Goal: Transaction & Acquisition: Purchase product/service

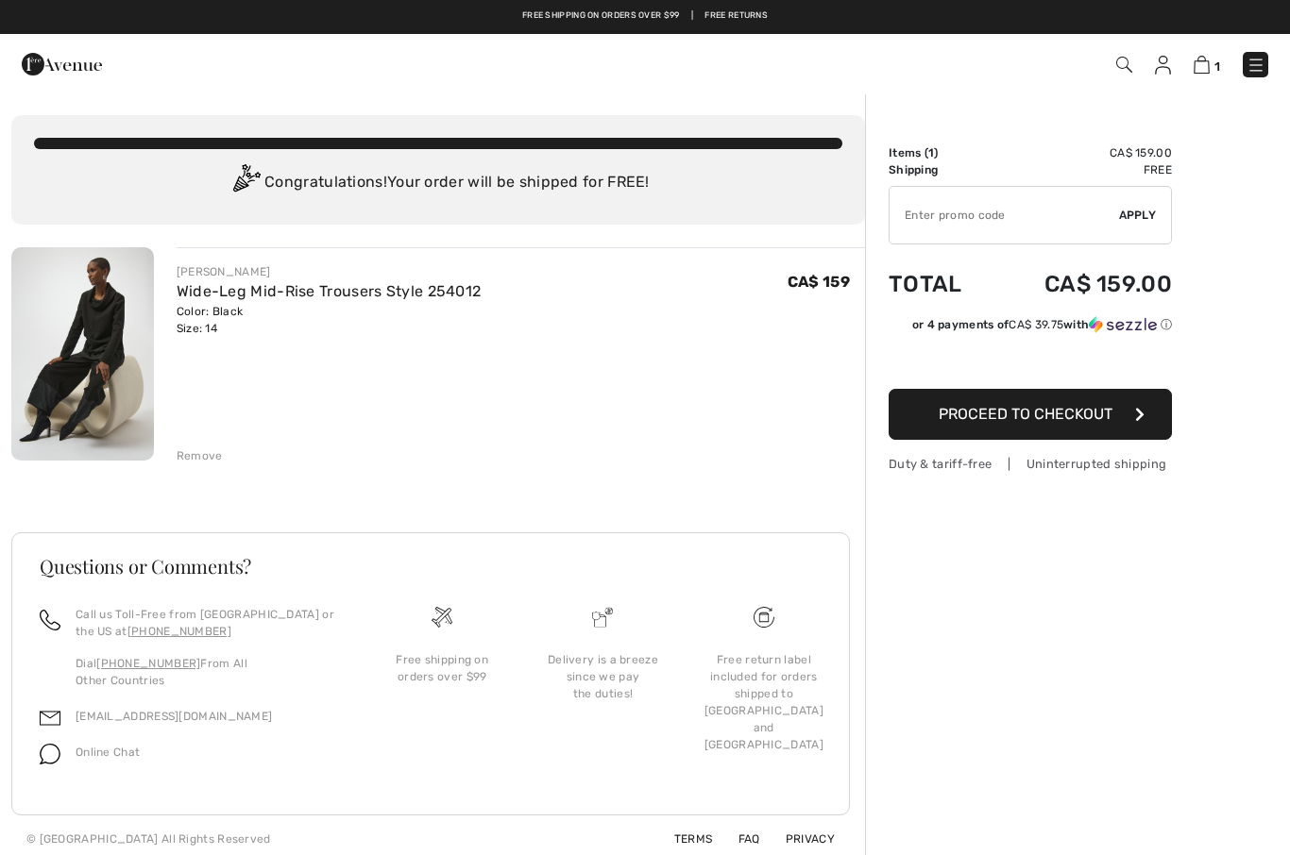
click at [1257, 69] on img at bounding box center [1255, 65] width 19 height 19
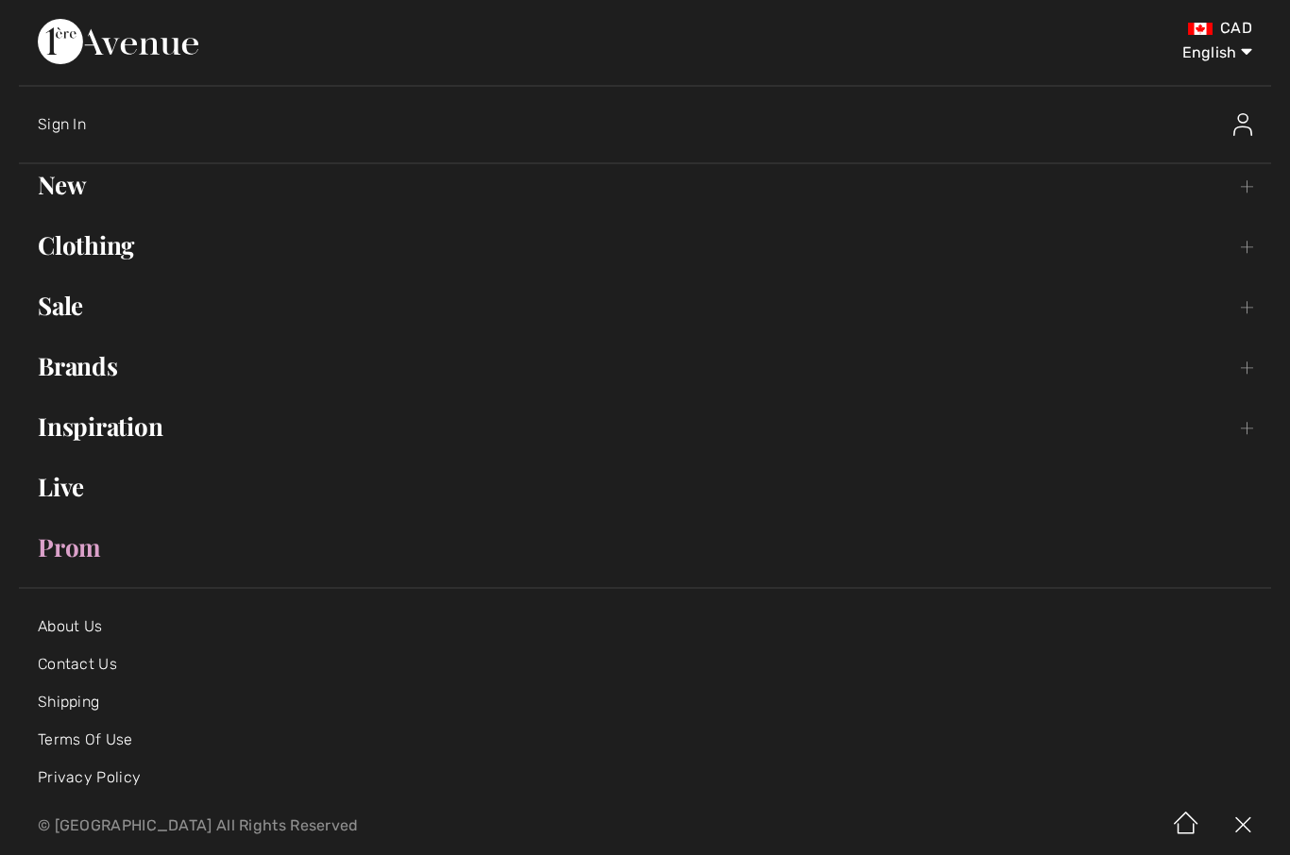
click at [98, 362] on link "Brands Open submenu" at bounding box center [645, 367] width 1252 height 42
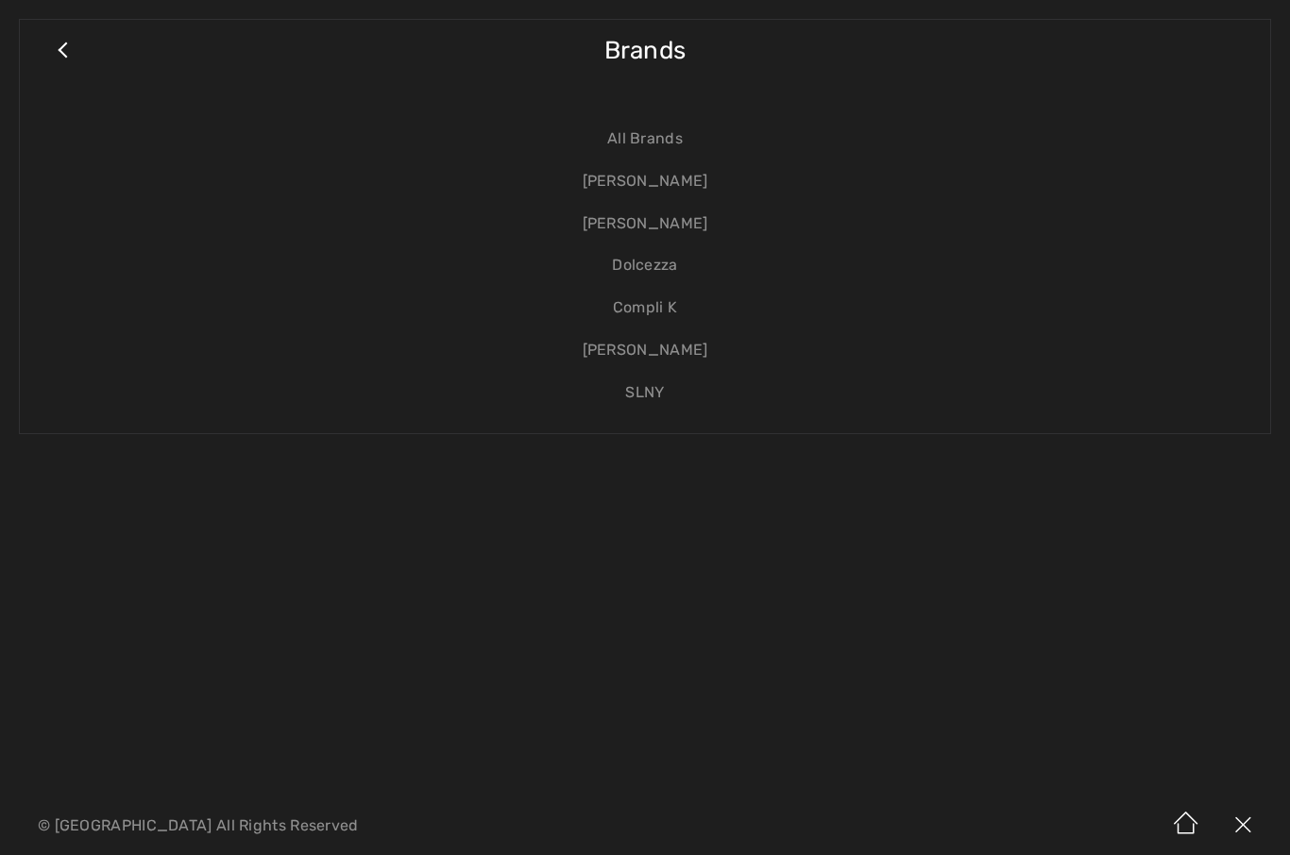
click at [678, 187] on link "[PERSON_NAME]" at bounding box center [645, 181] width 1212 height 42
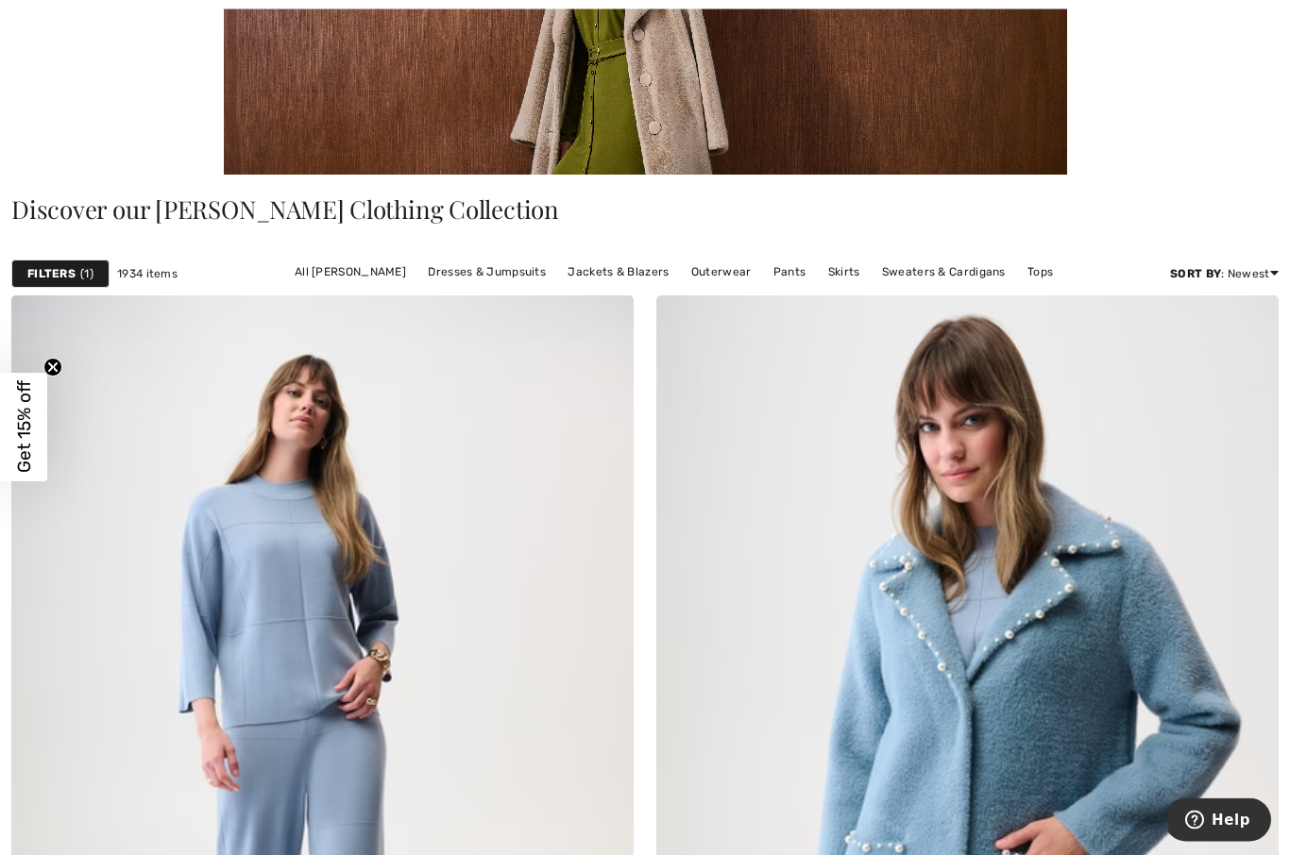
scroll to position [314, 0]
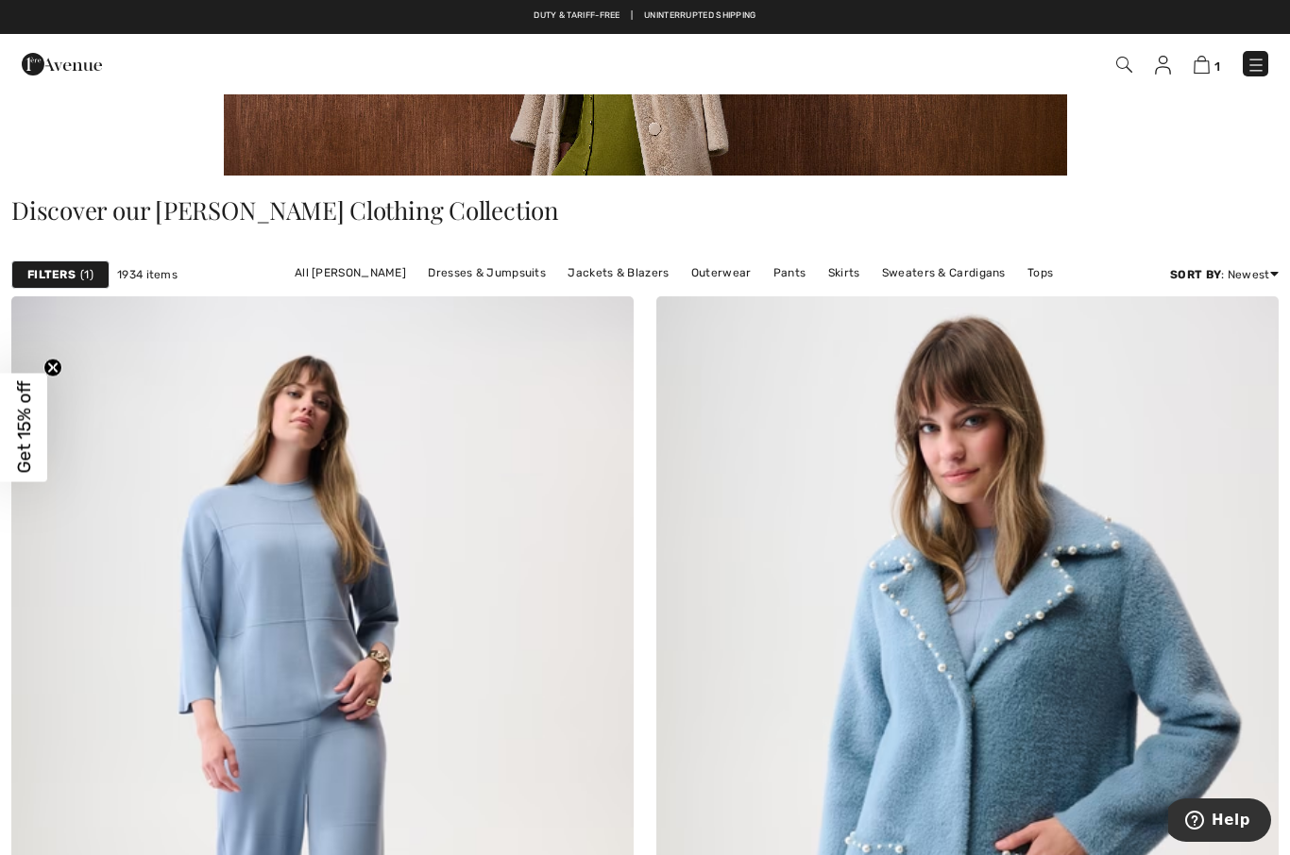
click at [83, 269] on span "1" at bounding box center [86, 274] width 13 height 17
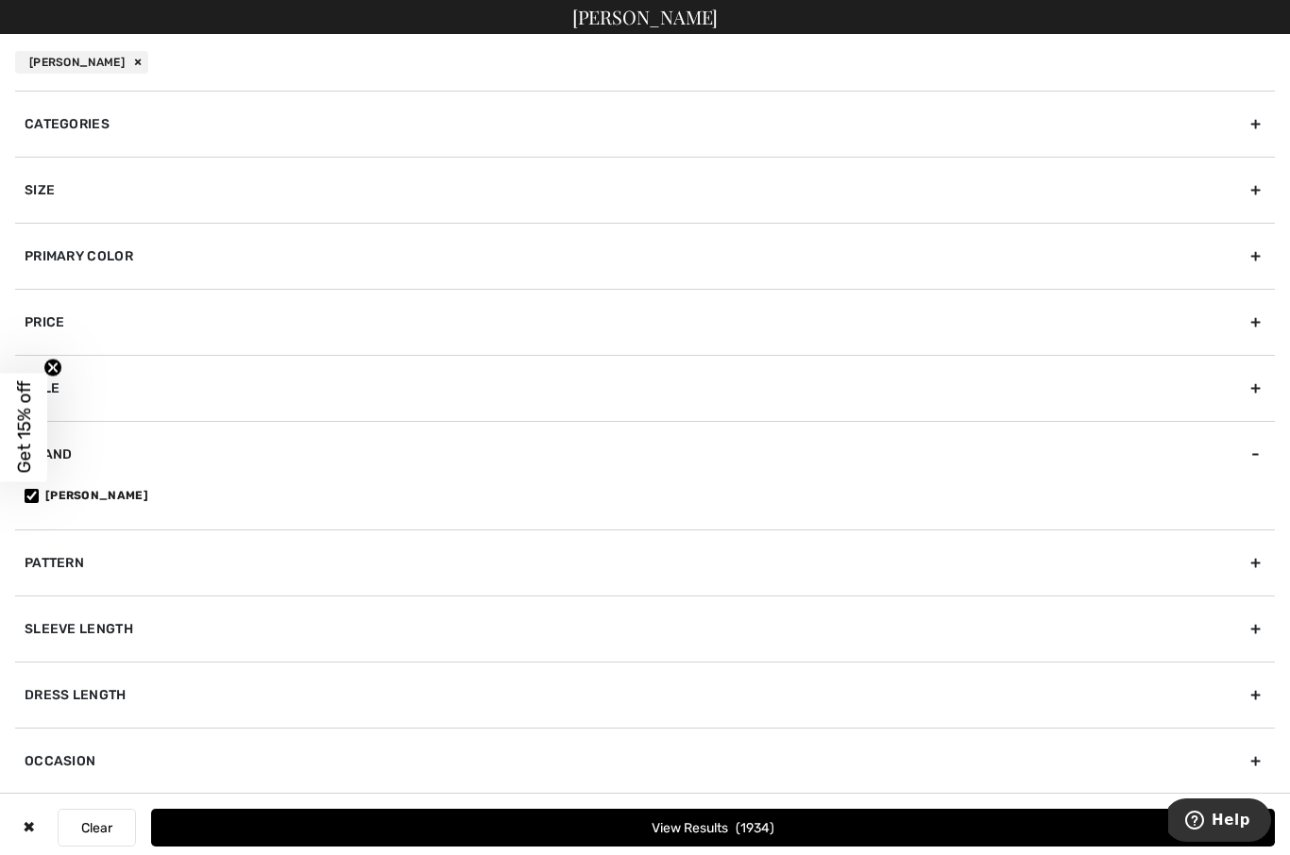
click at [1252, 270] on div "Primary Color" at bounding box center [644, 256] width 1259 height 66
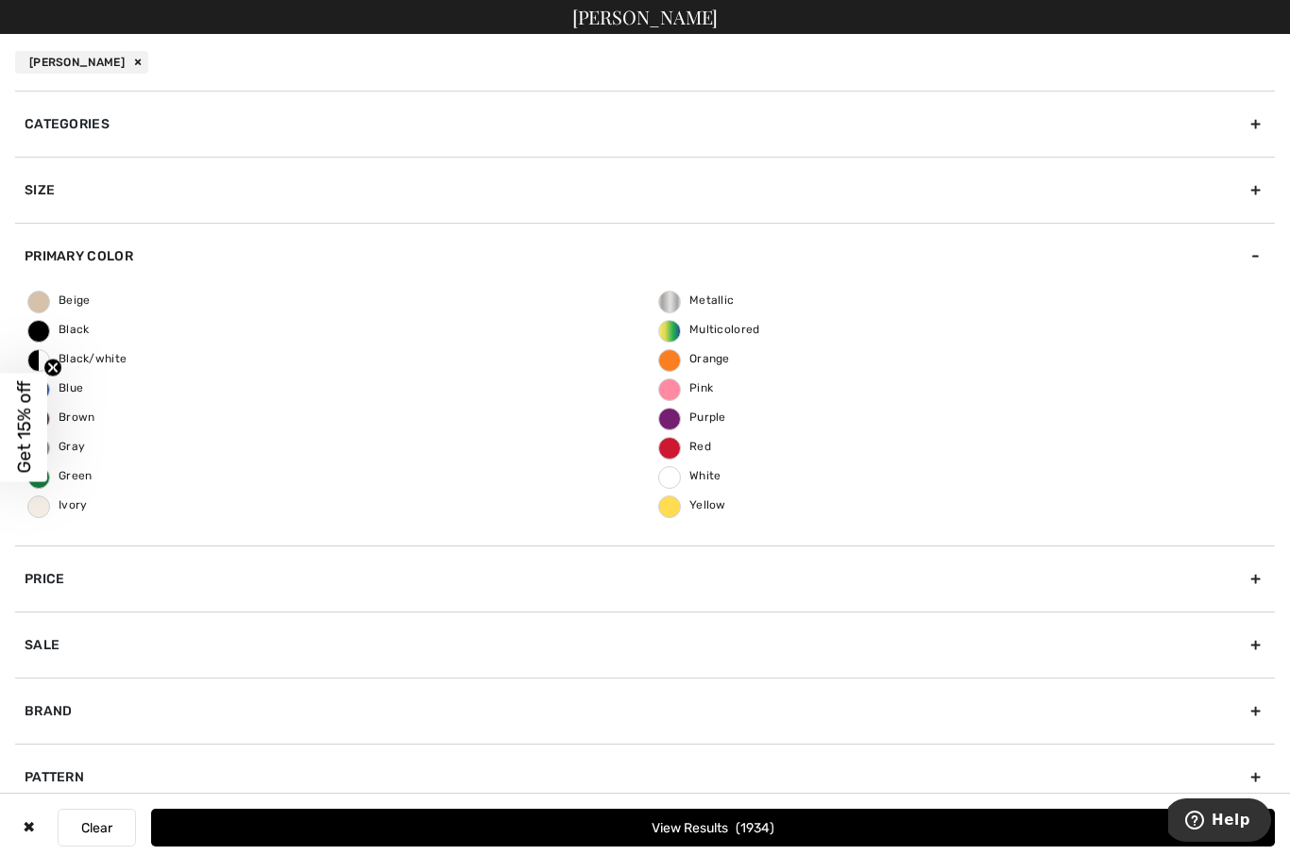
click at [38, 333] on span "Black" at bounding box center [58, 329] width 61 height 13
click at [0, 0] on input "Black" at bounding box center [0, 0] width 0 height 0
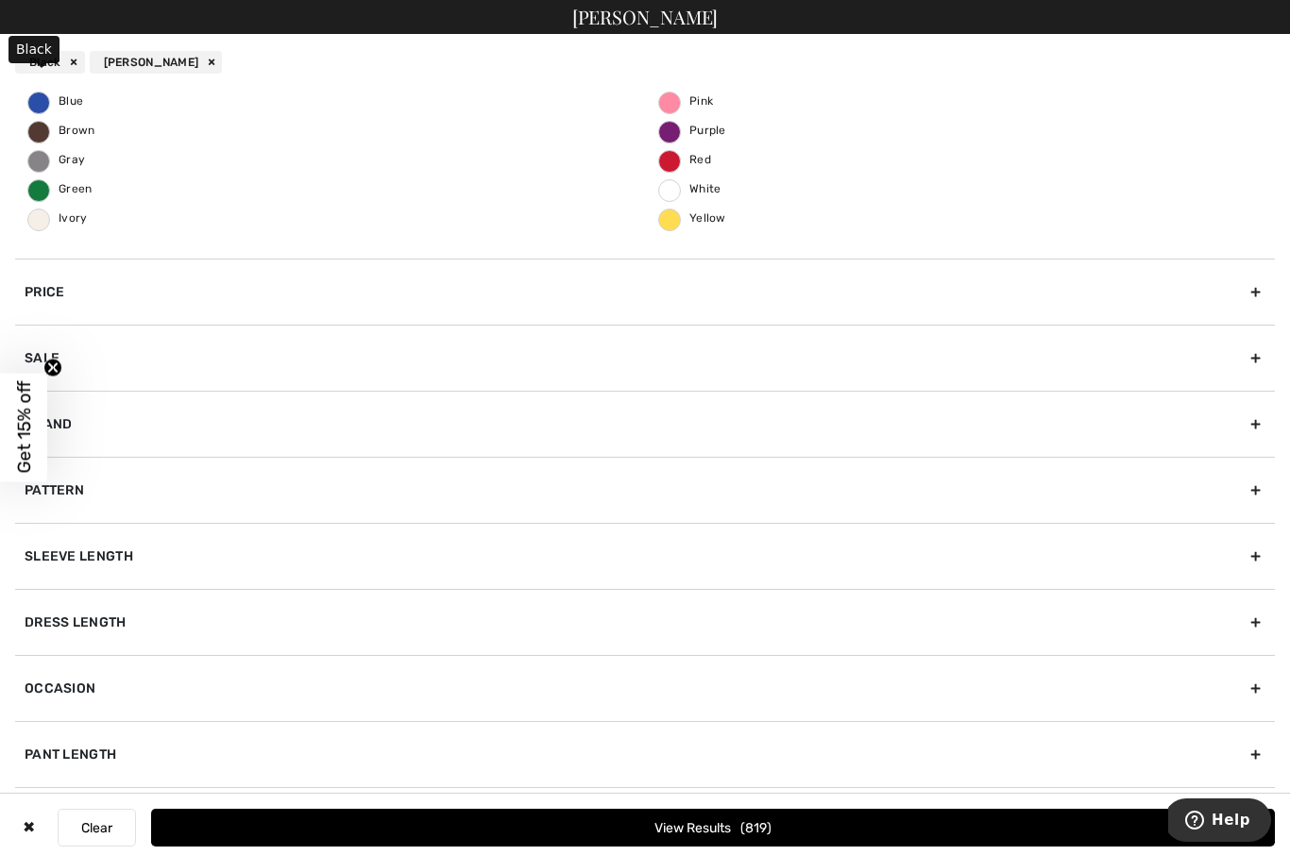
scroll to position [286, 0]
click at [59, 377] on circle "Close teaser" at bounding box center [53, 368] width 18 height 18
click at [1051, 153] on div "Beige Black Black/white Blue Brown Gray Green Ivory Metallic Multicolored Orang…" at bounding box center [644, 131] width 1259 height 257
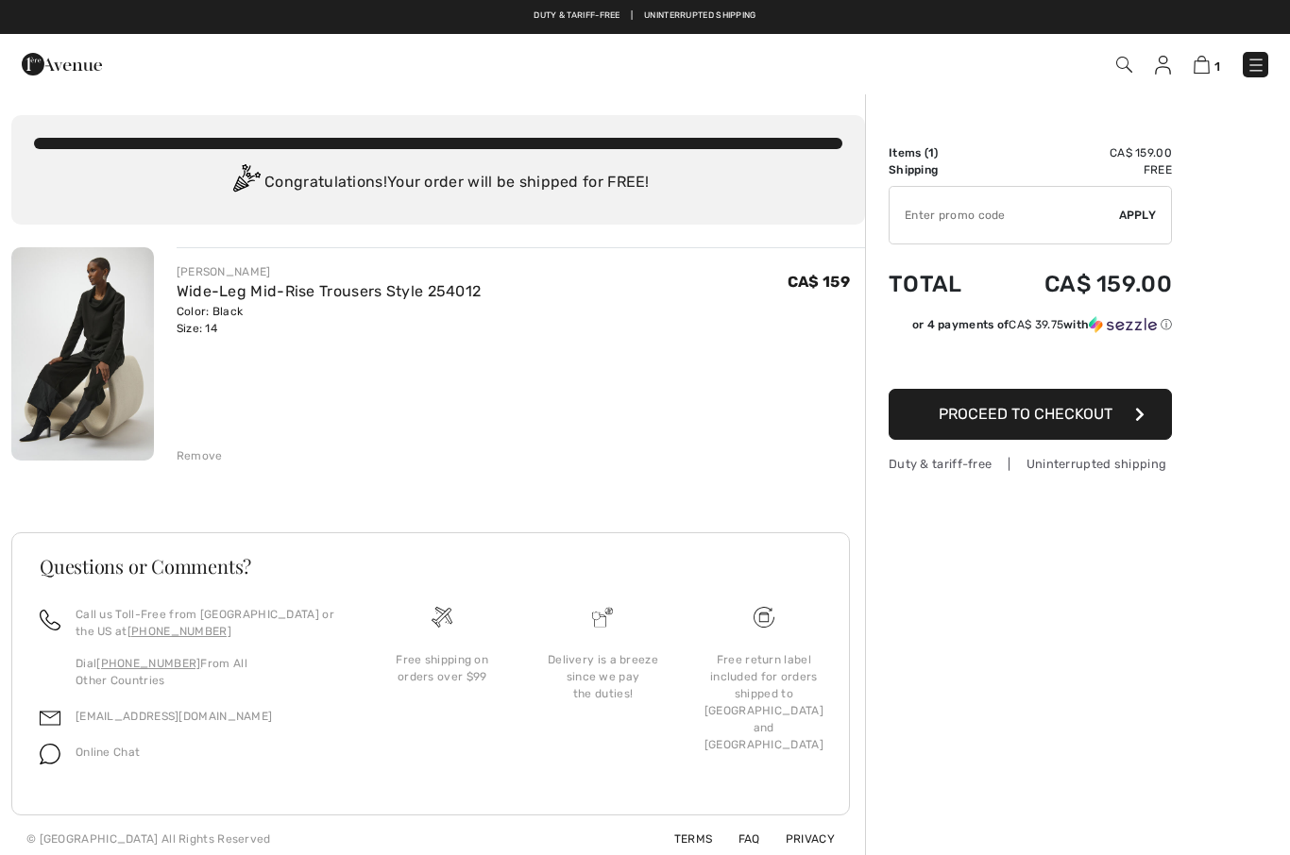
click at [1255, 62] on img at bounding box center [1255, 65] width 19 height 19
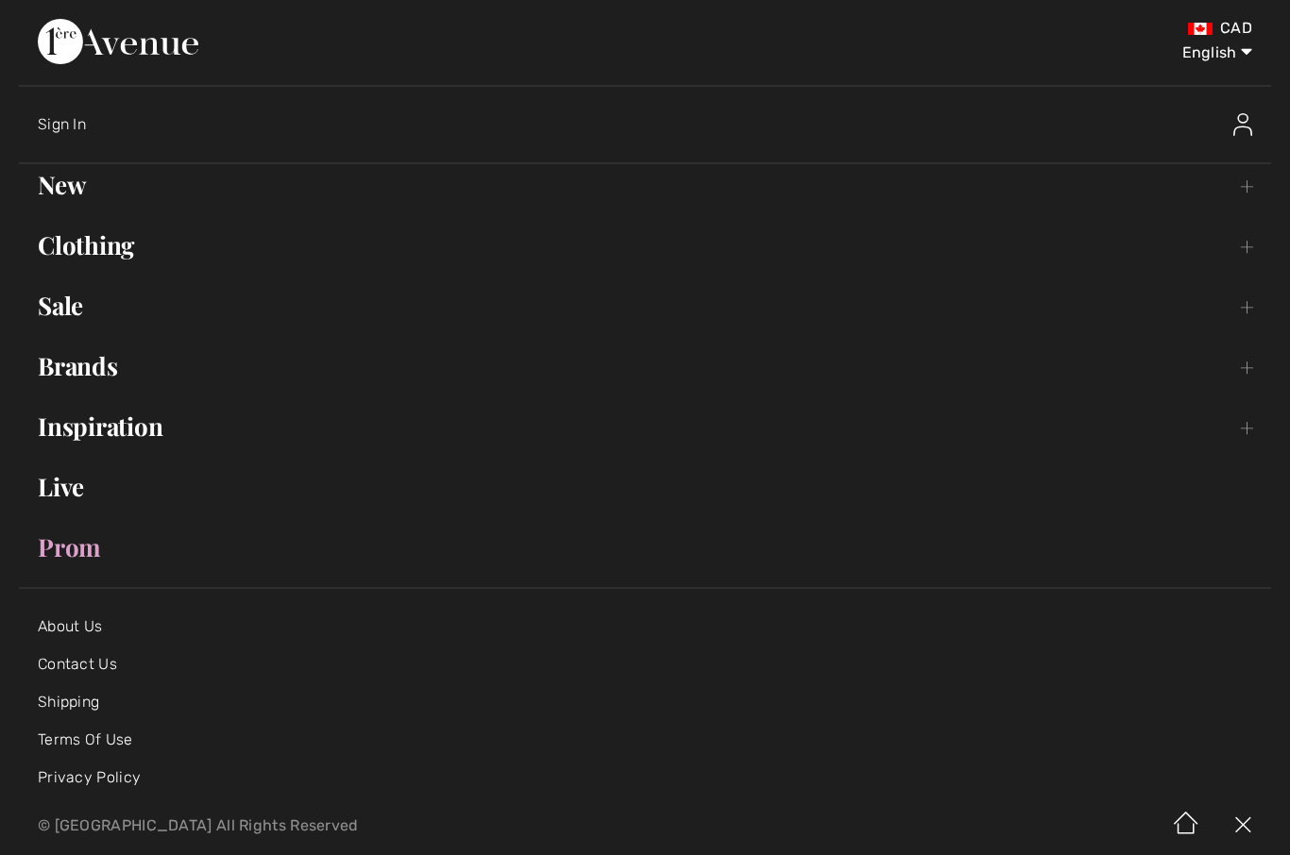
click at [1246, 255] on link "Clothing Toggle submenu" at bounding box center [645, 246] width 1252 height 42
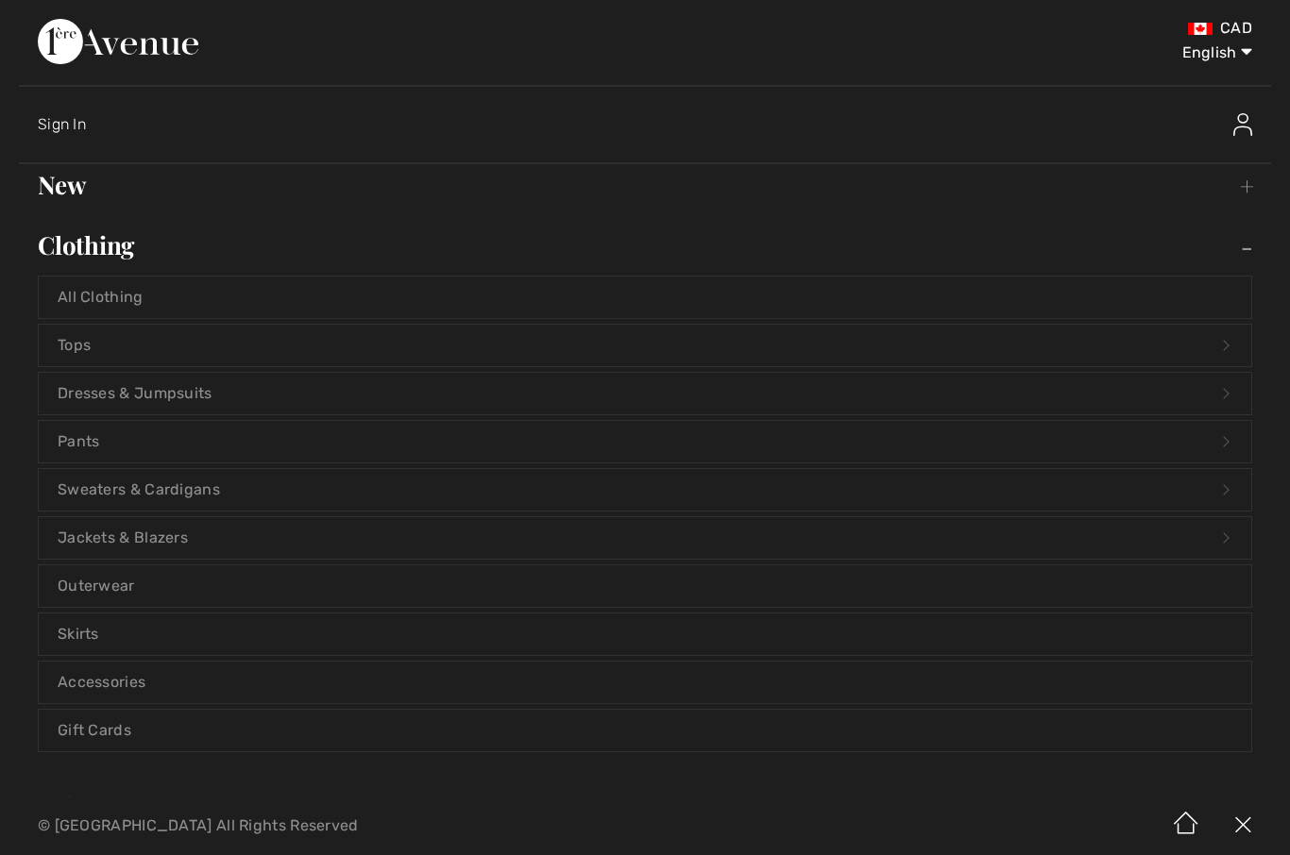
click at [241, 335] on link "Tops Open submenu" at bounding box center [645, 346] width 1212 height 42
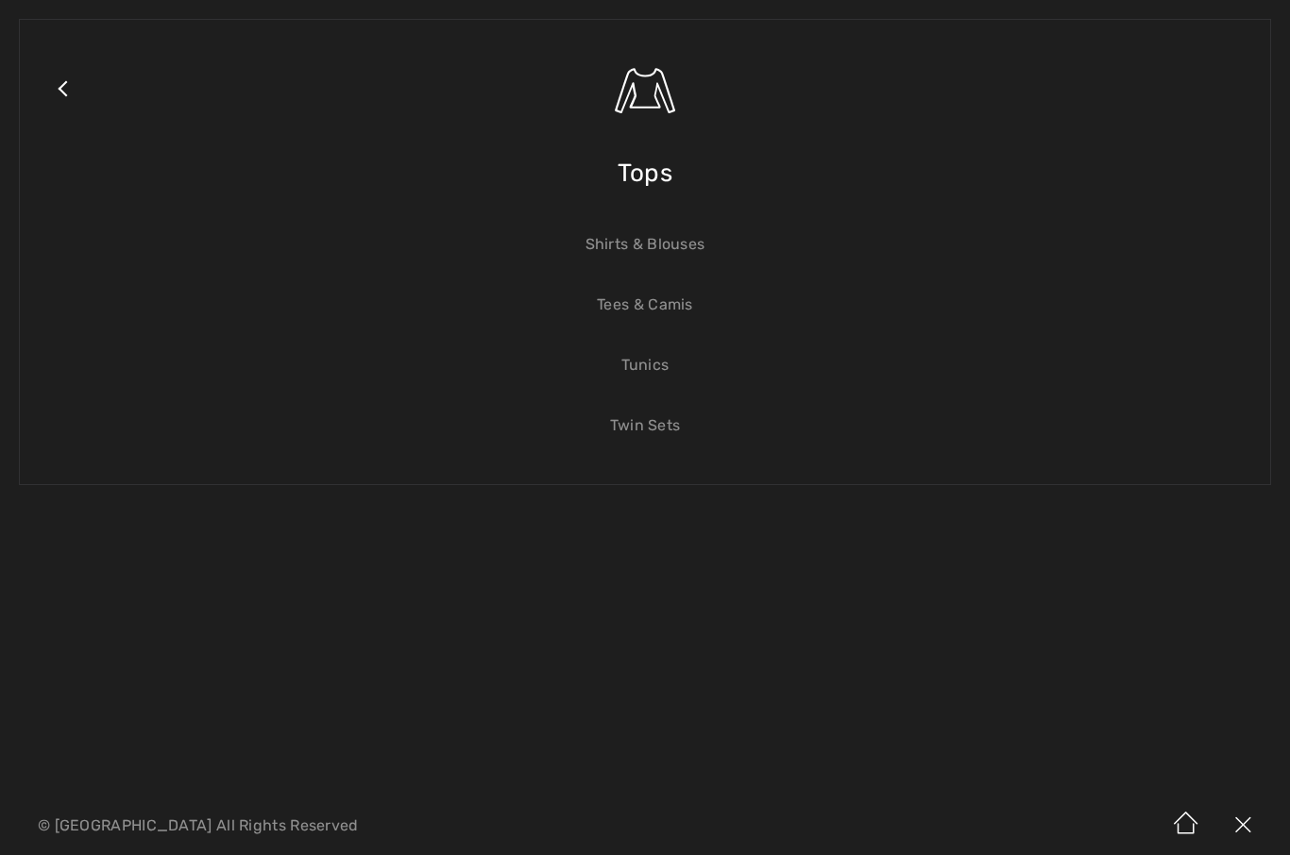
click at [651, 415] on link "Twin Sets" at bounding box center [645, 426] width 1212 height 42
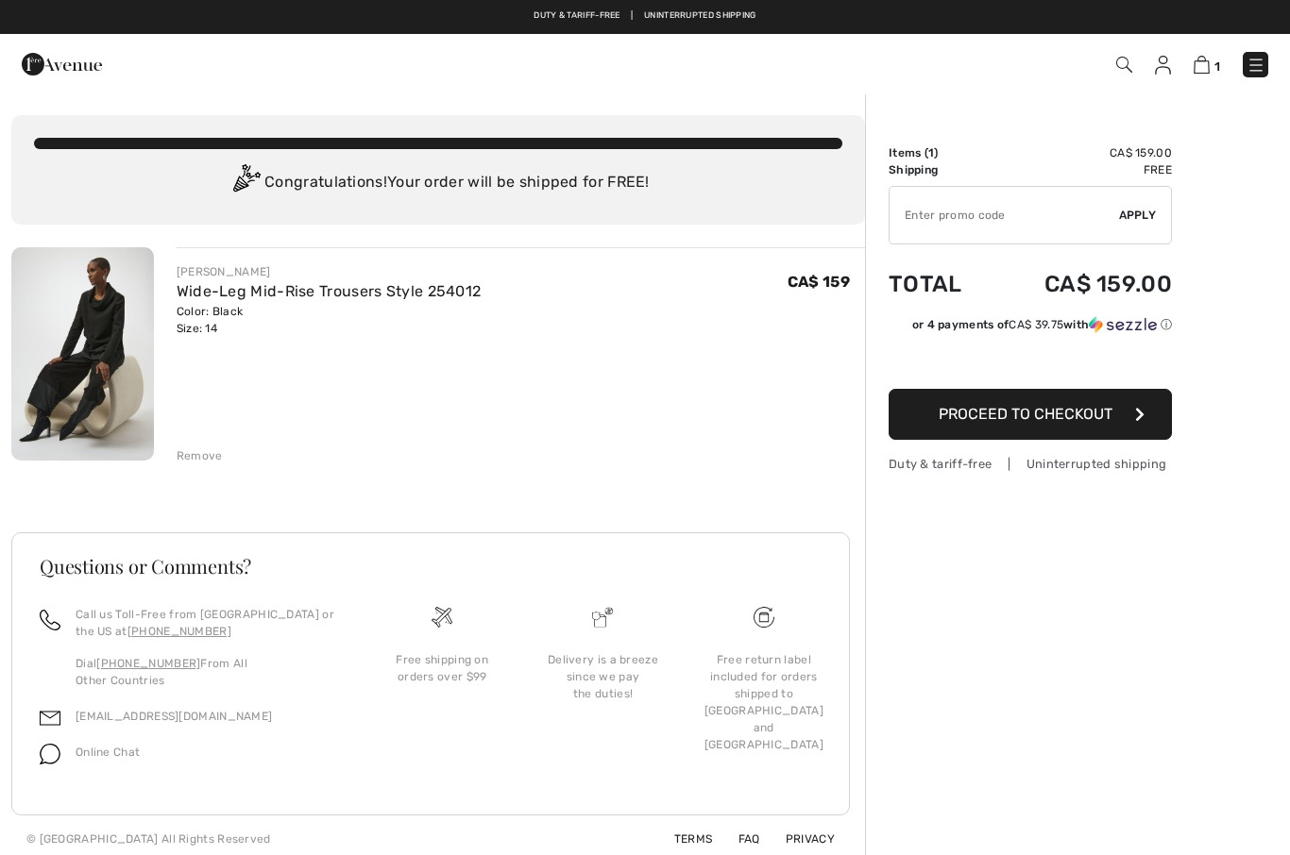
click at [1257, 45] on div "1 Checkout" at bounding box center [911, 64] width 744 height 39
click at [1262, 67] on img at bounding box center [1255, 65] width 19 height 19
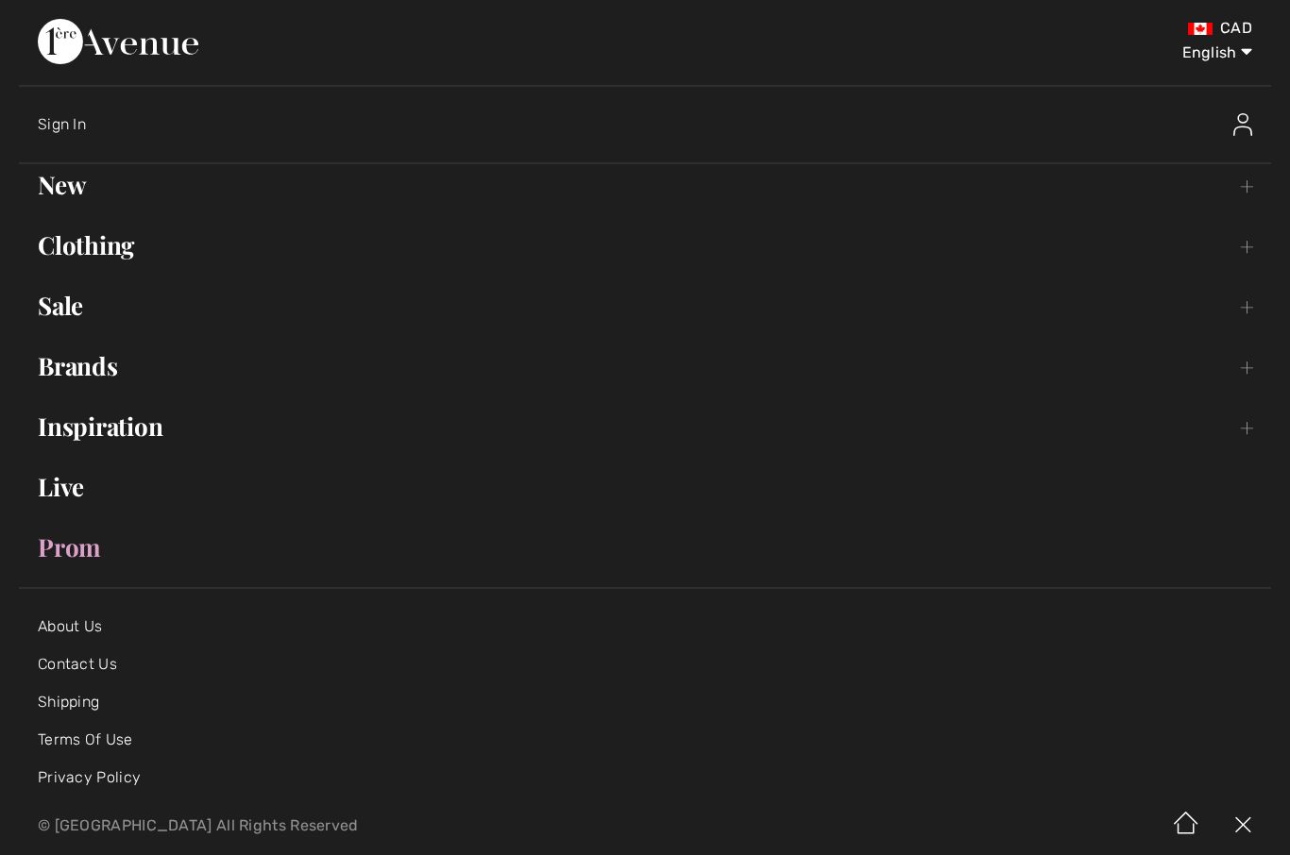
click at [1240, 247] on link "Clothing Toggle submenu" at bounding box center [645, 246] width 1252 height 42
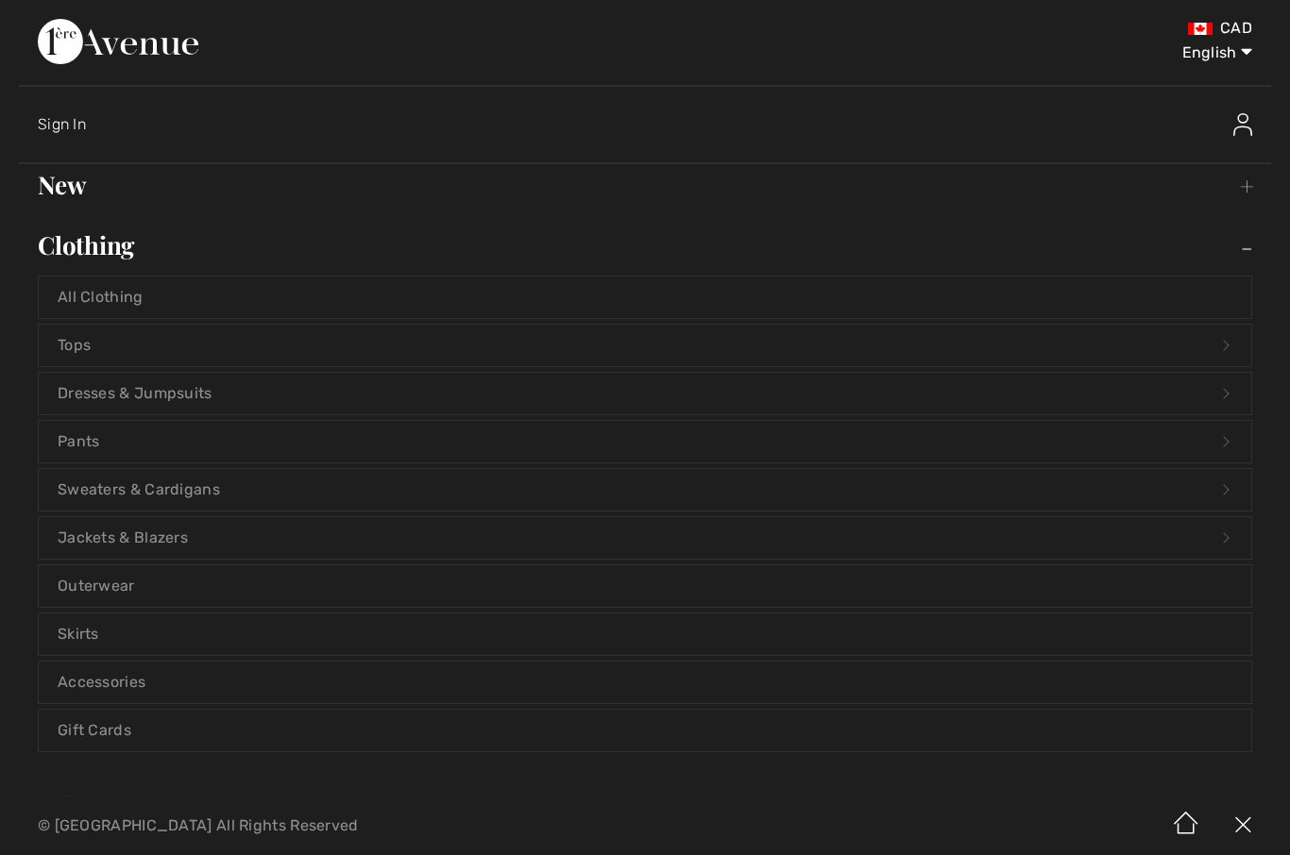
click at [162, 338] on link "Tops Open submenu" at bounding box center [645, 346] width 1212 height 42
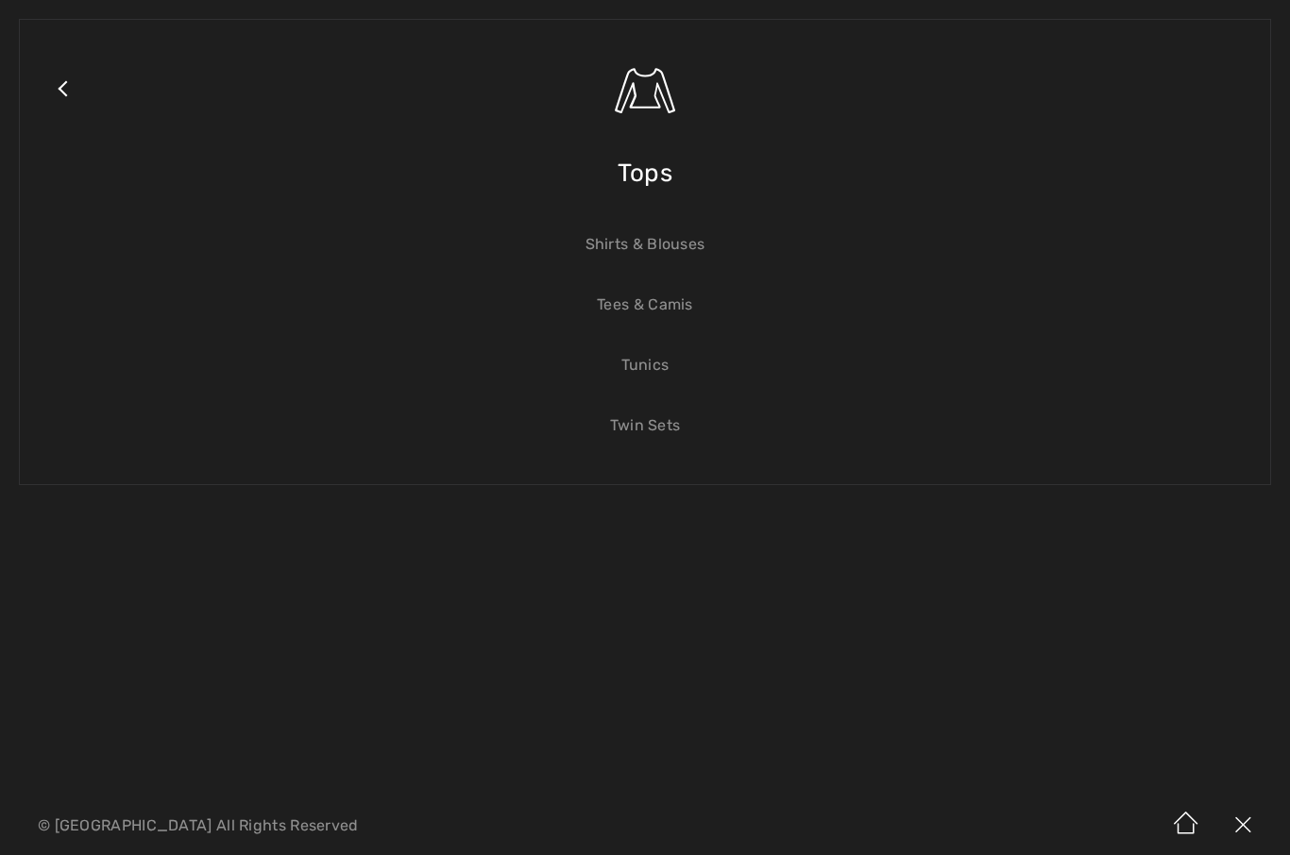
click at [660, 361] on link "Tunics" at bounding box center [645, 366] width 1212 height 42
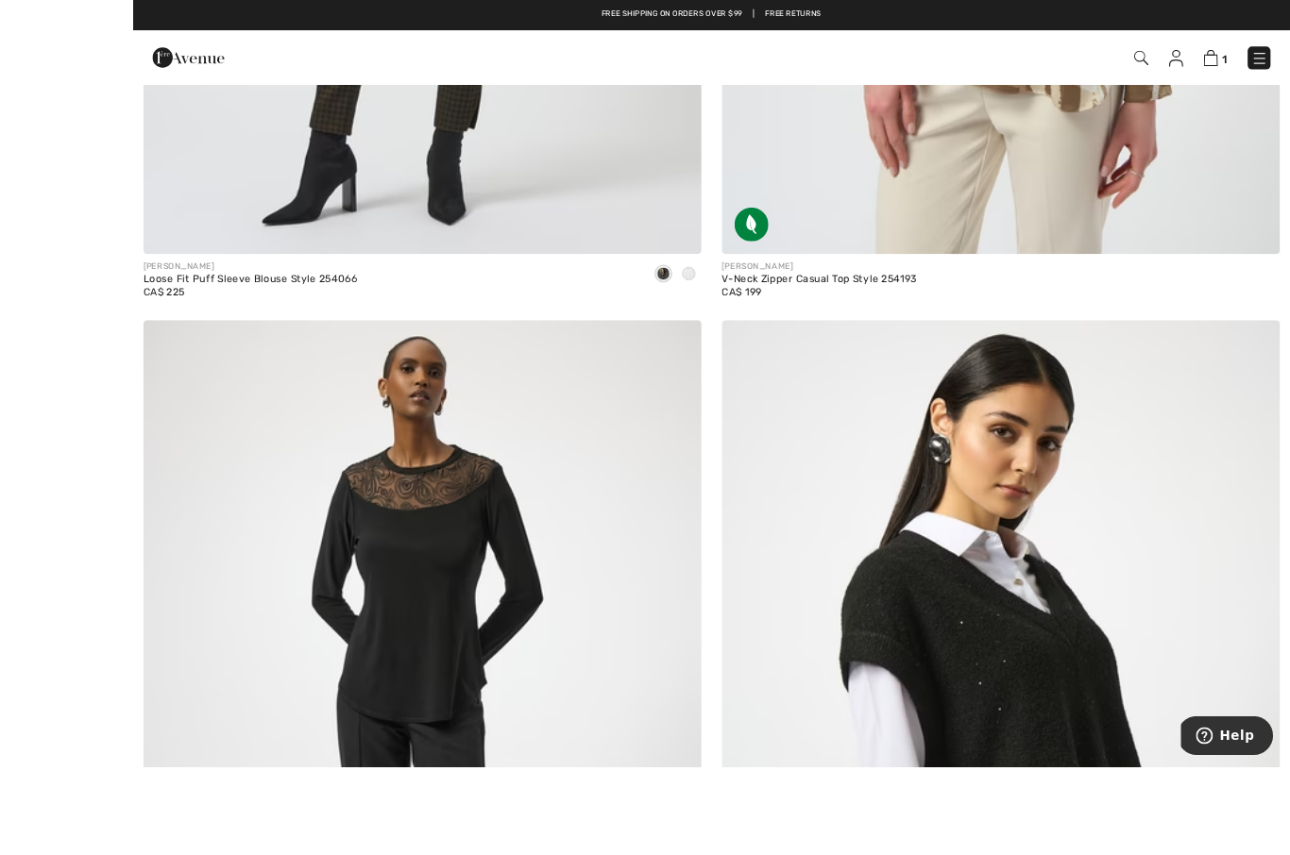
scroll to position [1091, 0]
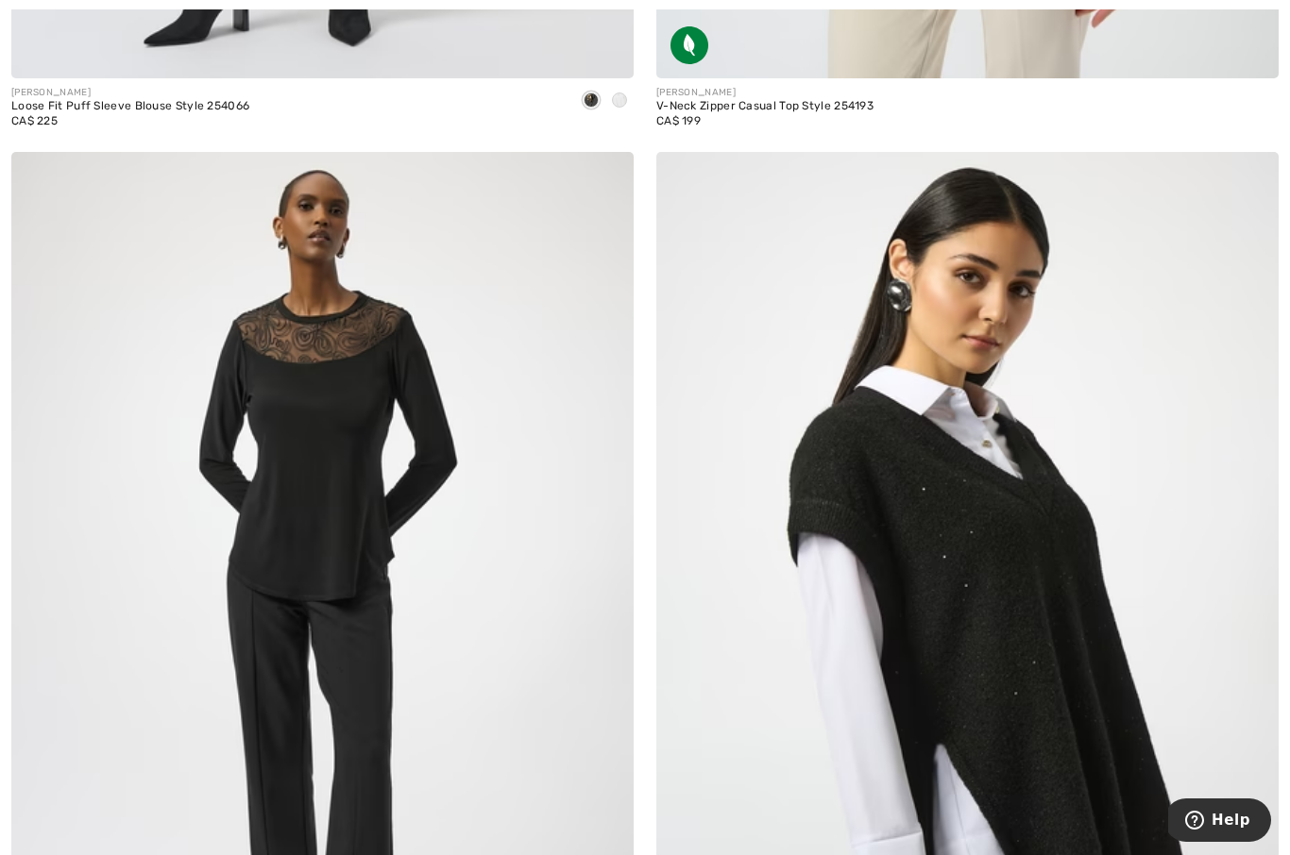
click at [463, 558] on img at bounding box center [322, 619] width 622 height 934
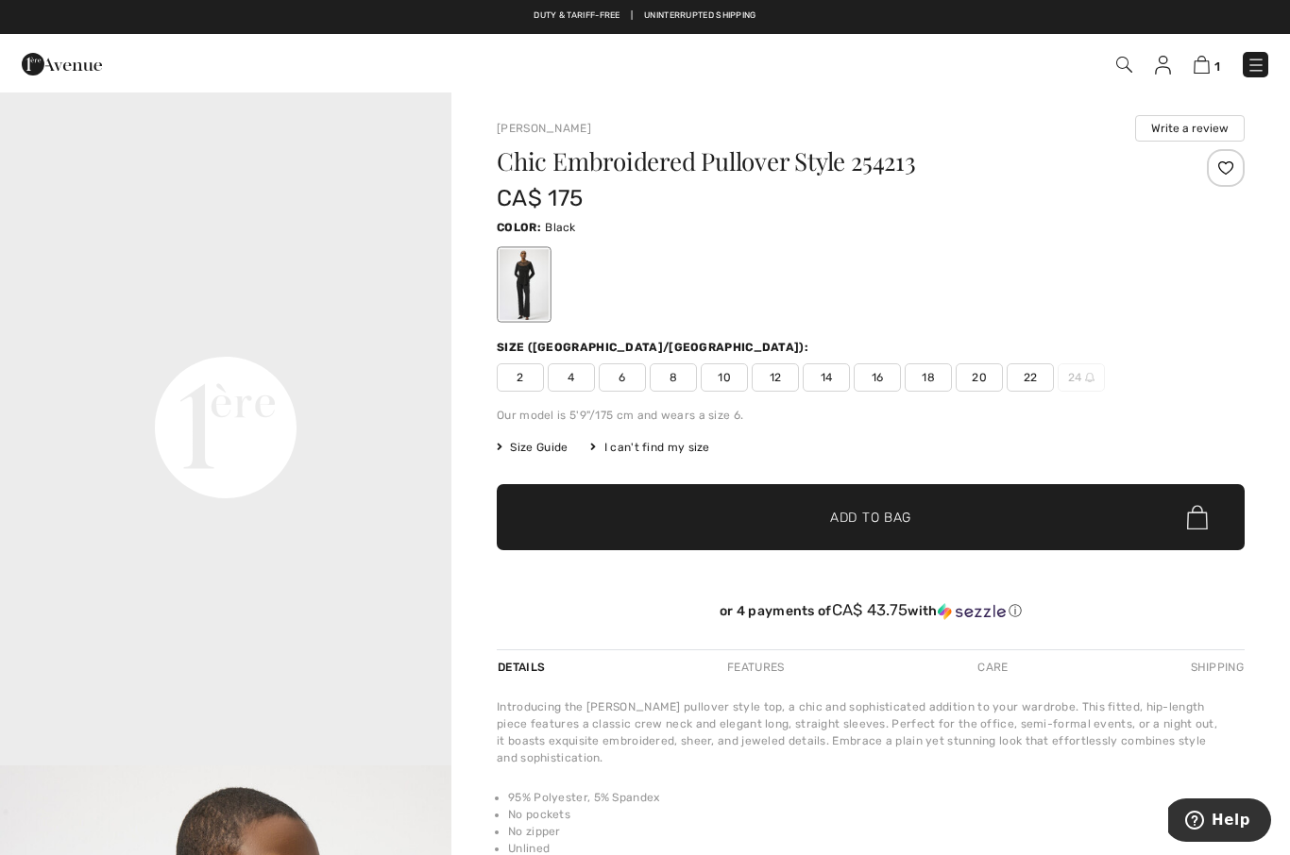
scroll to position [1358, 0]
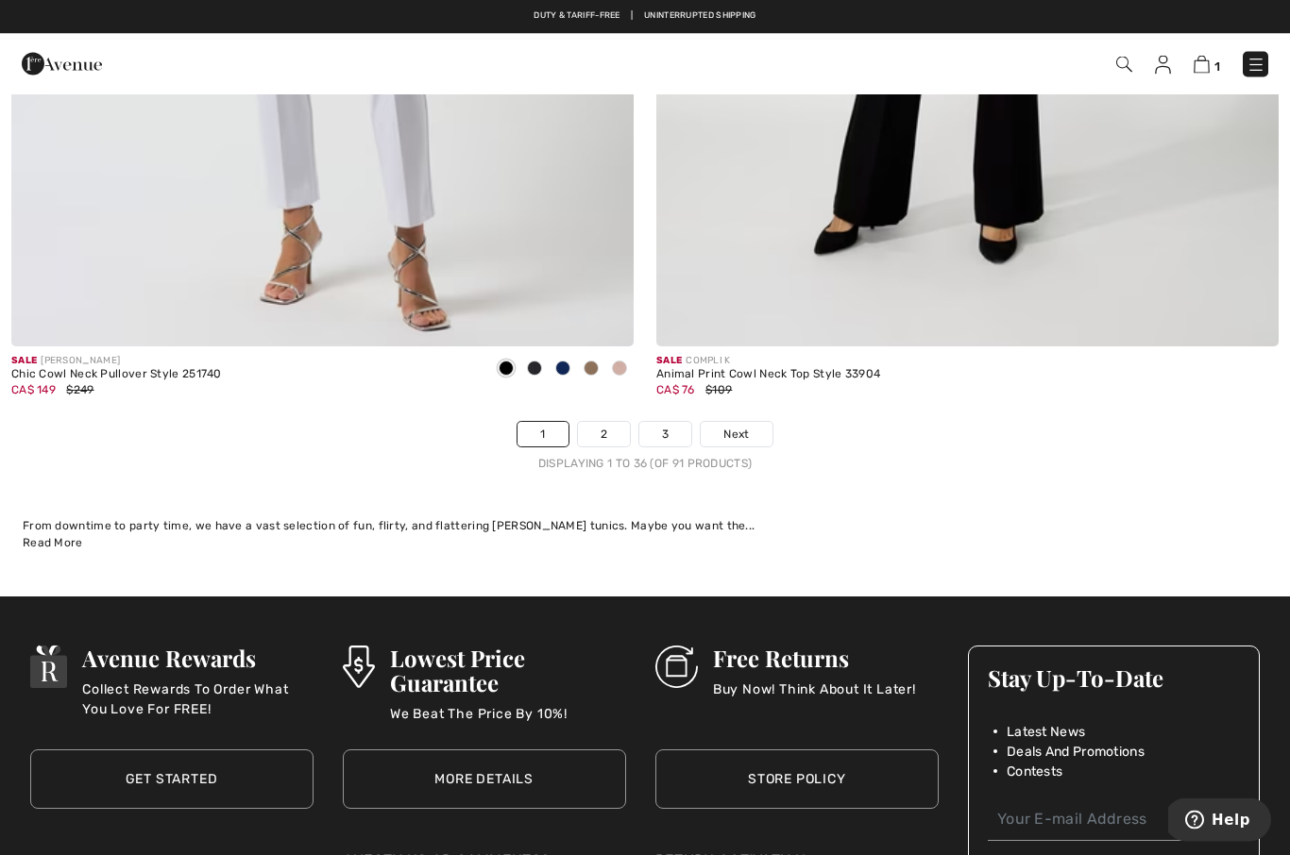
scroll to position [18395, 0]
click at [755, 429] on link "Next" at bounding box center [735, 434] width 71 height 25
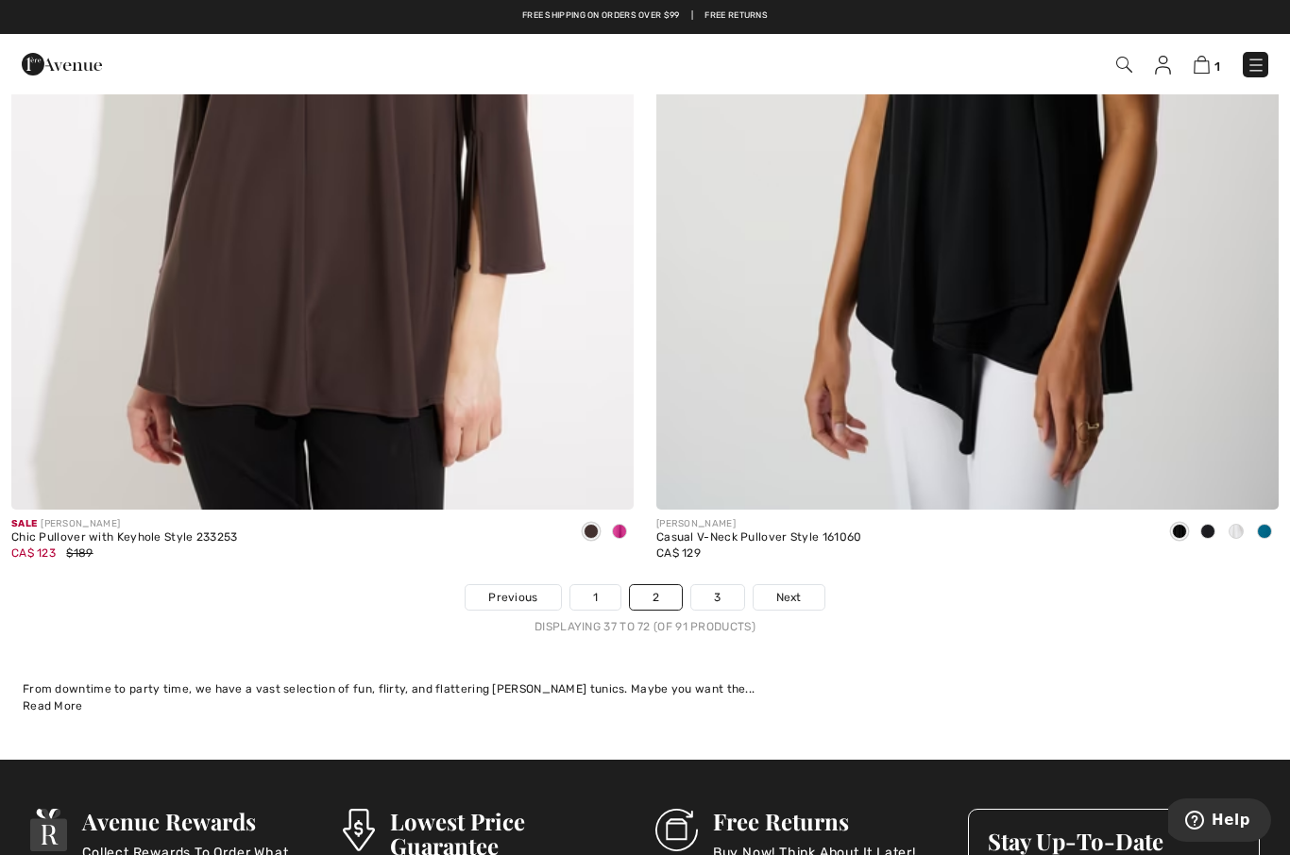
scroll to position [18217, 0]
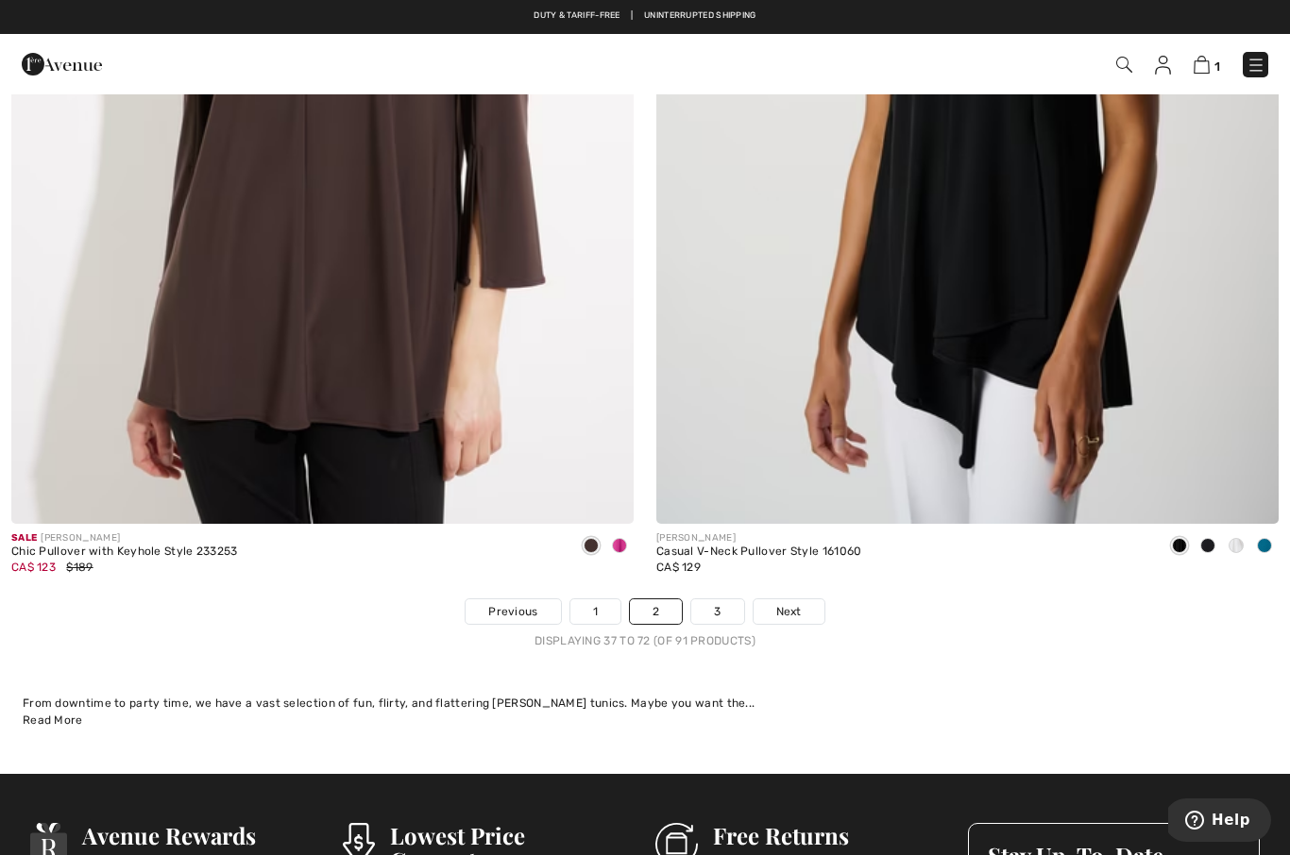
click at [802, 599] on link "Next" at bounding box center [788, 611] width 71 height 25
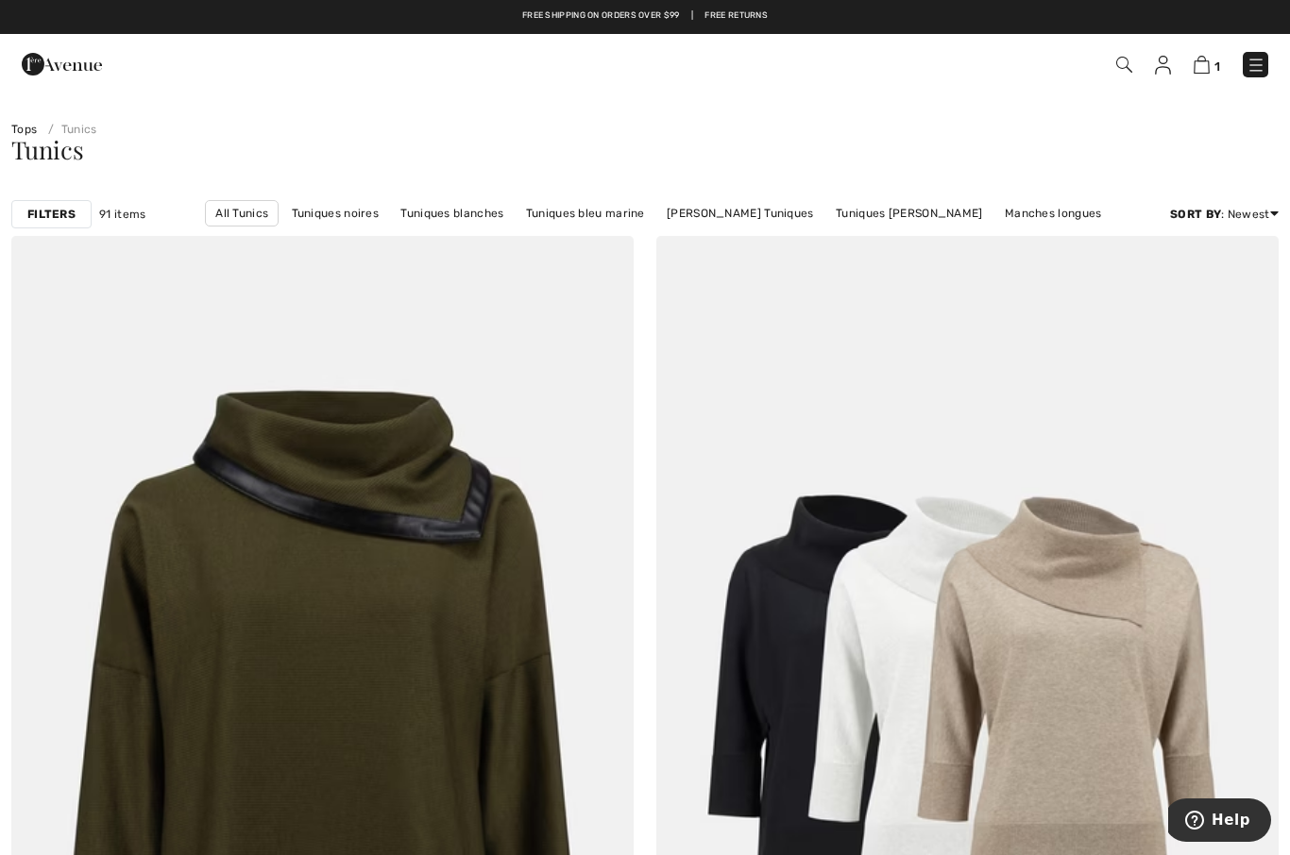
click at [1249, 59] on img at bounding box center [1255, 65] width 19 height 19
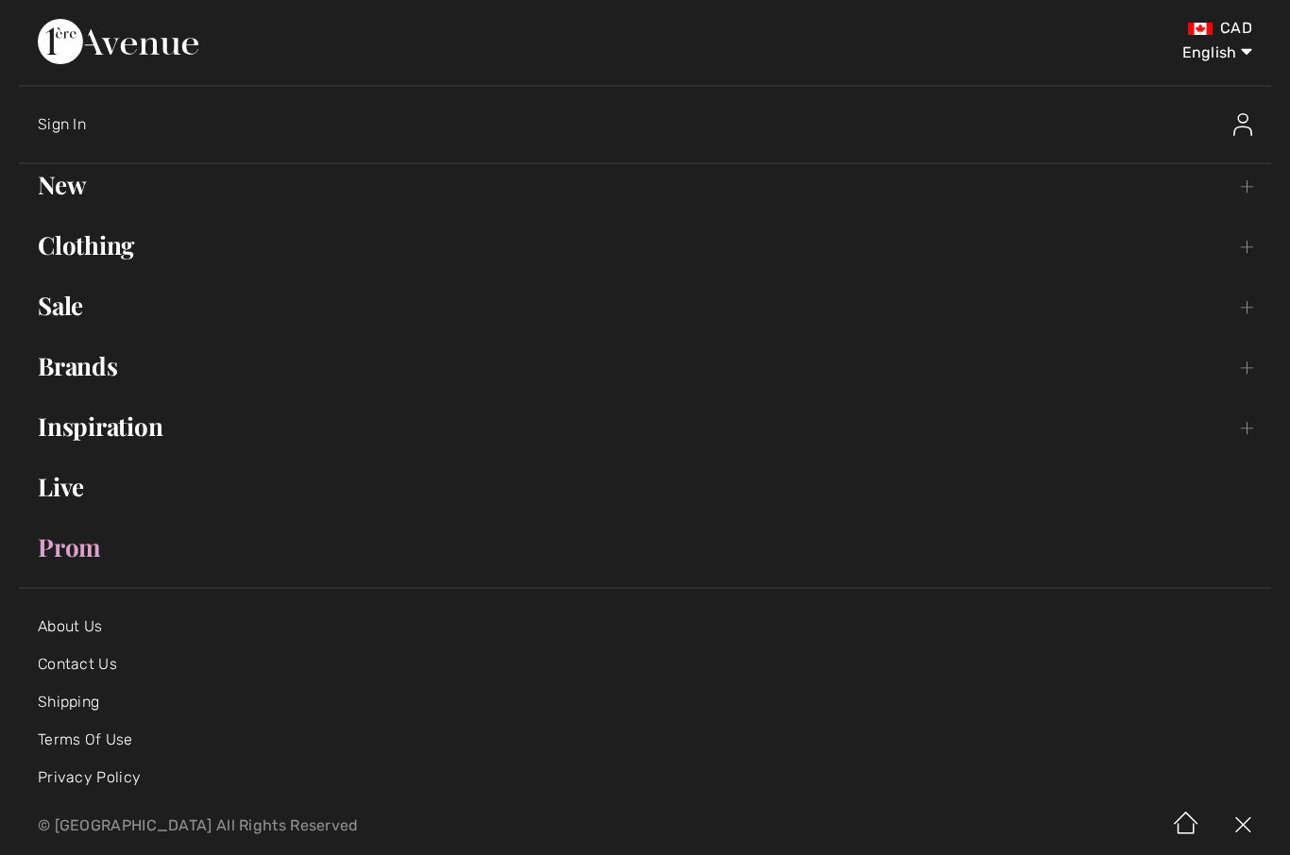
click at [1239, 233] on link "Clothing Toggle submenu" at bounding box center [645, 246] width 1252 height 42
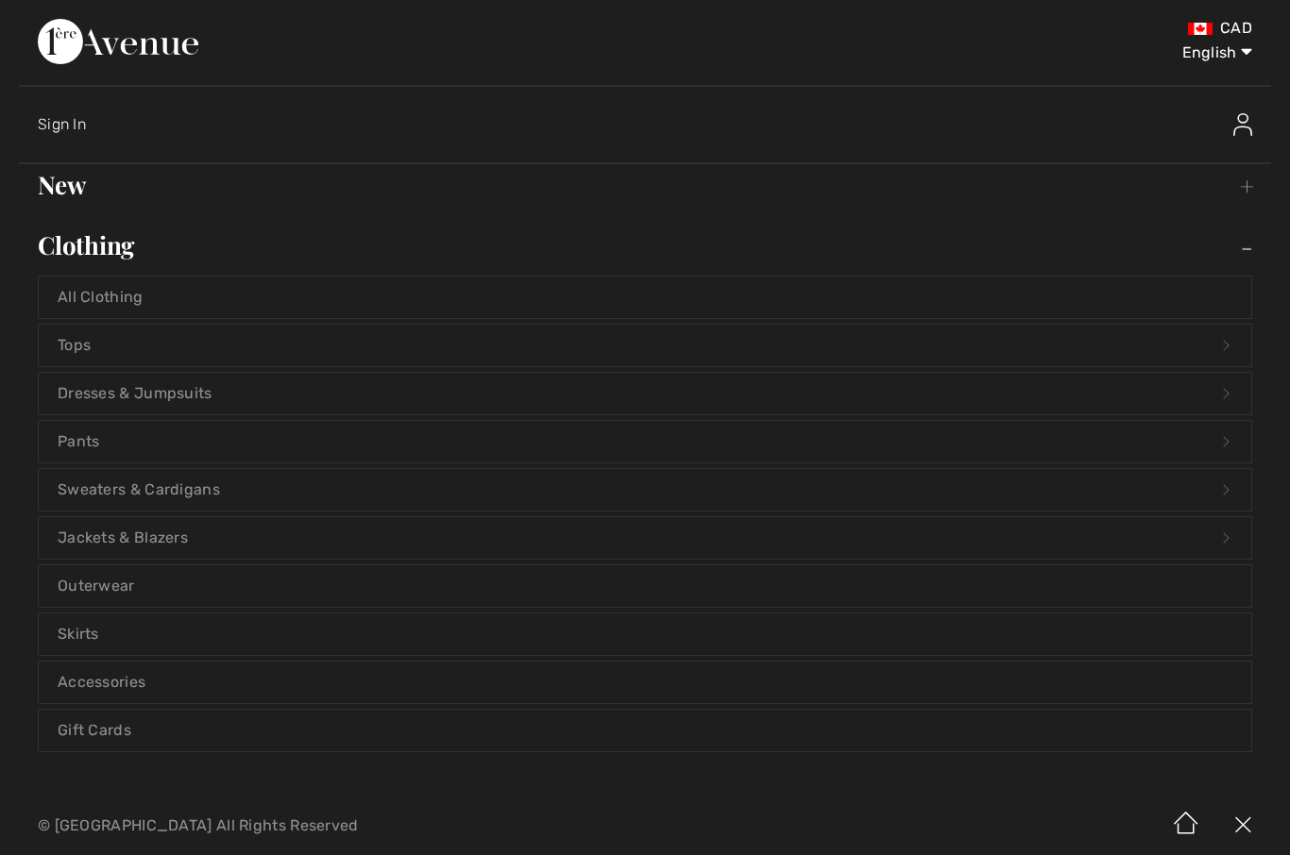
click at [259, 349] on link "Tops Open submenu" at bounding box center [645, 346] width 1212 height 42
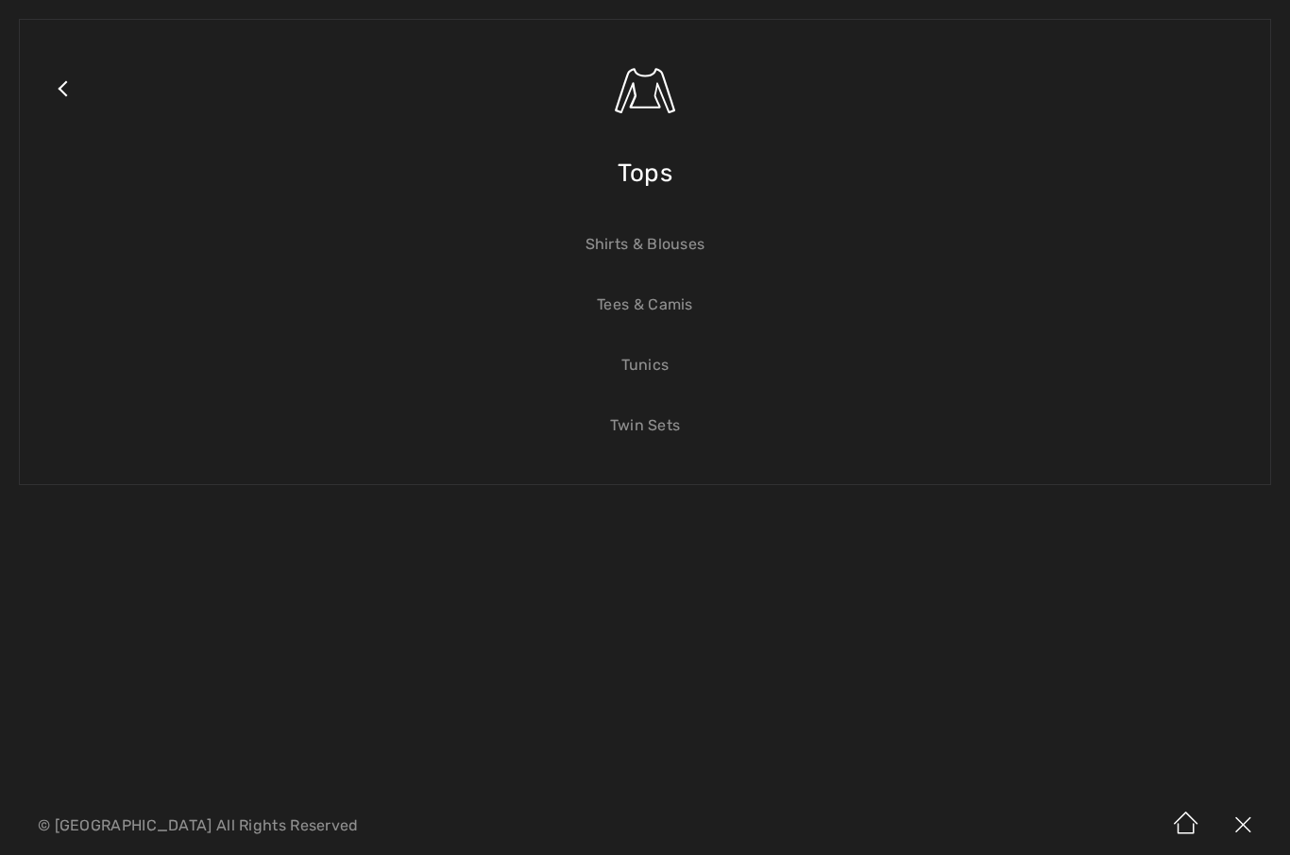
click at [672, 240] on link "Shirts & Blouses" at bounding box center [645, 245] width 1212 height 42
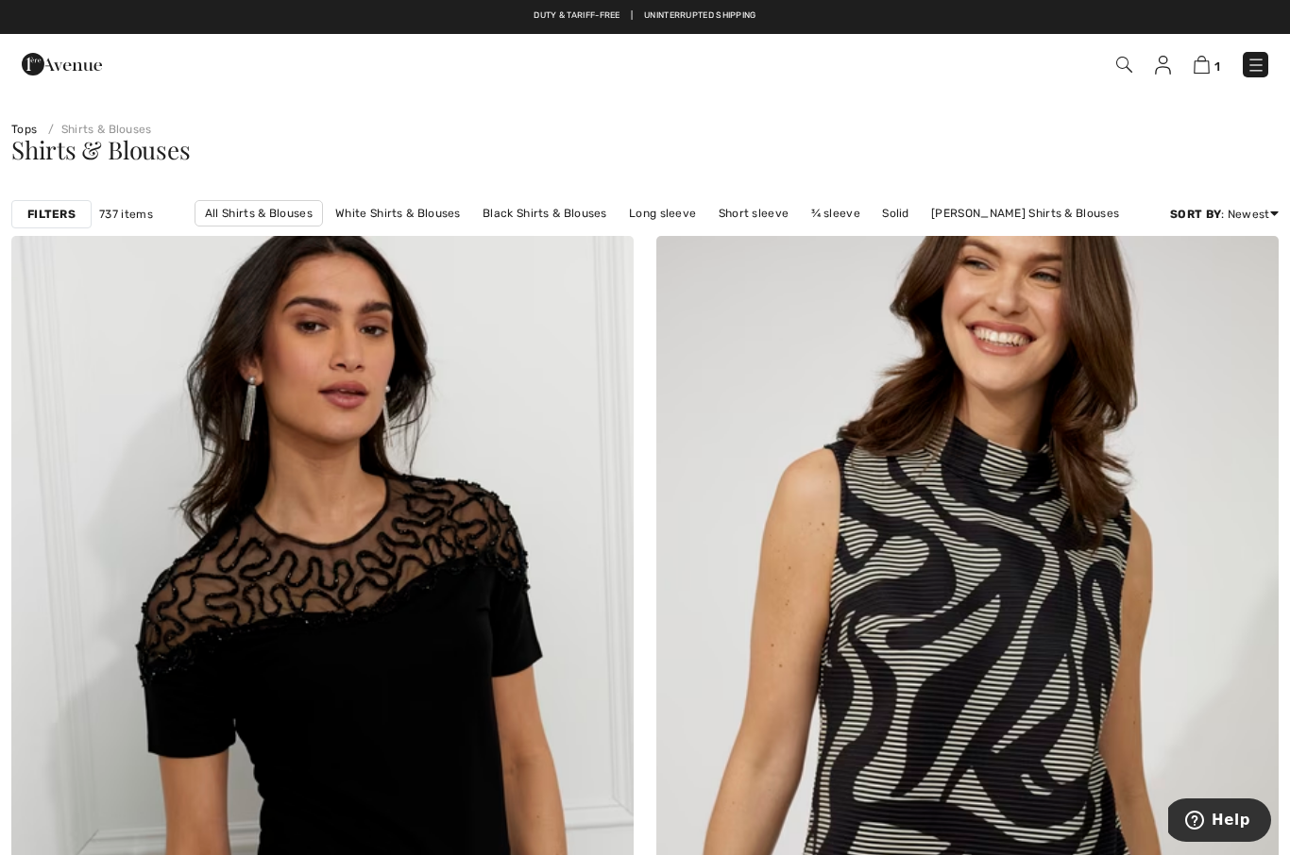
click at [64, 211] on strong "Filters" at bounding box center [51, 214] width 48 height 17
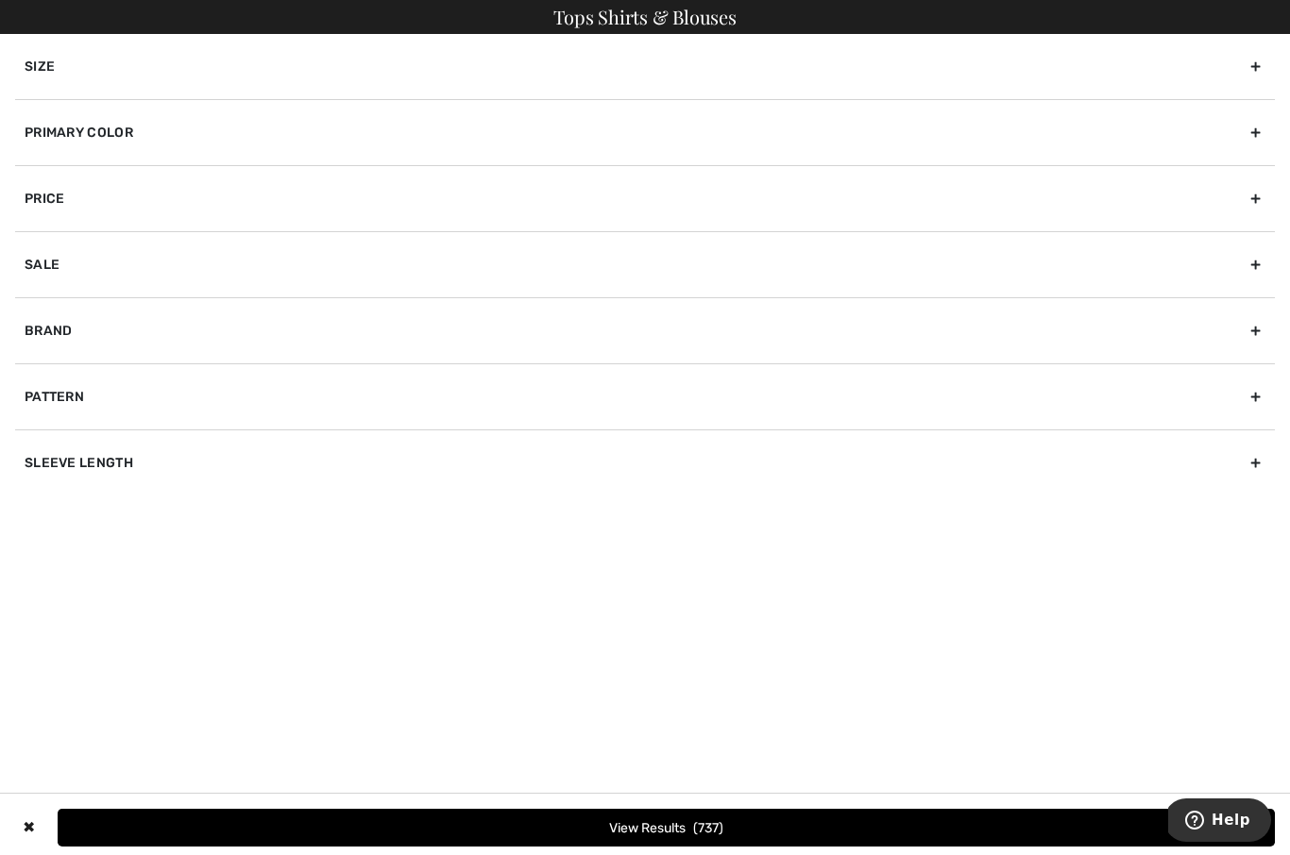
click at [1257, 336] on div "Brand" at bounding box center [644, 330] width 1259 height 66
click at [38, 363] on label "[PERSON_NAME]" at bounding box center [650, 371] width 1250 height 17
click at [38, 365] on input"] "[PERSON_NAME]" at bounding box center [32, 372] width 14 height 14
checkbox input"] "true"
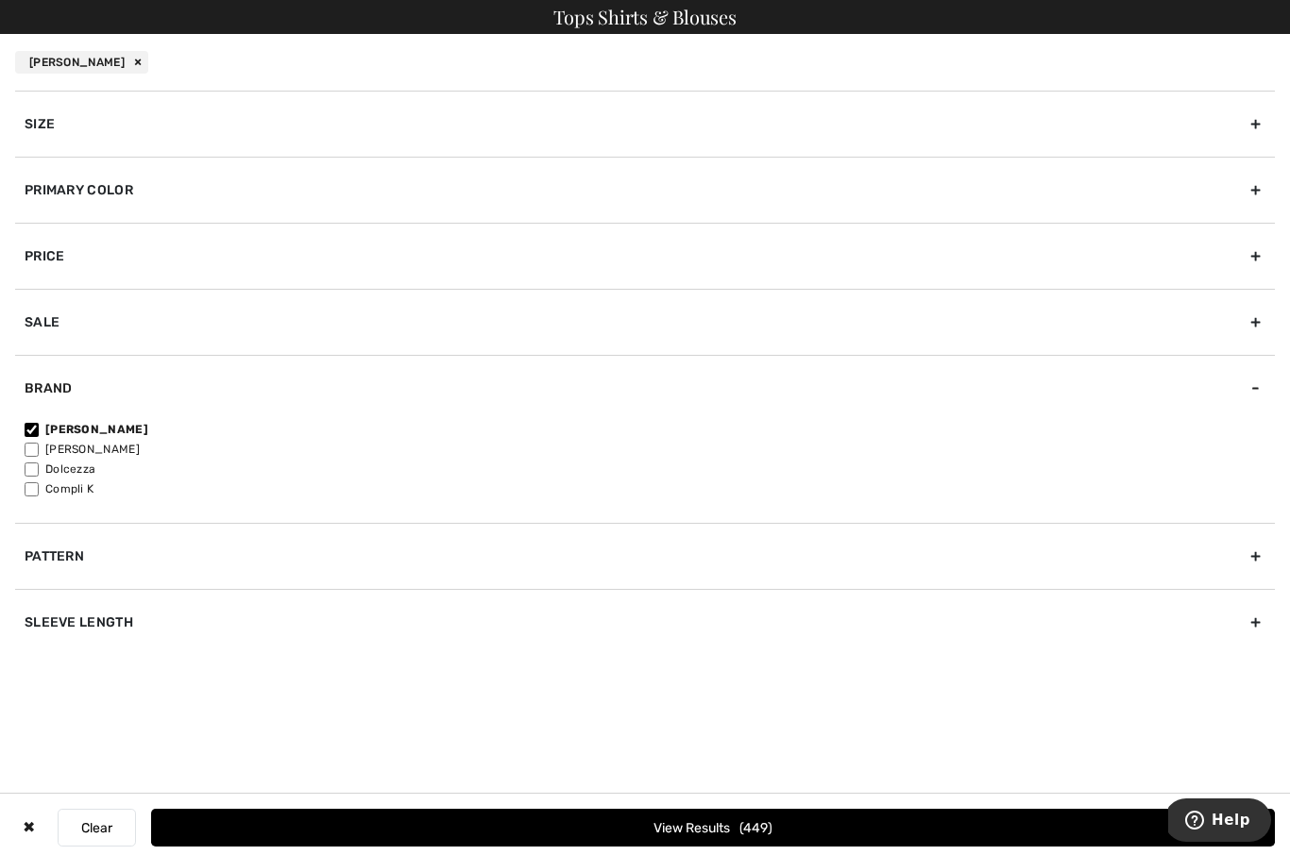
click at [1253, 194] on div "Primary Color" at bounding box center [644, 190] width 1259 height 66
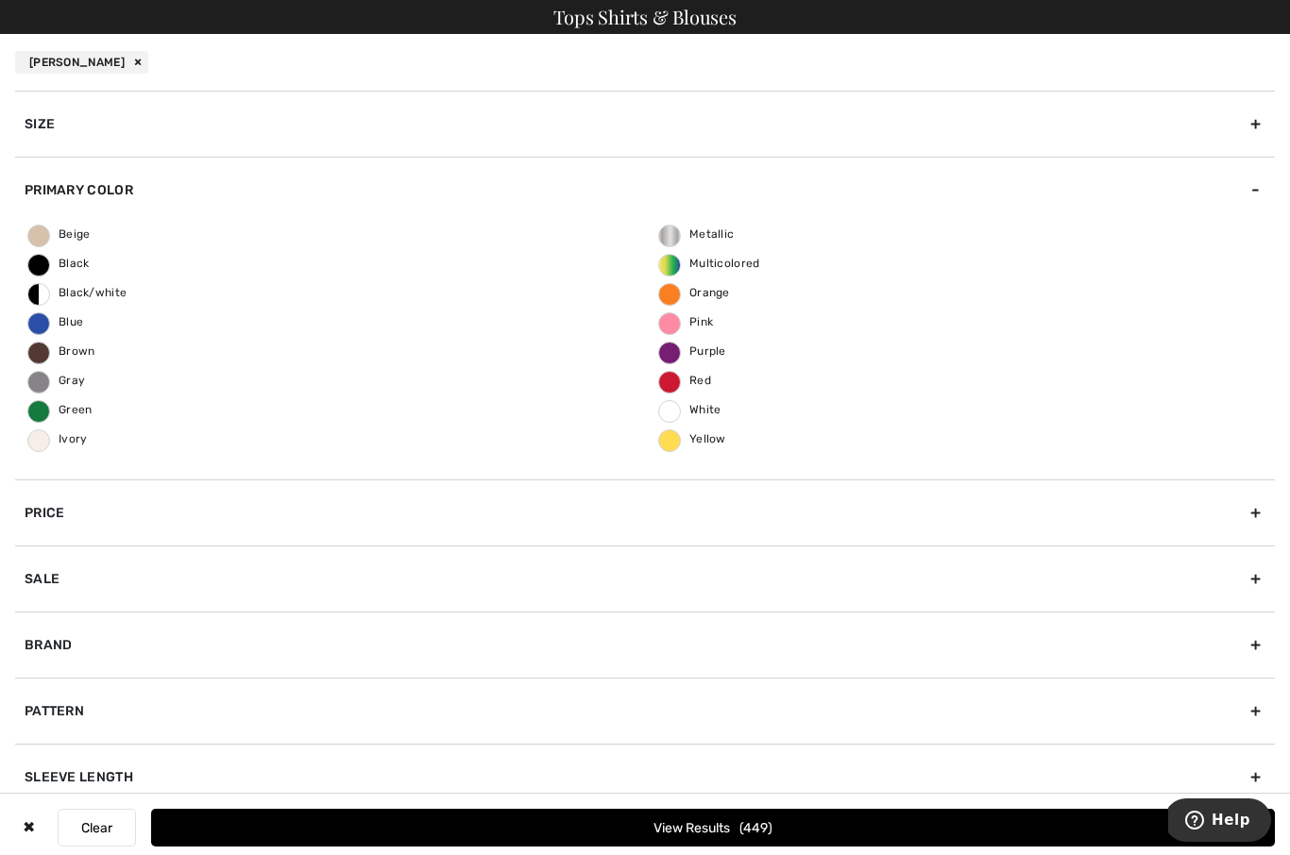
click at [49, 260] on span "Black" at bounding box center [58, 263] width 61 height 13
click at [0, 0] on input "Black" at bounding box center [0, 0] width 0 height 0
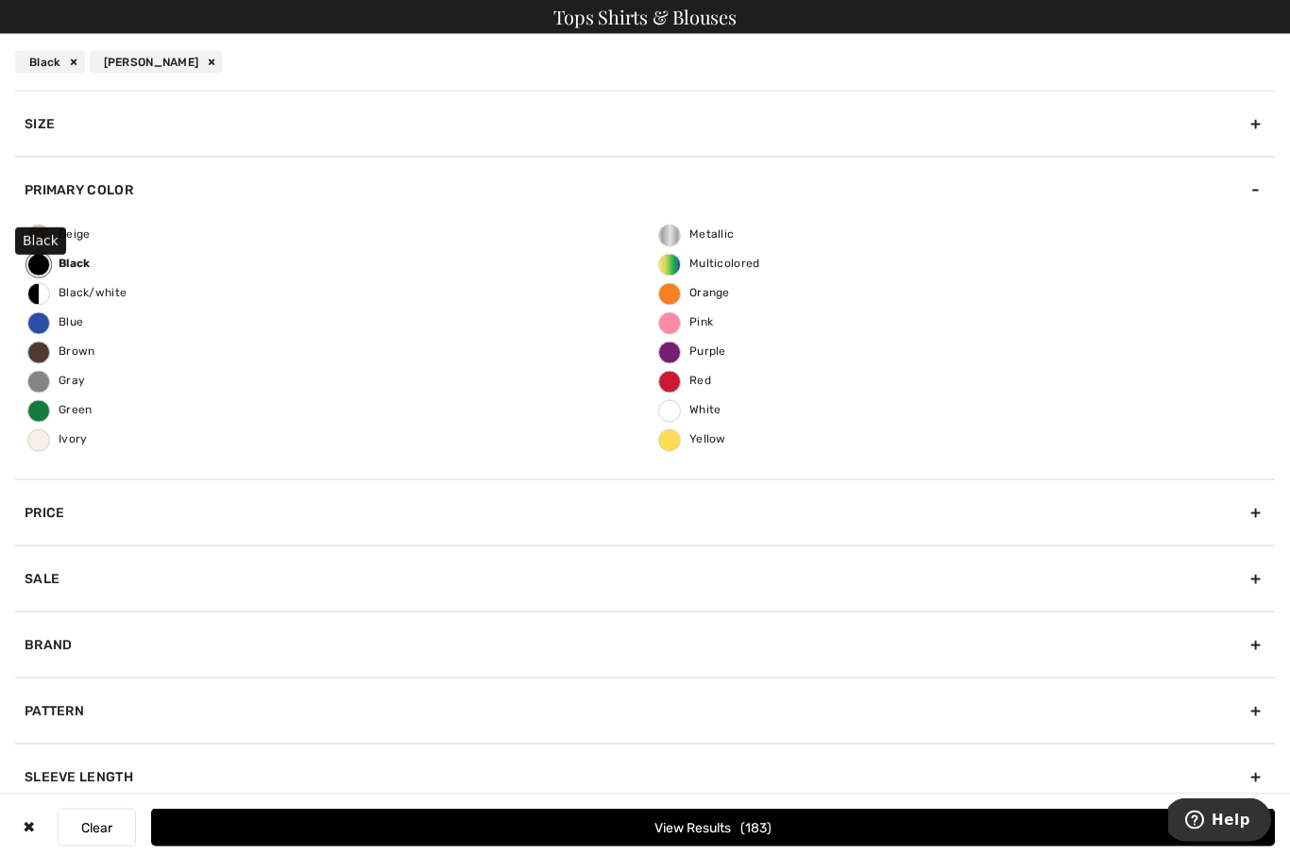
scroll to position [224, 0]
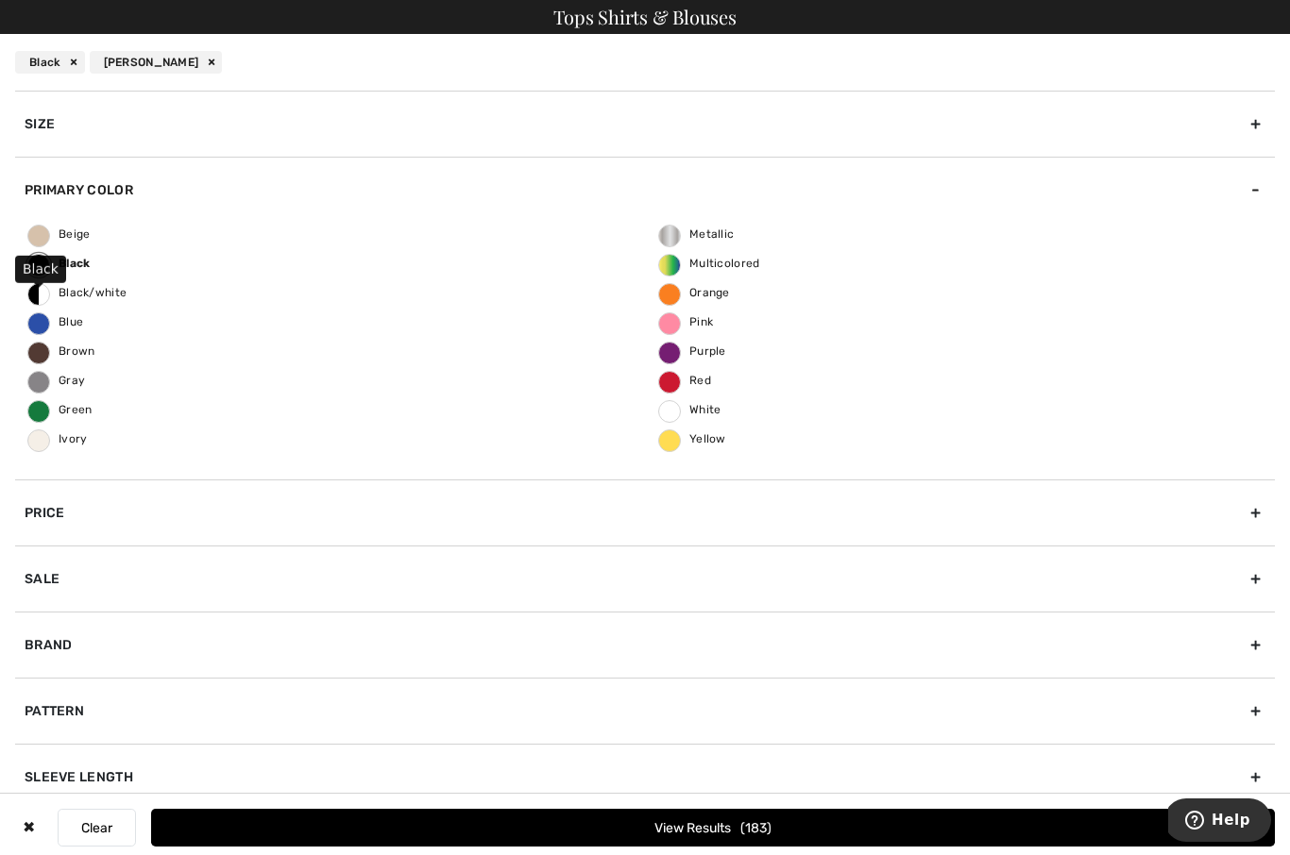
click at [840, 847] on button "View Results 183" at bounding box center [712, 828] width 1123 height 38
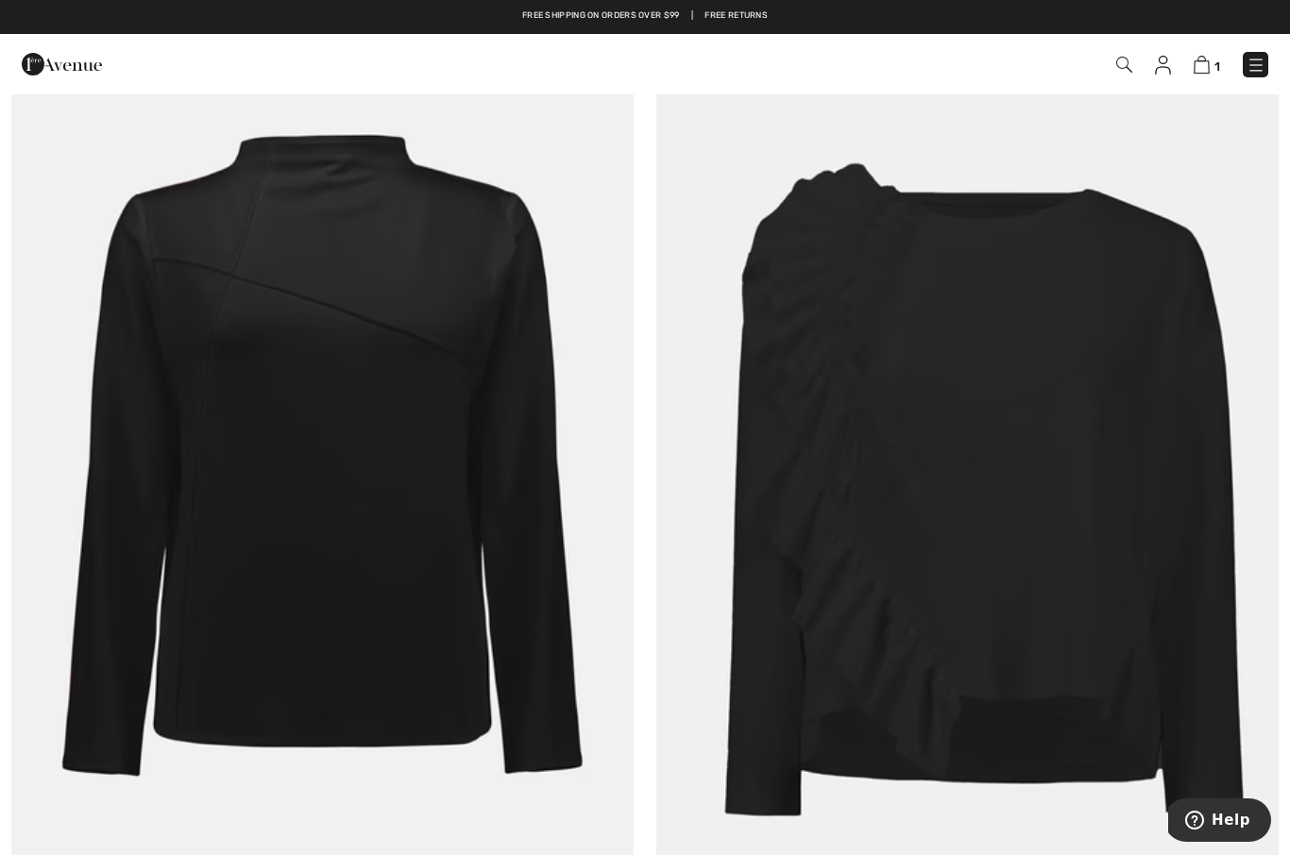
scroll to position [10505, 0]
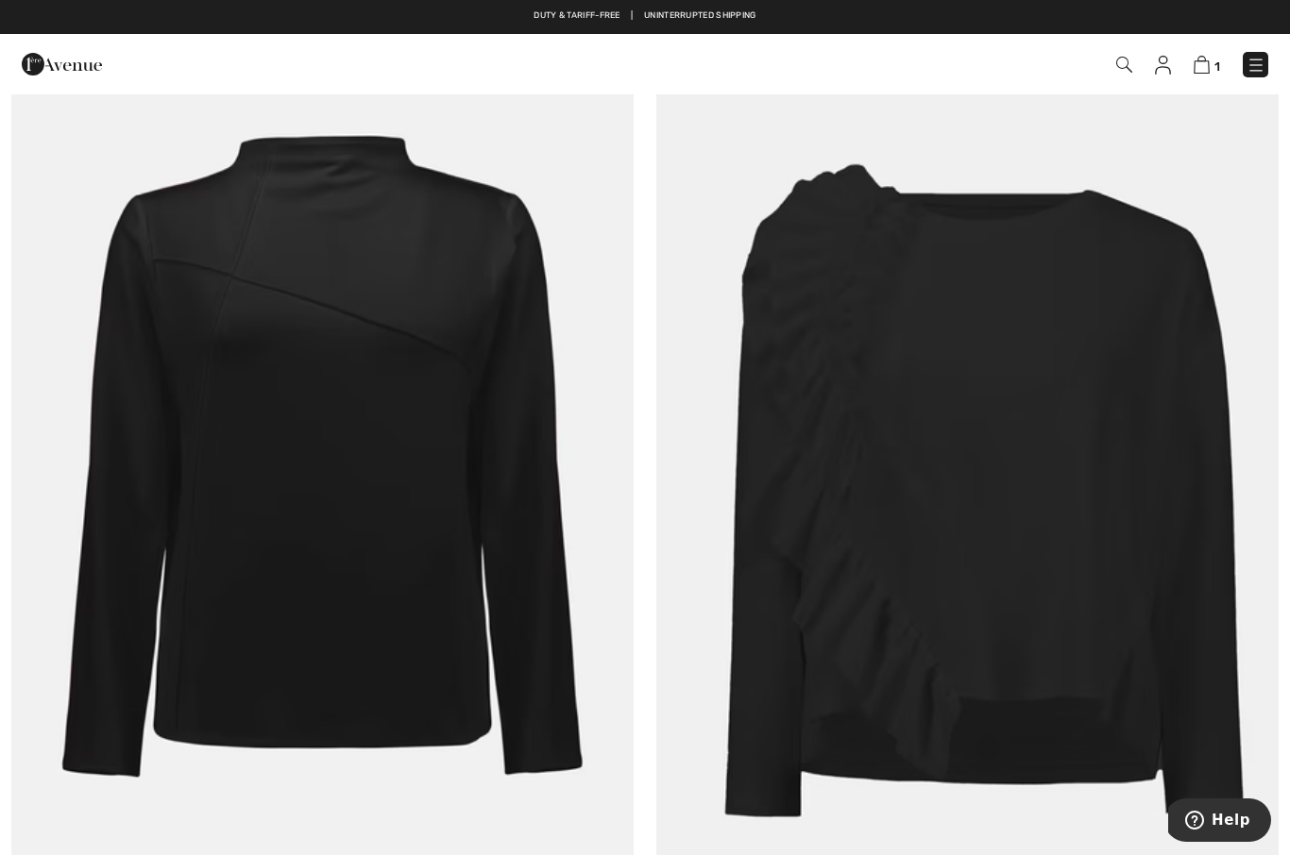
click at [1019, 514] on img at bounding box center [967, 489] width 622 height 934
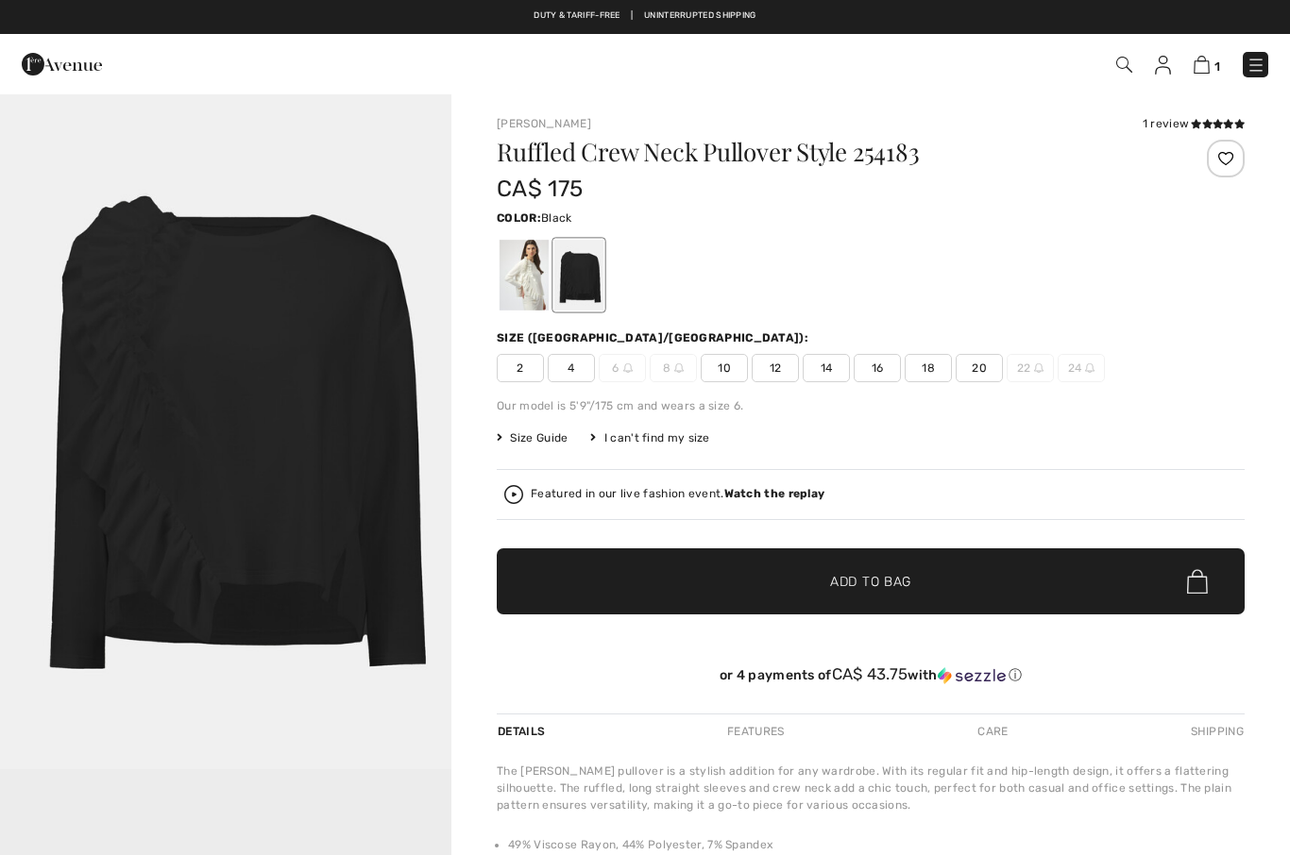
checkbox input "true"
click at [517, 304] on div at bounding box center [523, 275] width 49 height 71
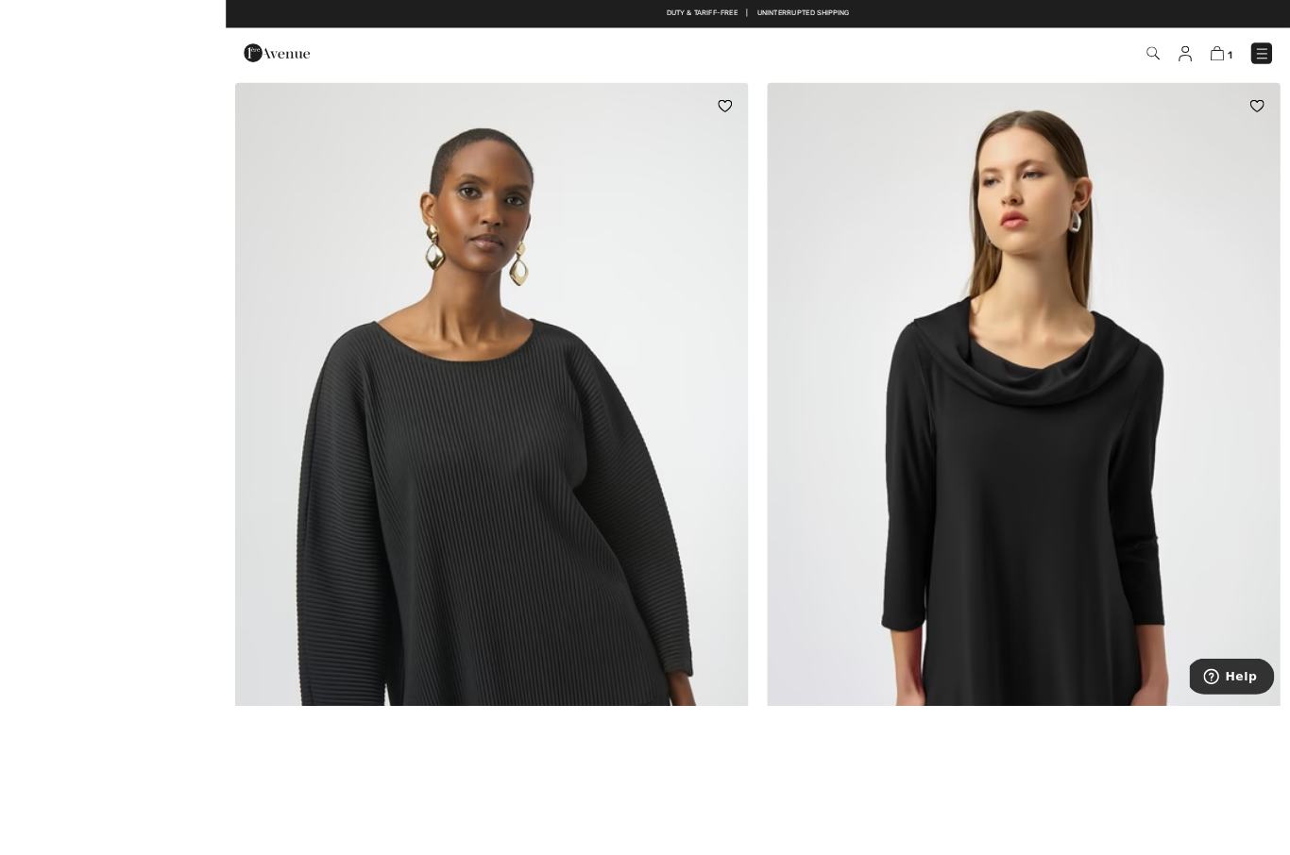
scroll to position [13913, 0]
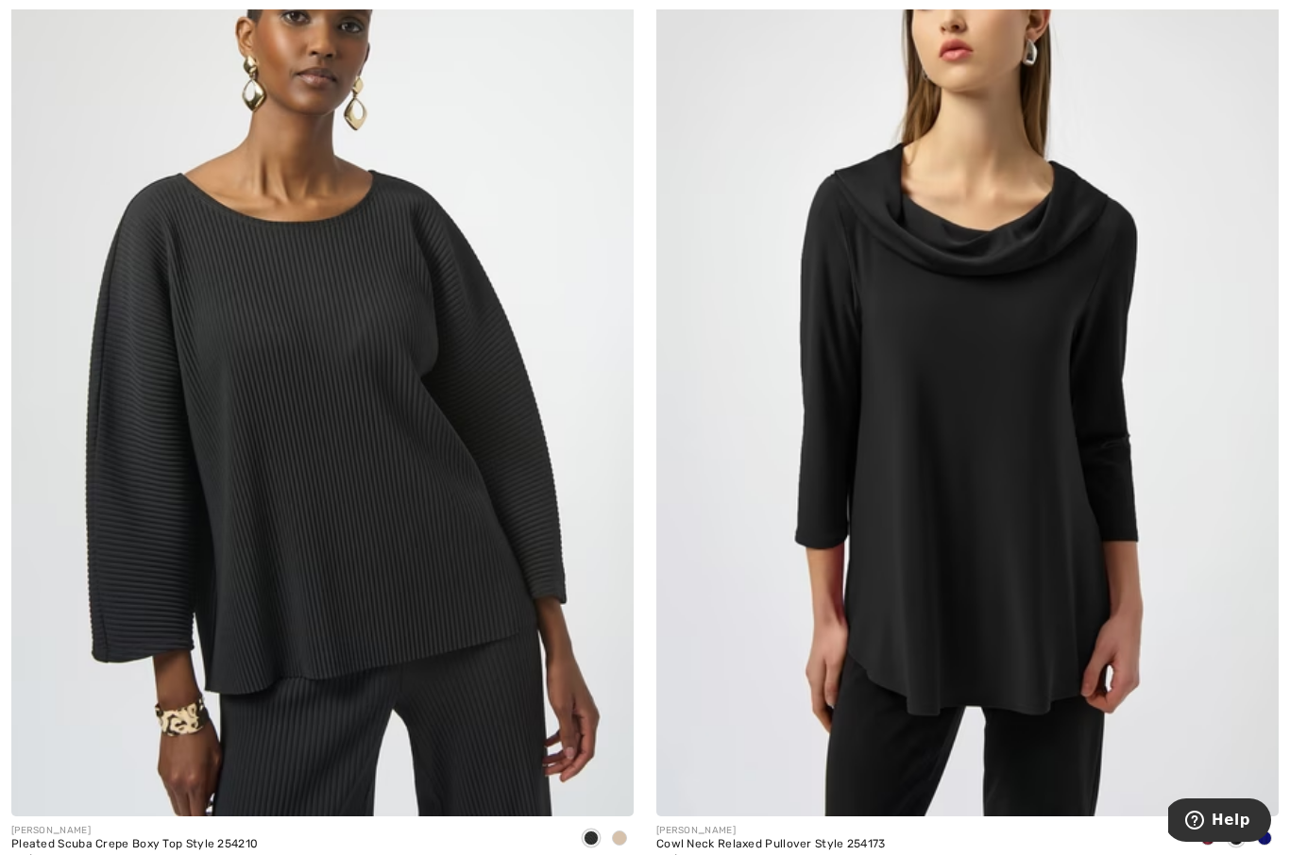
click at [1077, 426] on img at bounding box center [967, 351] width 622 height 934
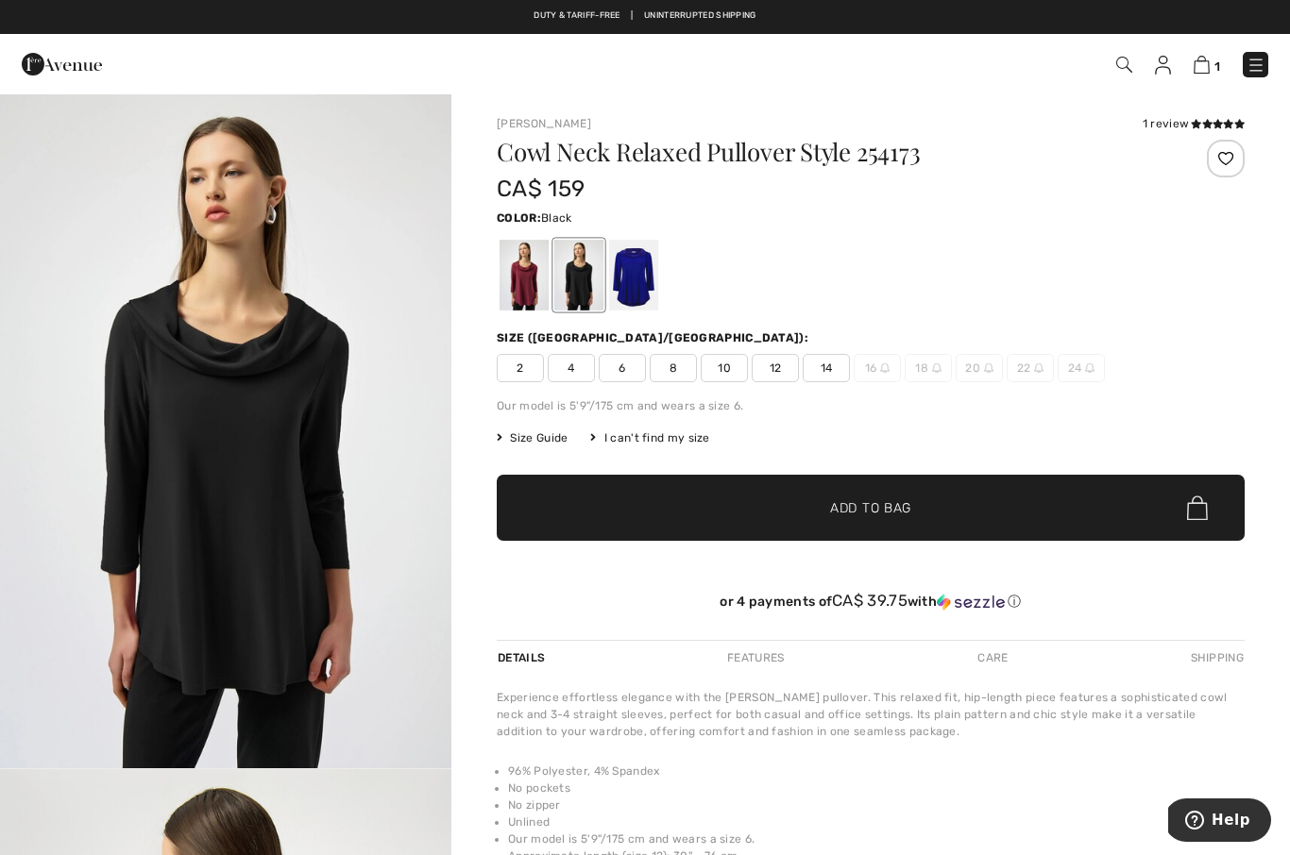
click at [541, 296] on div at bounding box center [523, 275] width 49 height 71
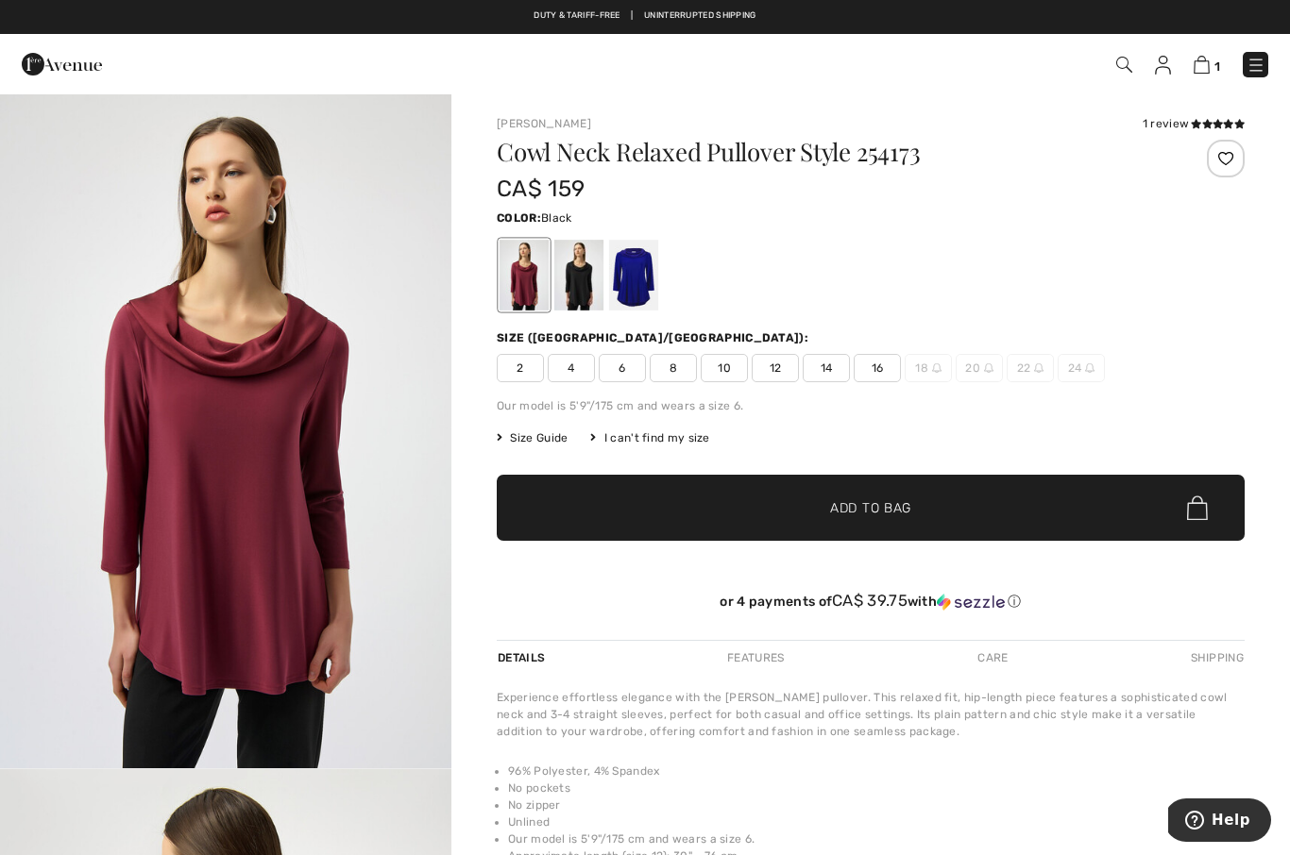
click at [586, 289] on div at bounding box center [578, 275] width 49 height 71
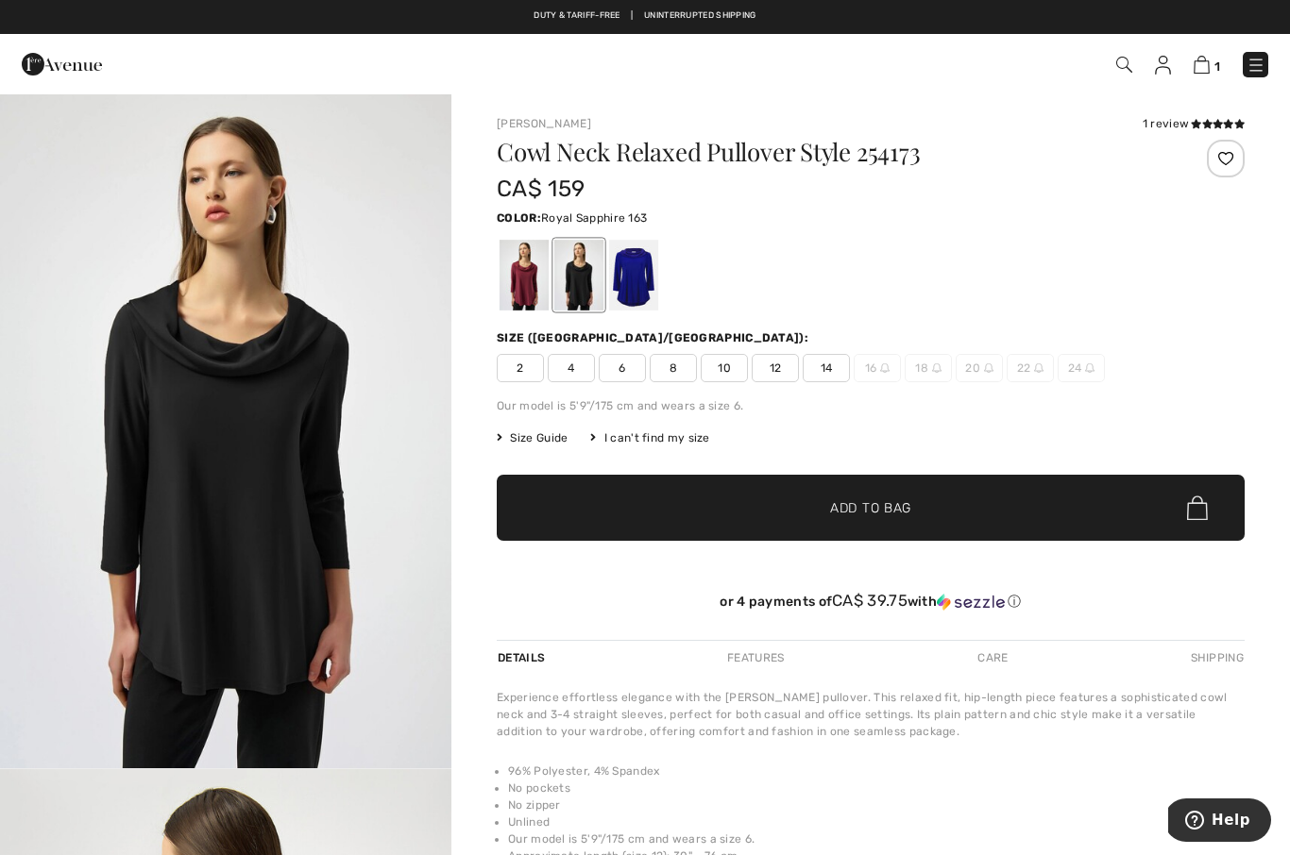
click at [643, 283] on div at bounding box center [633, 275] width 49 height 71
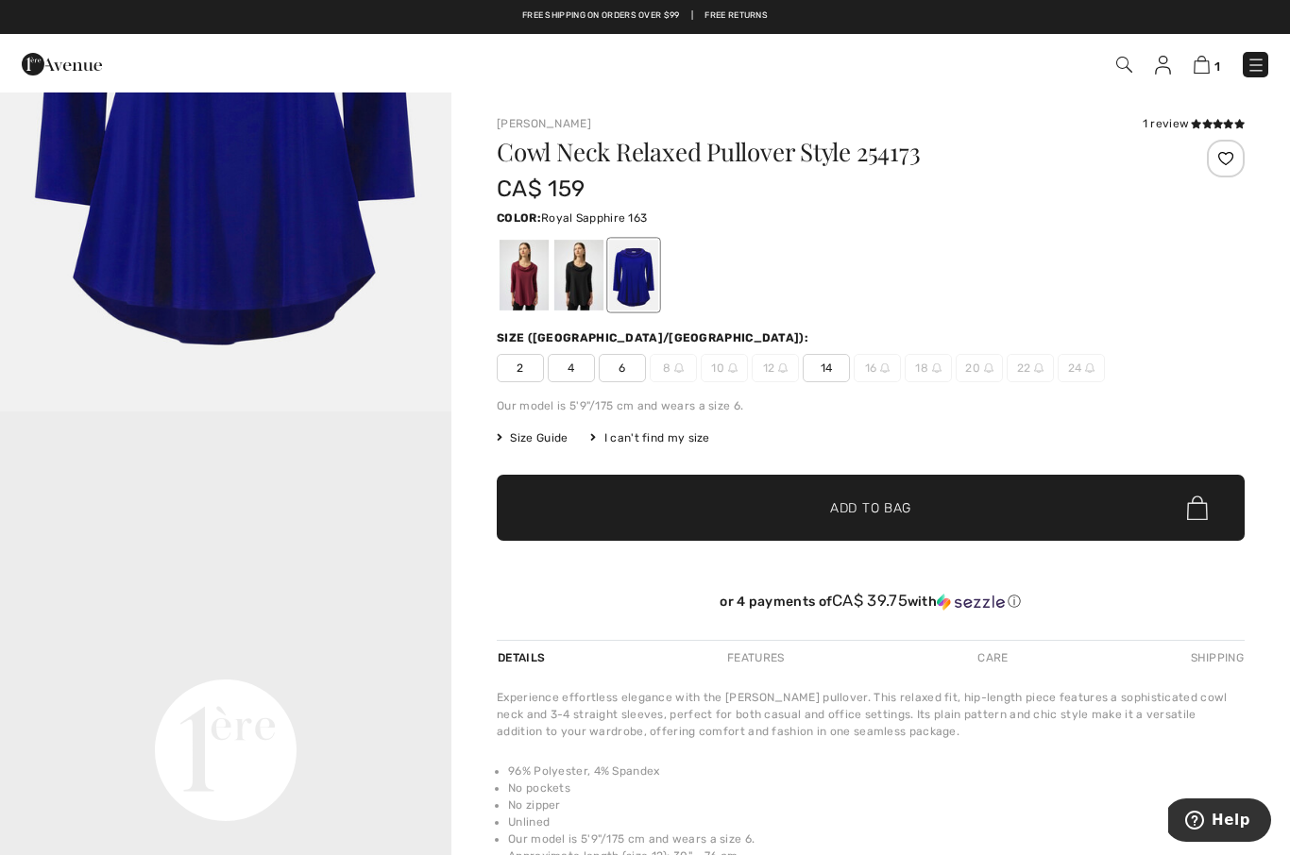
scroll to position [490, 0]
click at [584, 288] on div at bounding box center [578, 275] width 49 height 71
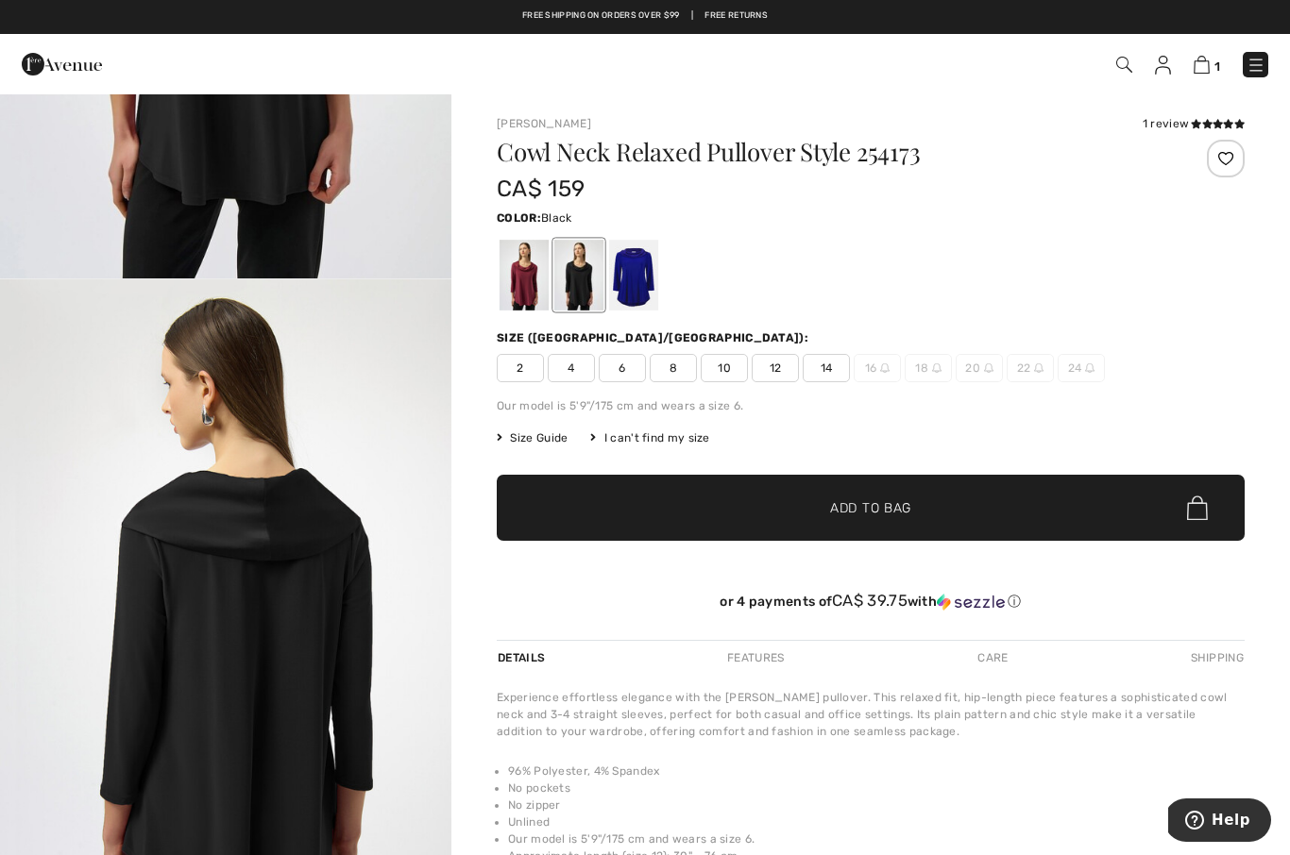
scroll to position [0, 0]
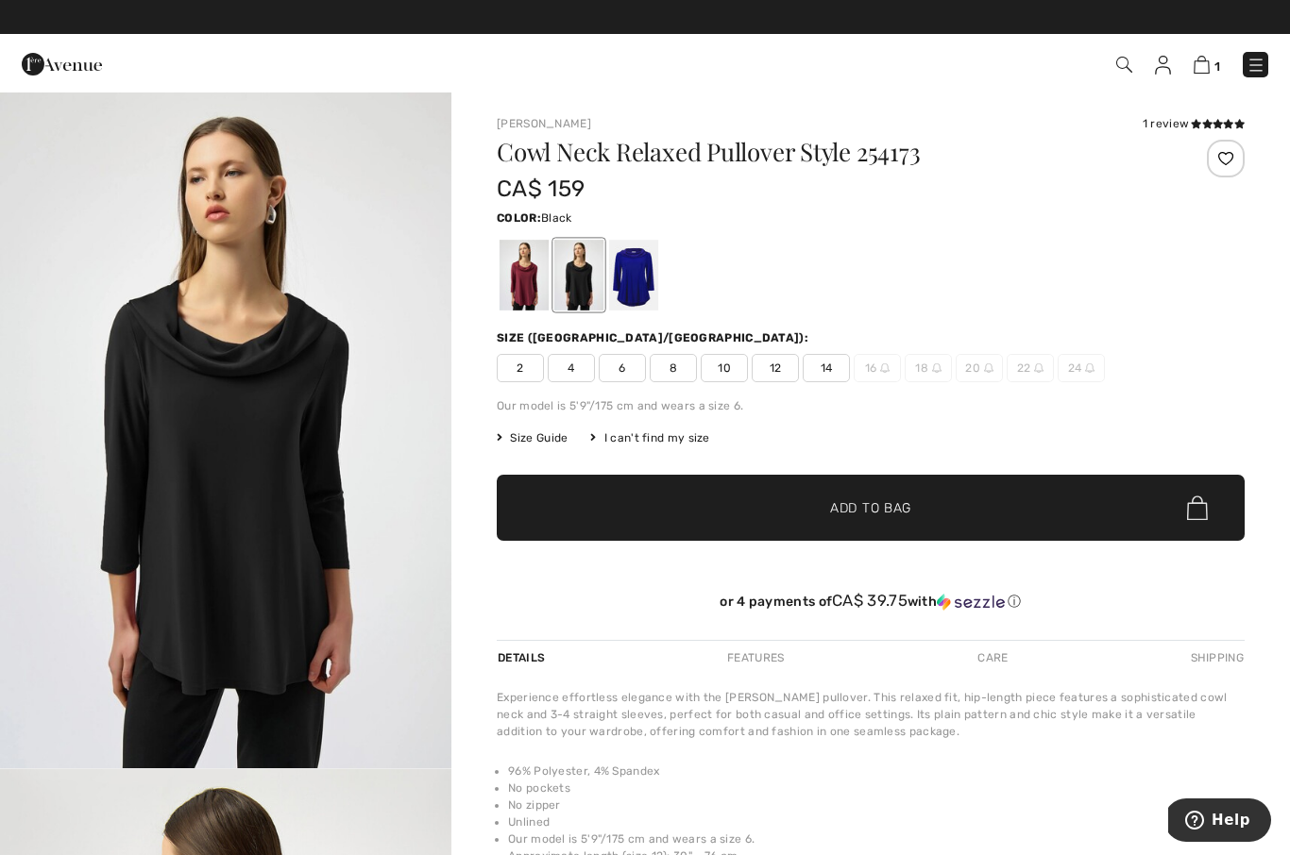
click at [830, 372] on span "14" at bounding box center [825, 368] width 47 height 28
click at [903, 510] on span "Add to Bag" at bounding box center [870, 508] width 81 height 20
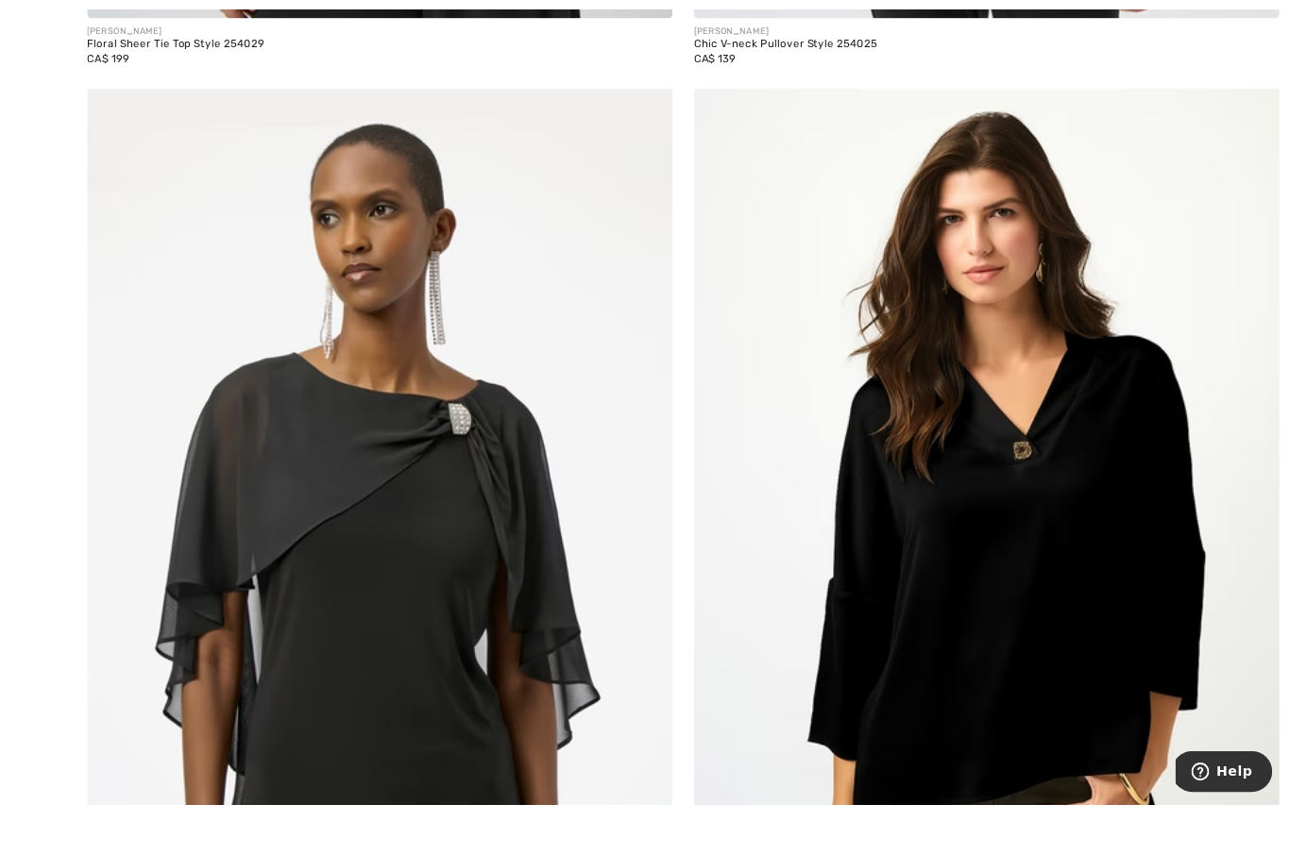
scroll to position [16881, 0]
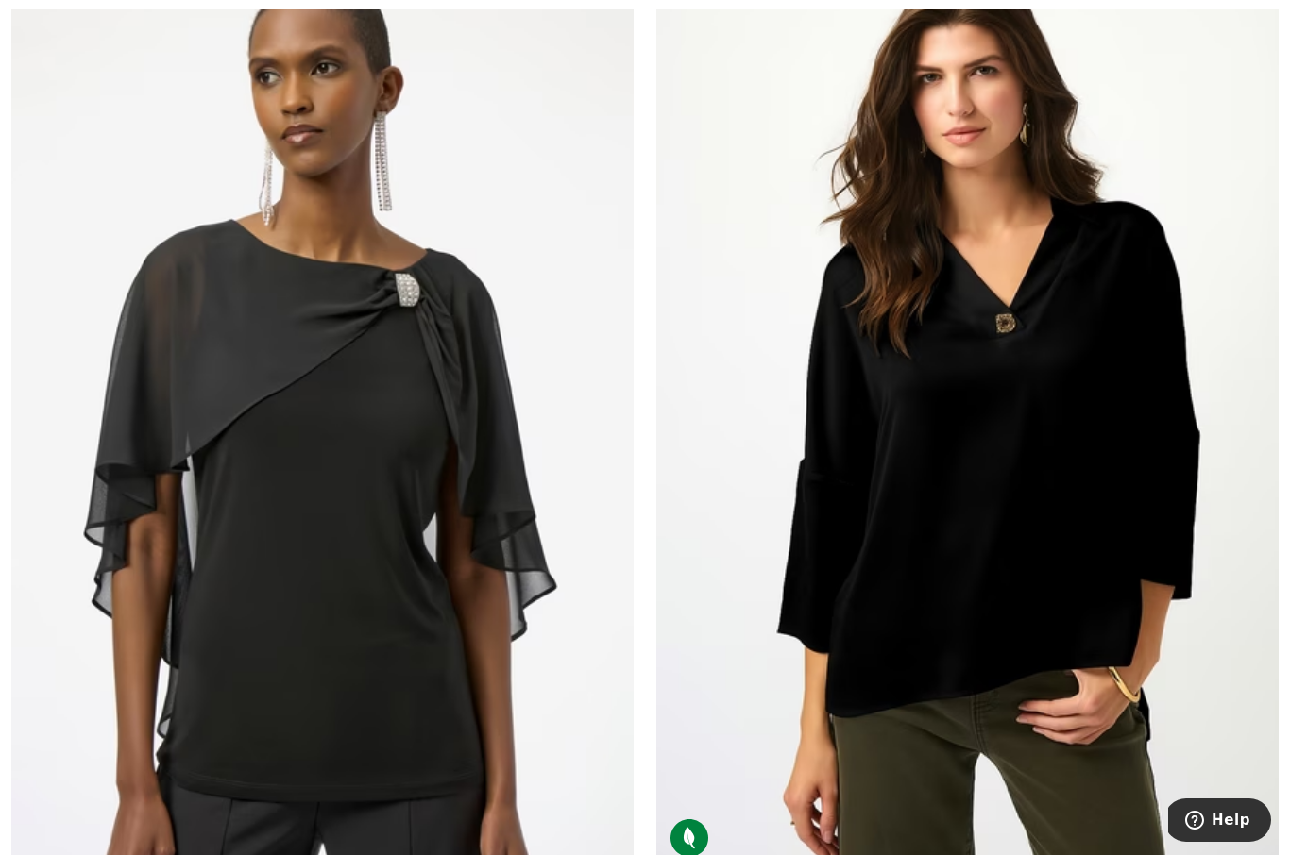
click at [1044, 531] on img at bounding box center [967, 406] width 622 height 934
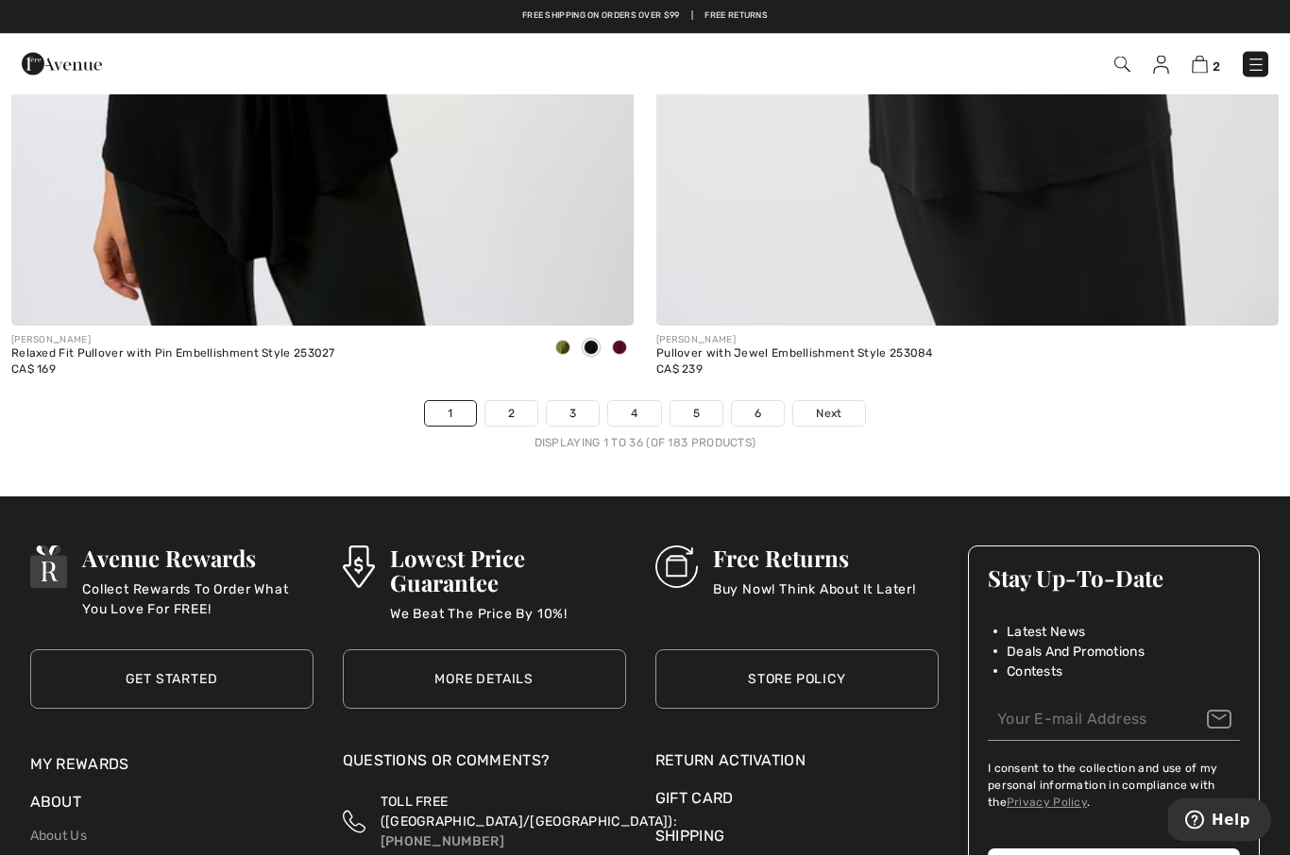
scroll to position [18434, 0]
click at [841, 405] on span "Next" at bounding box center [828, 413] width 25 height 17
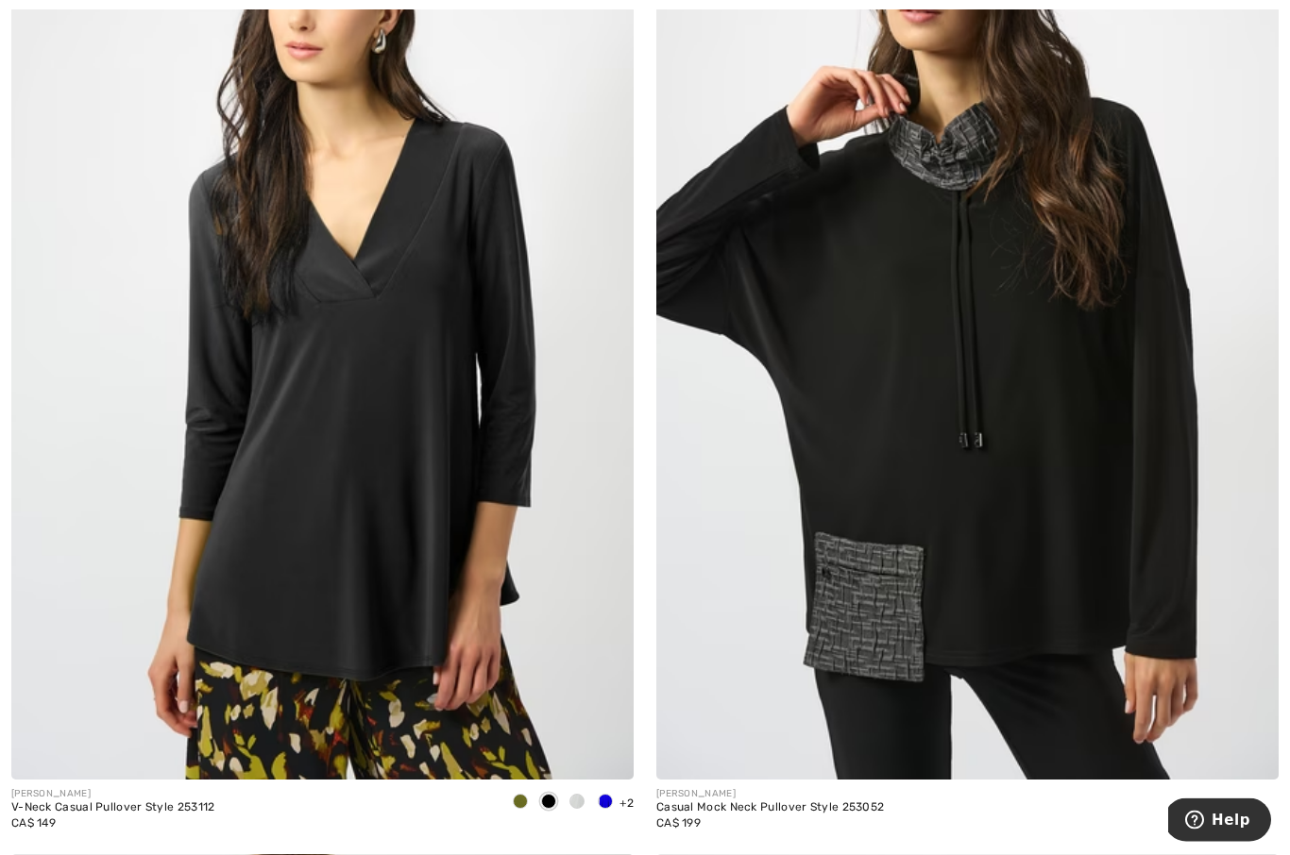
scroll to position [7658, 0]
click at [473, 481] on img at bounding box center [322, 314] width 622 height 934
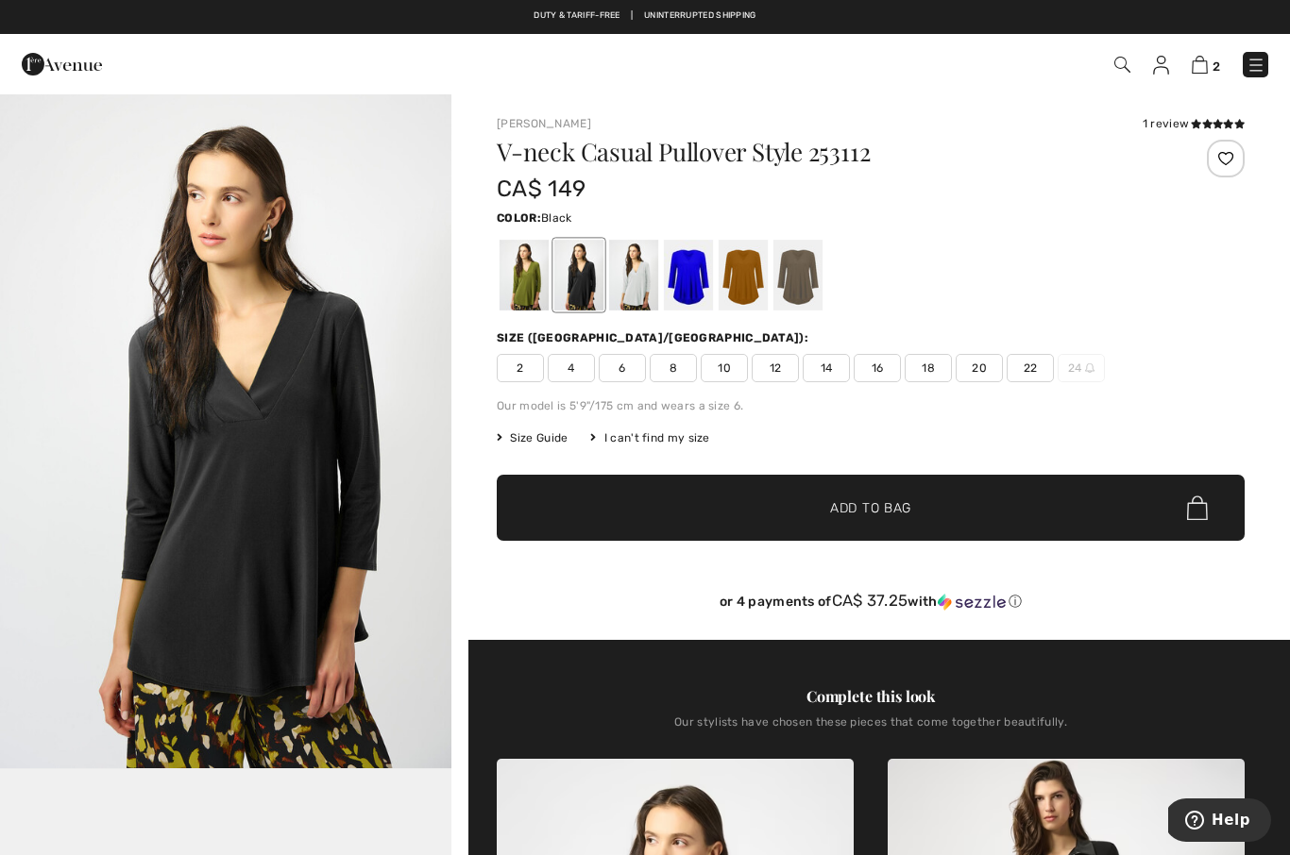
click at [835, 367] on span "14" at bounding box center [825, 368] width 47 height 28
click at [904, 508] on span "Add to Bag" at bounding box center [870, 508] width 81 height 20
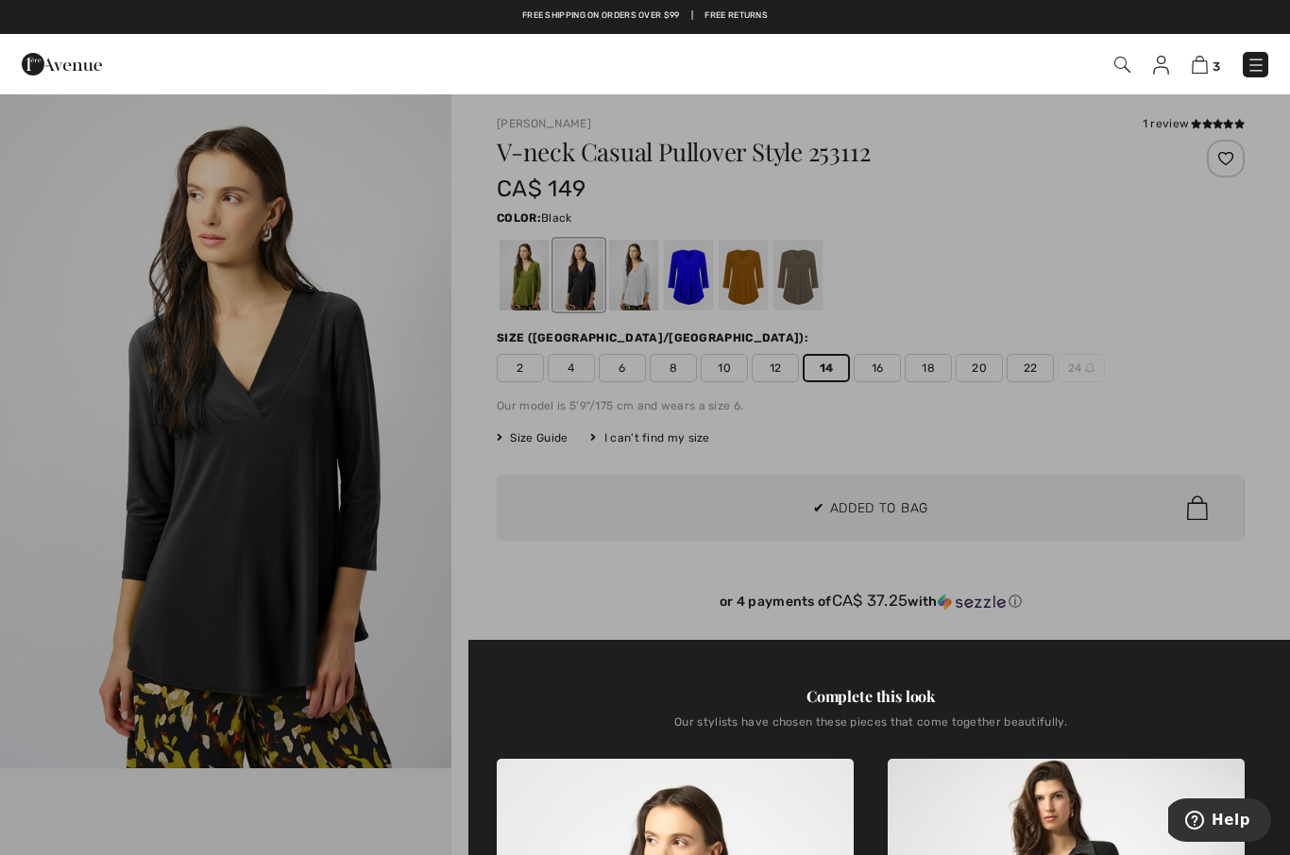
click at [1178, 334] on div at bounding box center [645, 427] width 1290 height 855
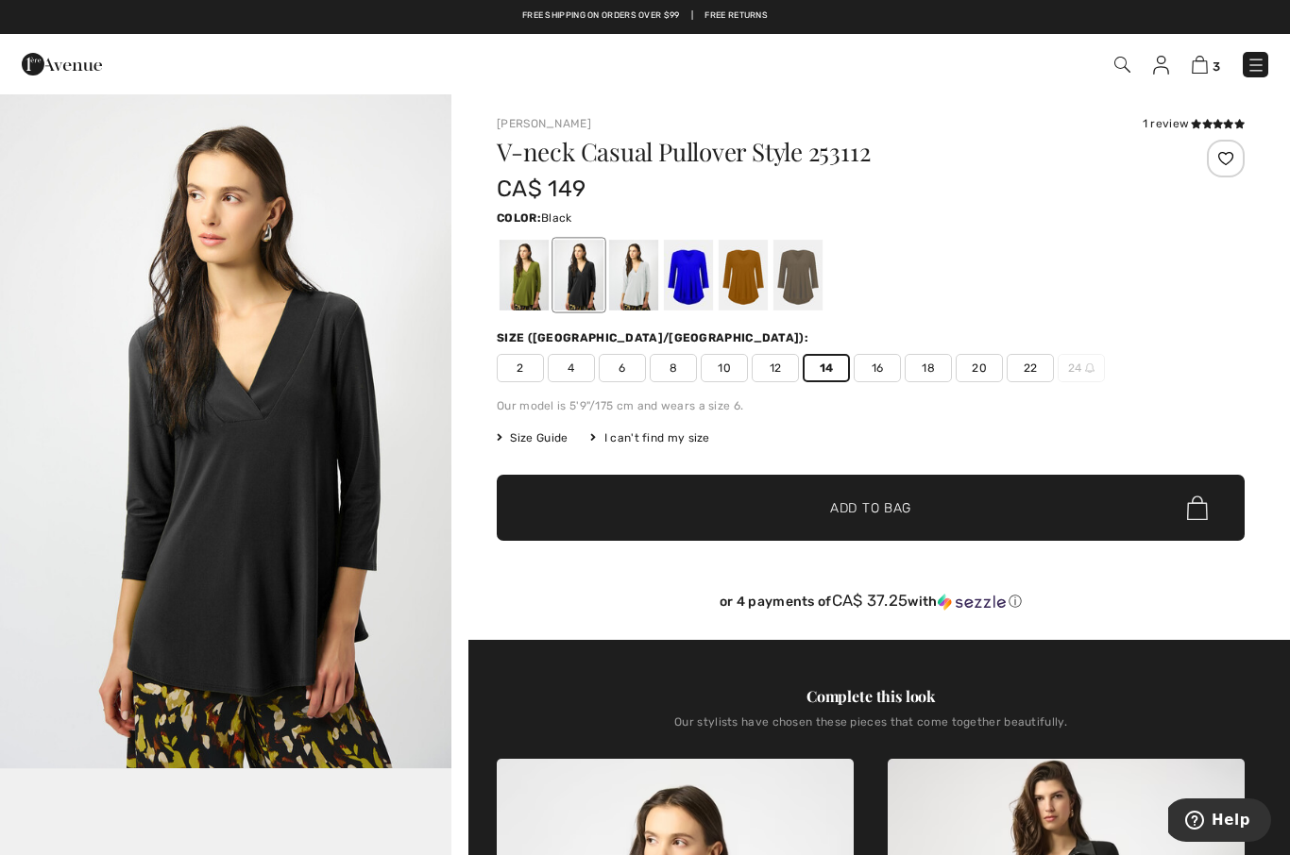
click at [548, 436] on span "Size Guide" at bounding box center [532, 438] width 71 height 17
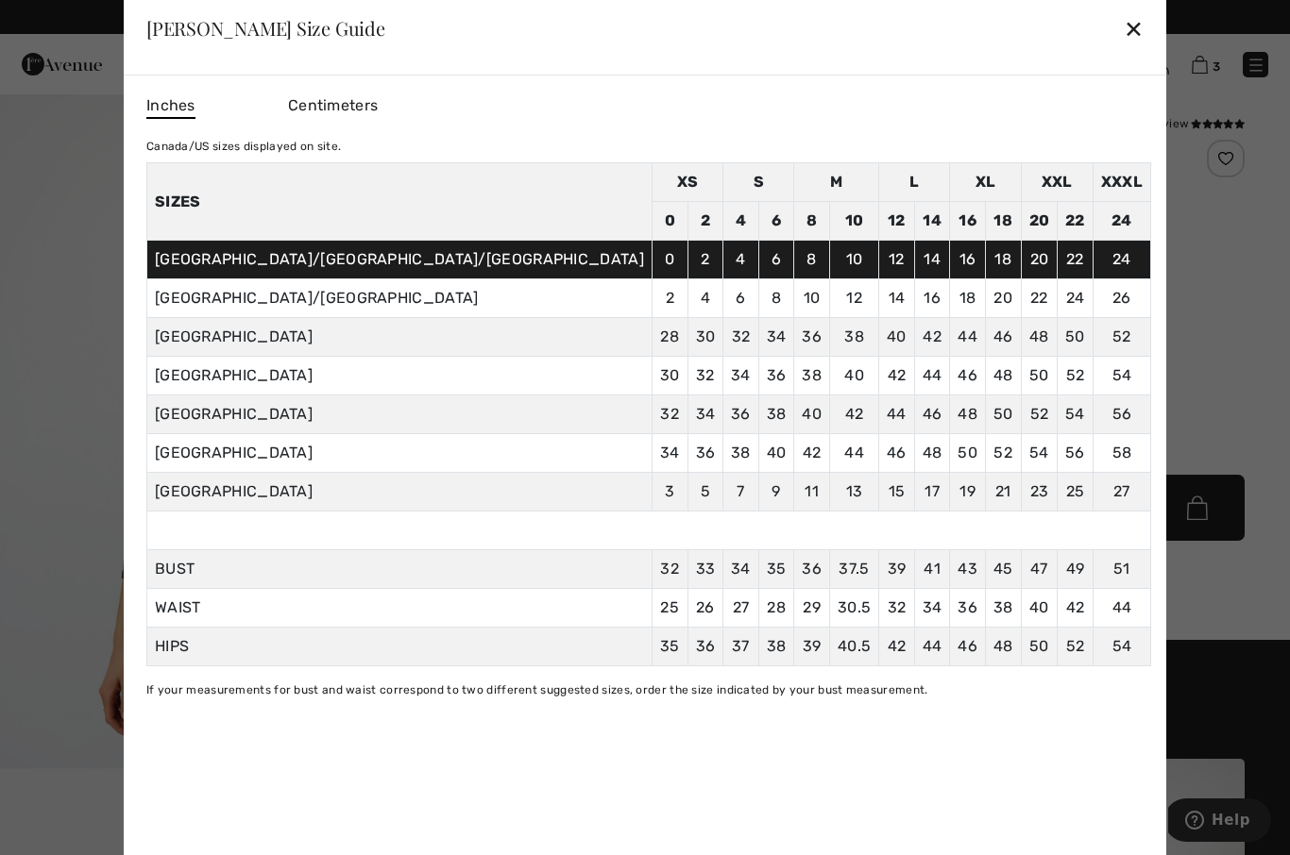
click at [1123, 36] on div "✕" at bounding box center [1133, 28] width 20 height 40
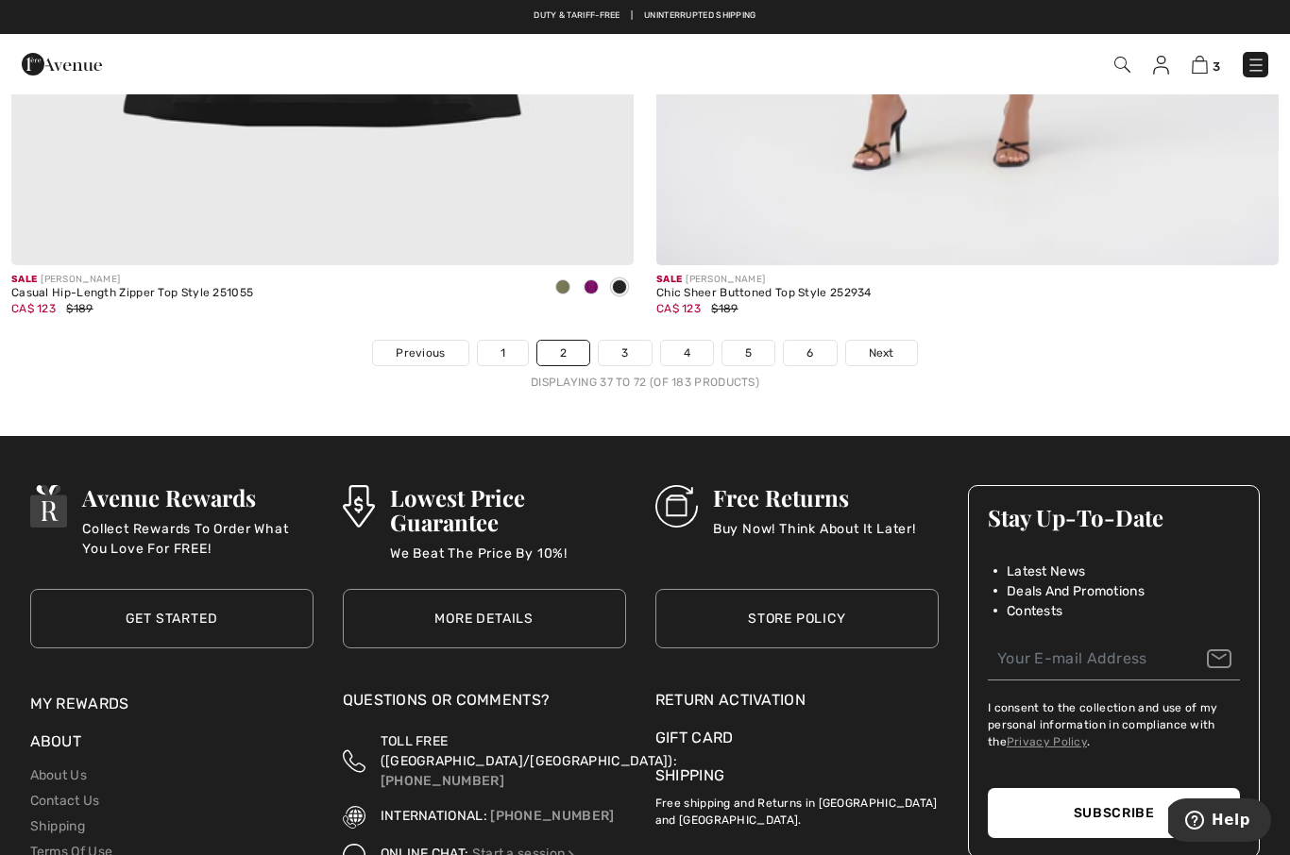
scroll to position [18481, 0]
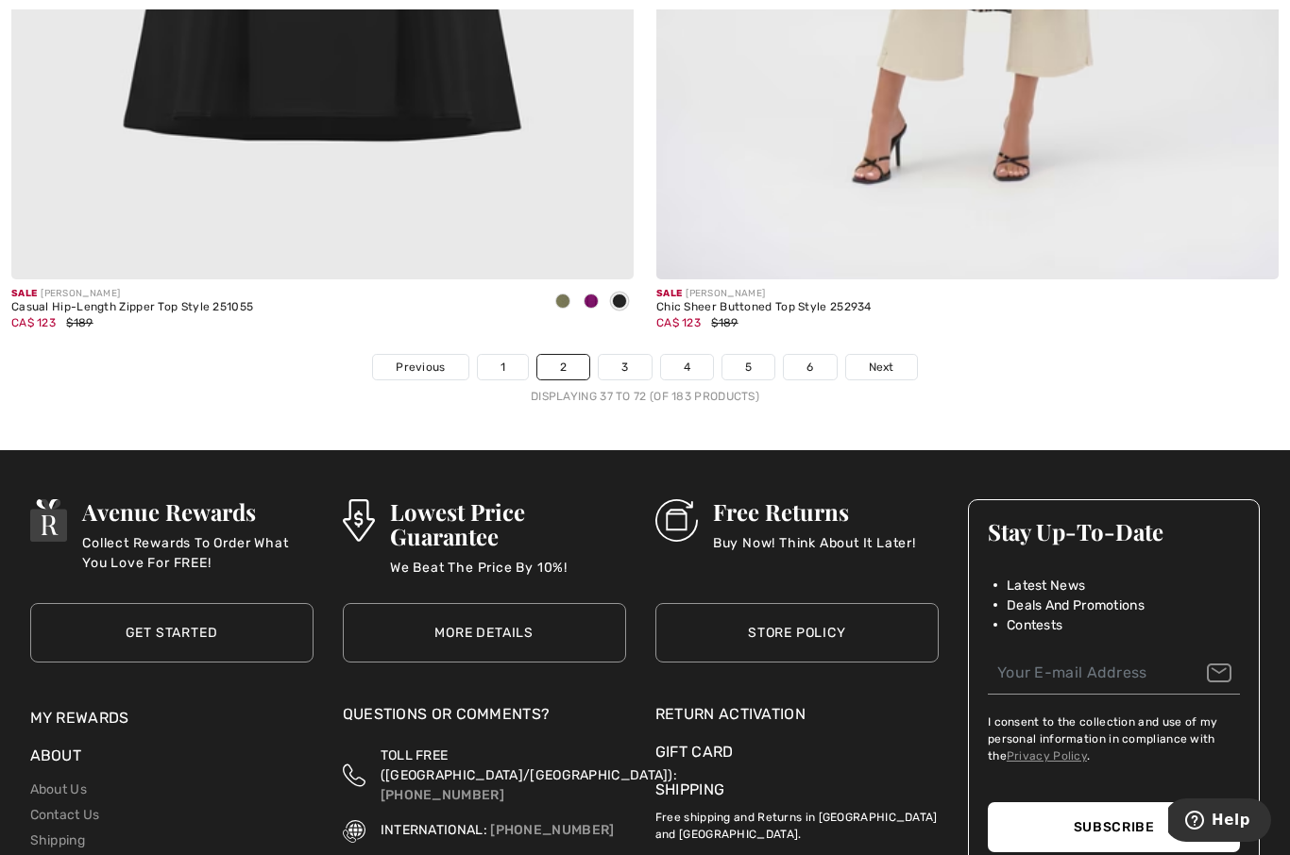
click at [893, 359] on span "Next" at bounding box center [881, 367] width 25 height 17
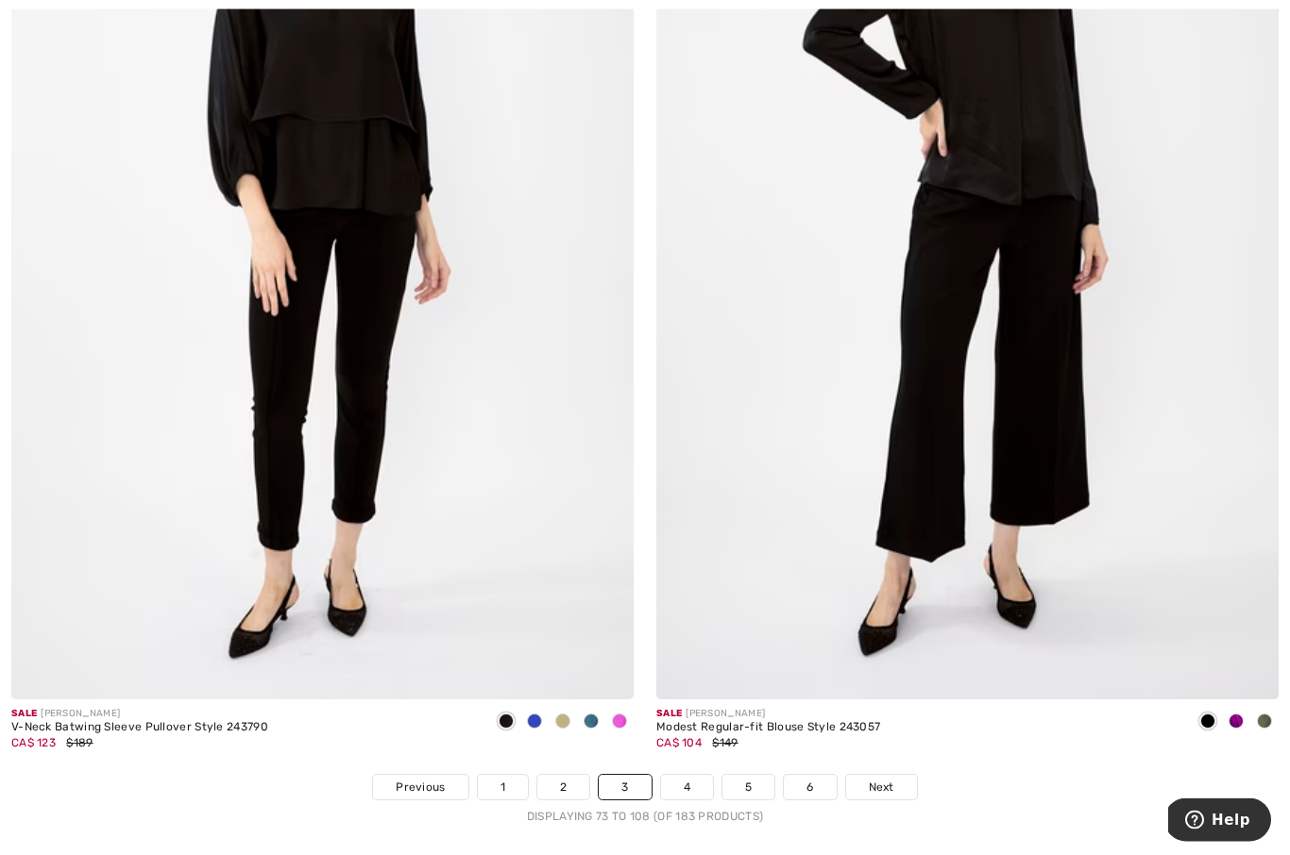
scroll to position [18061, 0]
click at [890, 779] on span "Next" at bounding box center [881, 787] width 25 height 17
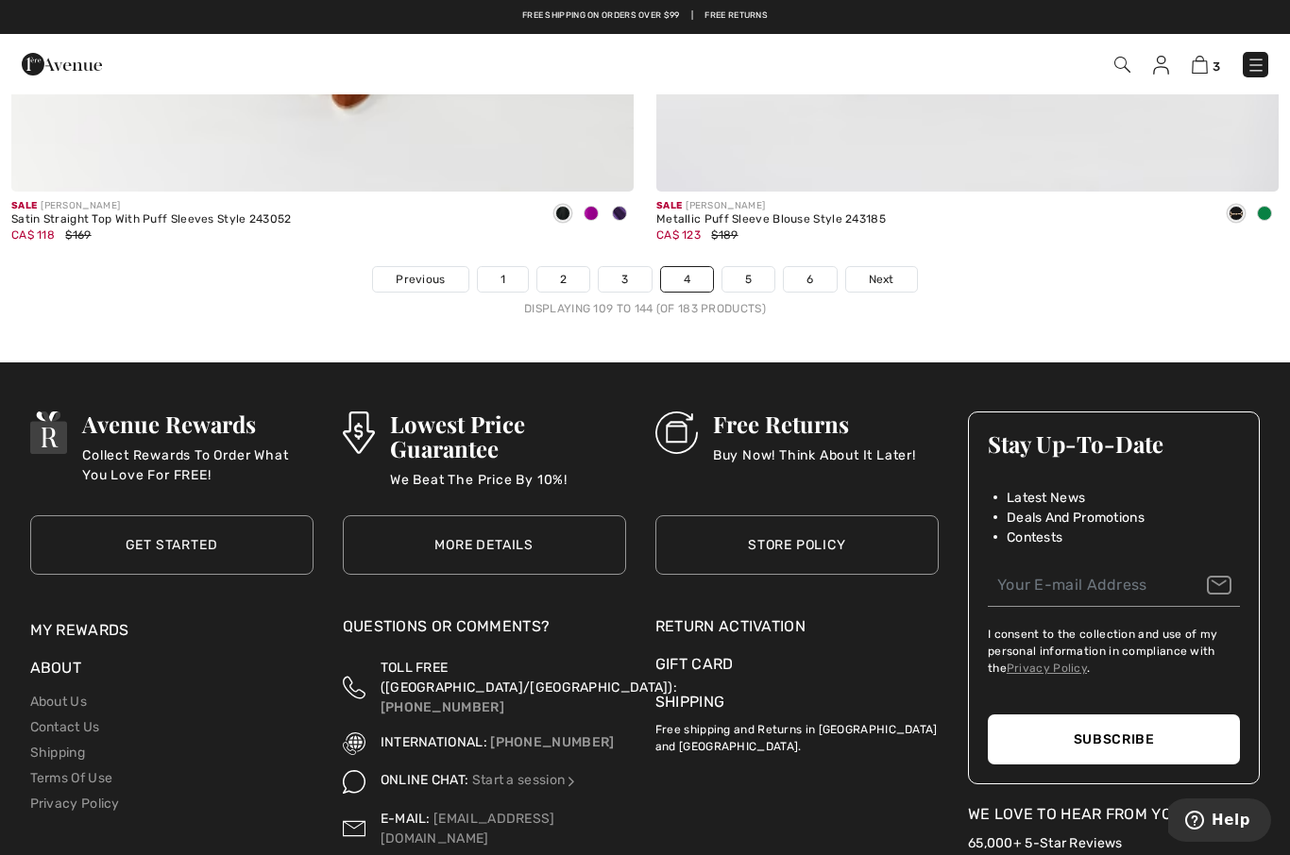
scroll to position [18565, 0]
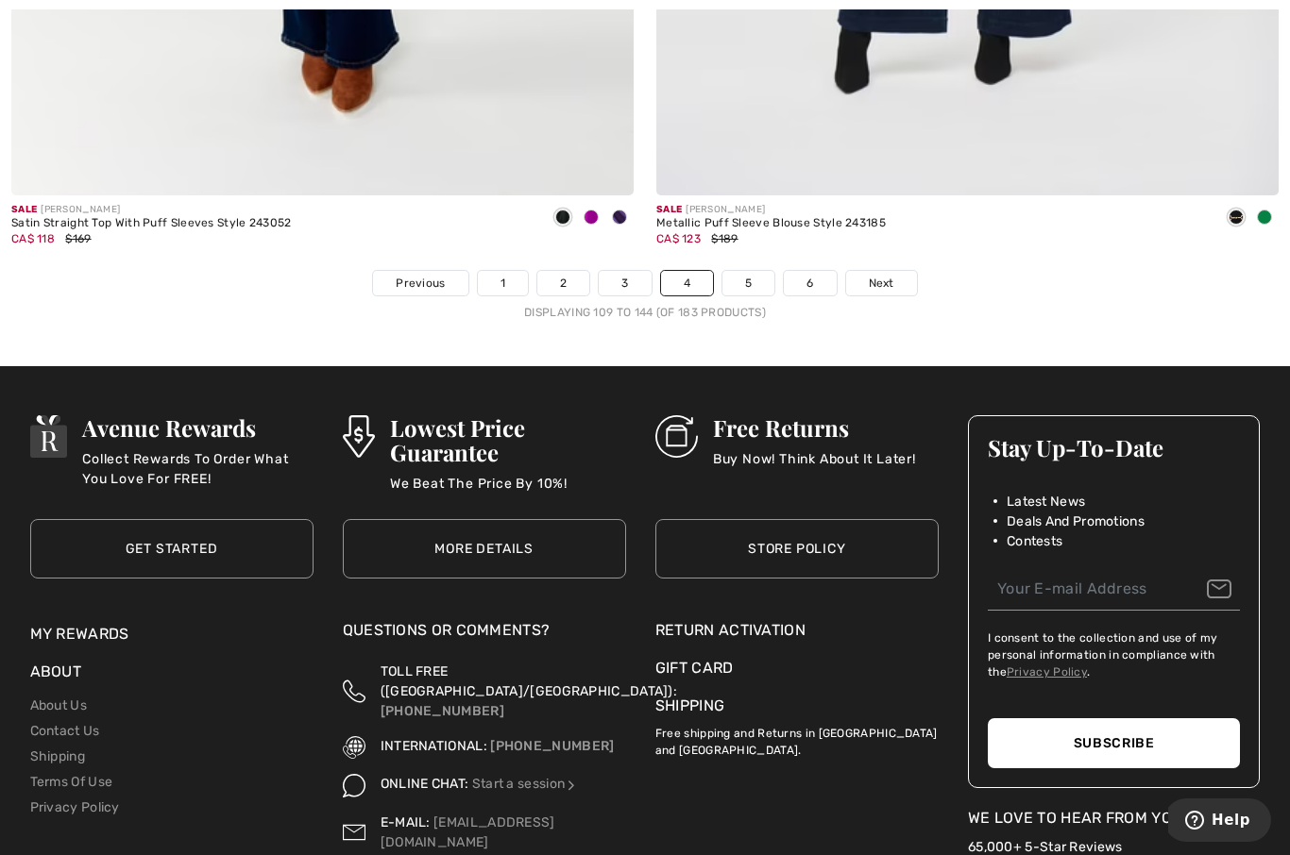
click at [903, 271] on link "Next" at bounding box center [881, 283] width 71 height 25
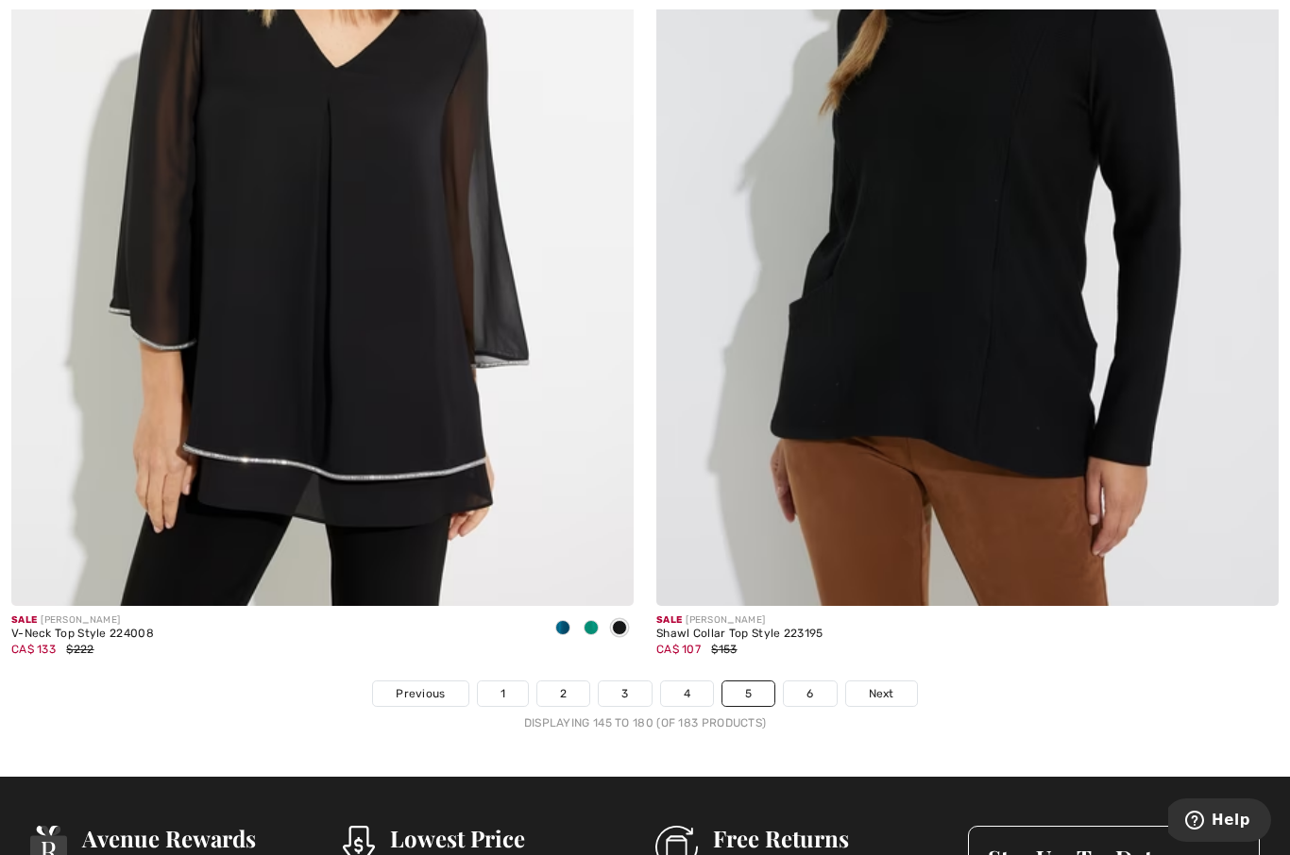
scroll to position [18156, 0]
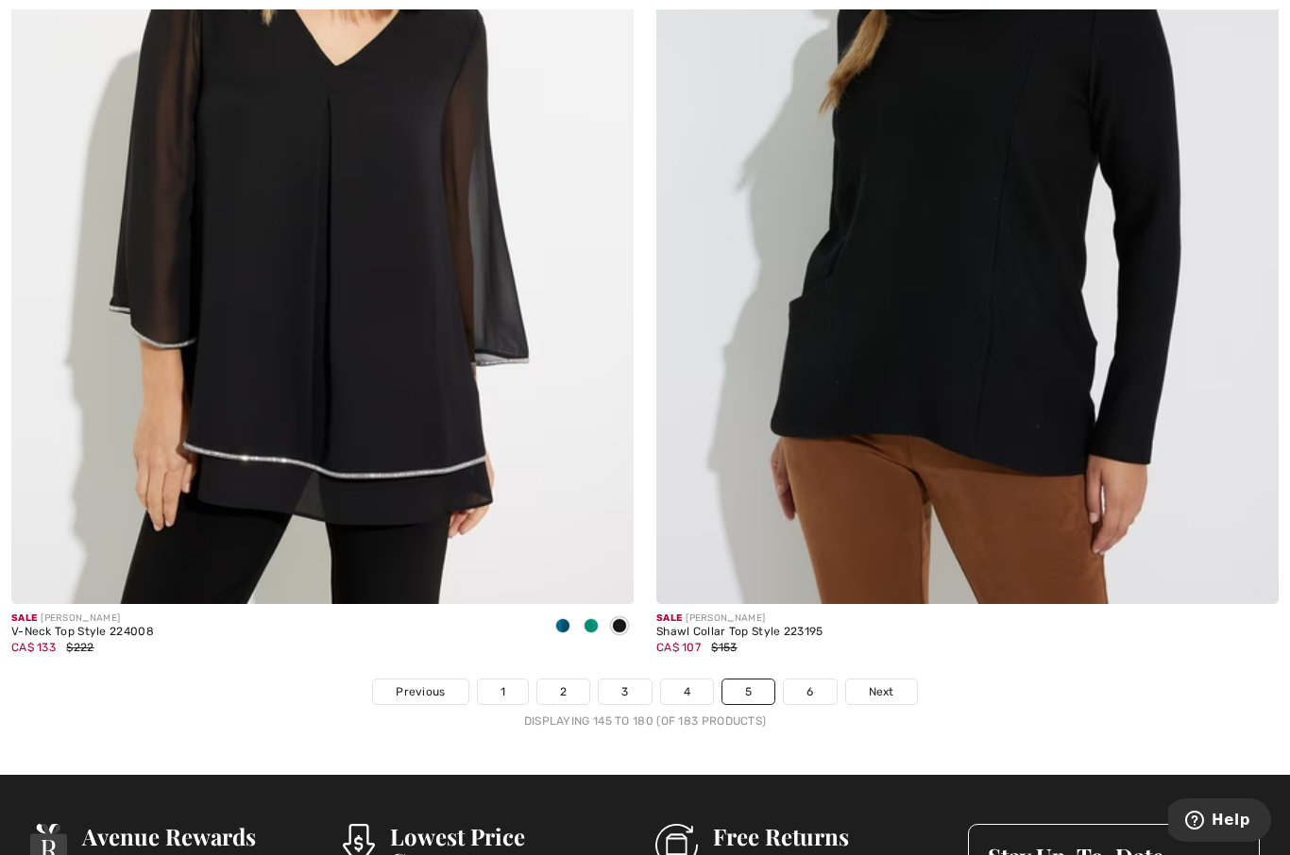
click at [895, 680] on link "Next" at bounding box center [881, 692] width 71 height 25
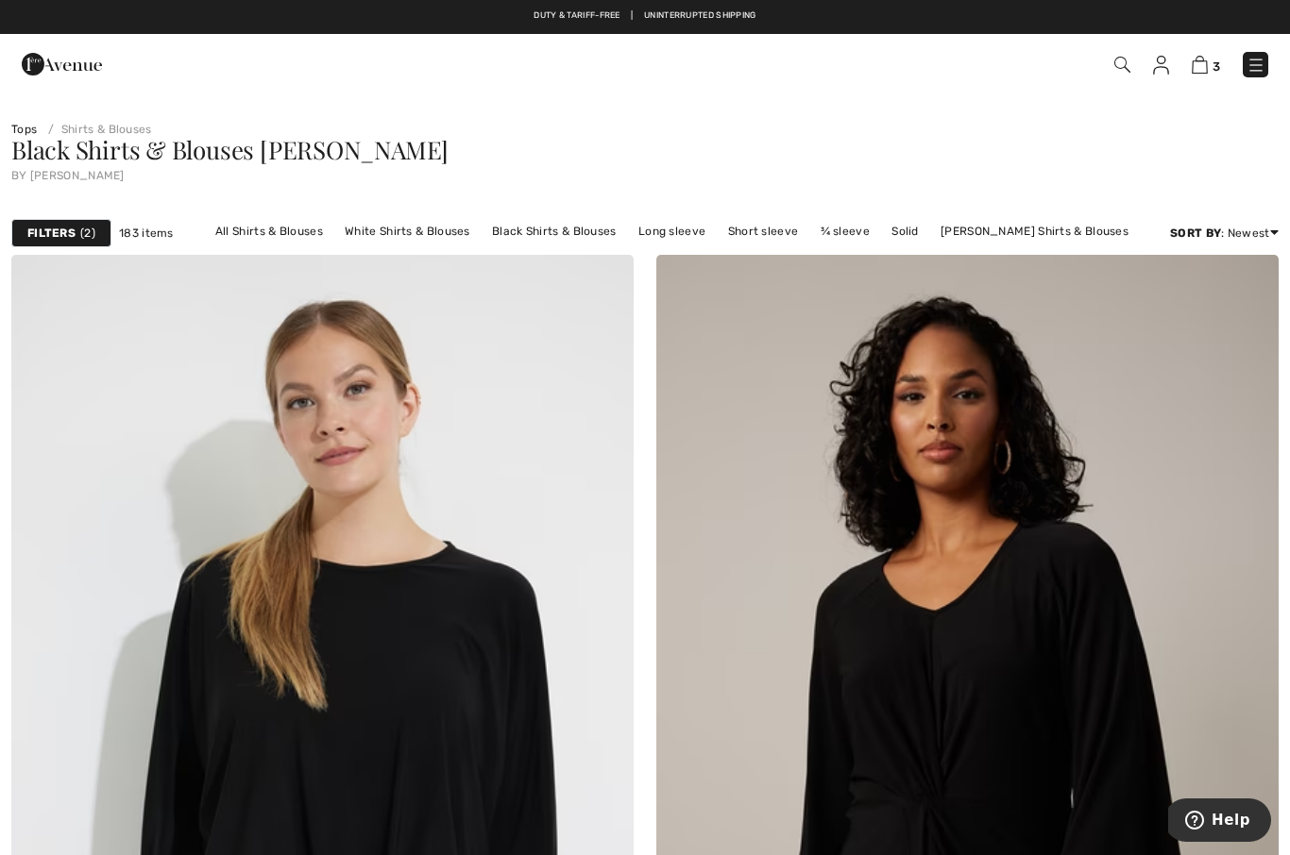
click at [1202, 60] on img at bounding box center [1199, 65] width 16 height 18
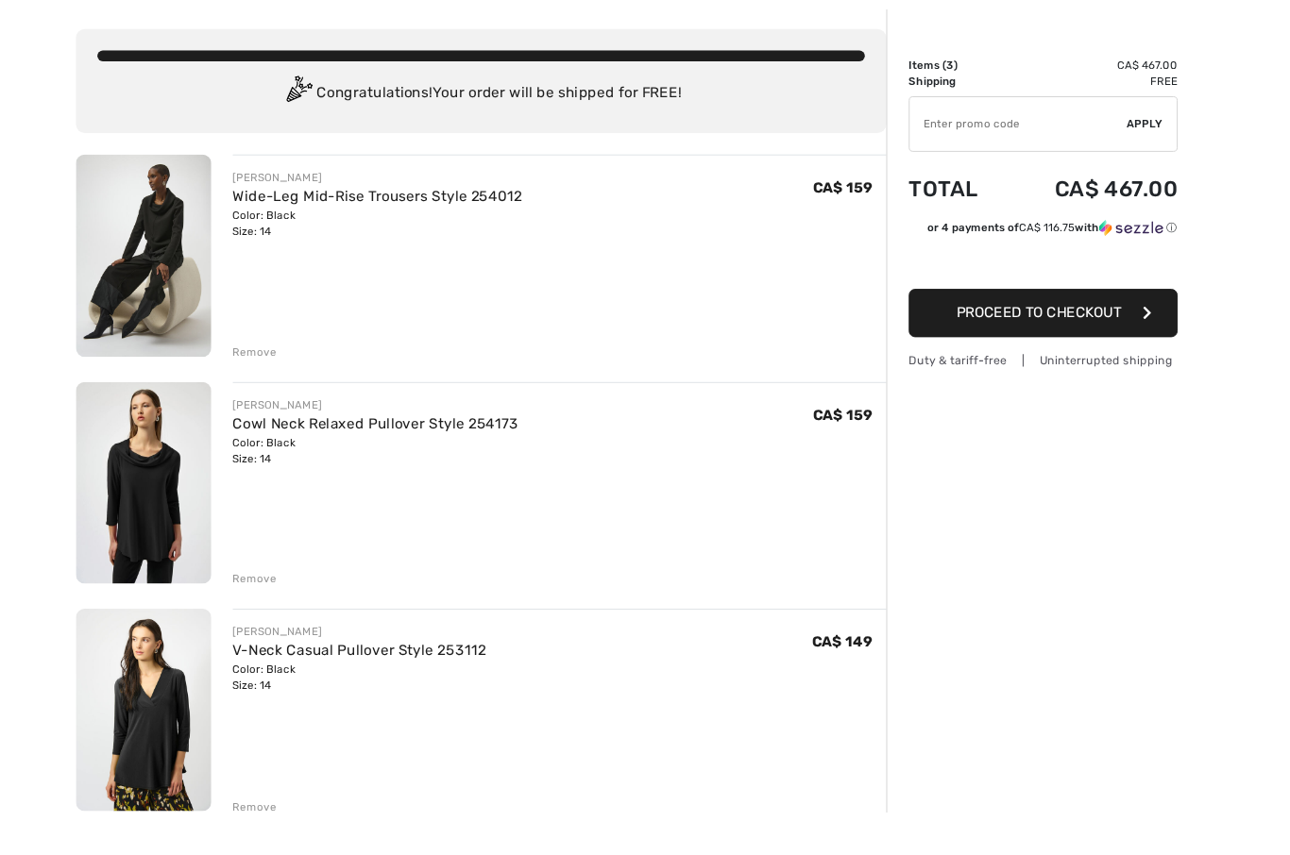
scroll to position [177, 0]
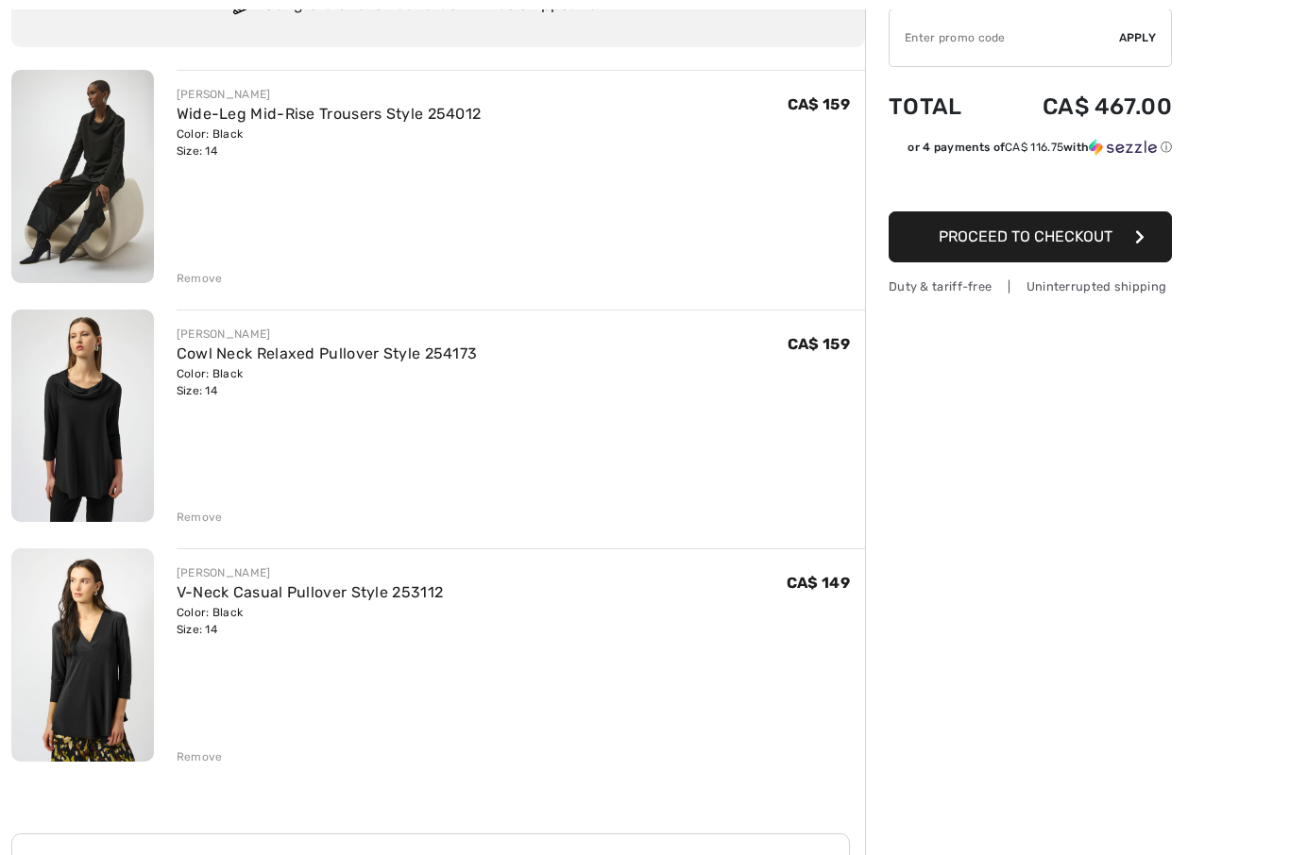
click at [208, 514] on div "Remove" at bounding box center [200, 517] width 46 height 17
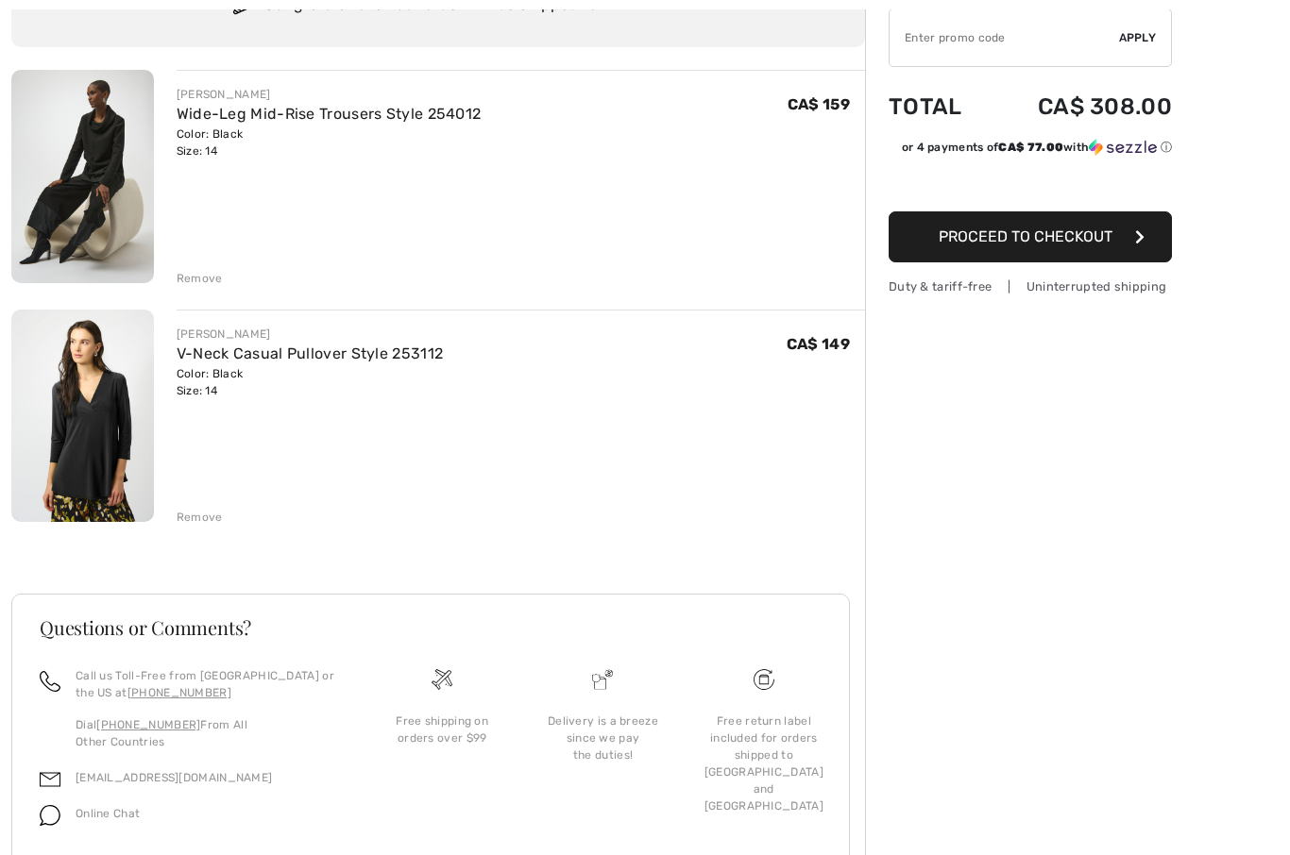
click at [120, 204] on img at bounding box center [82, 176] width 143 height 213
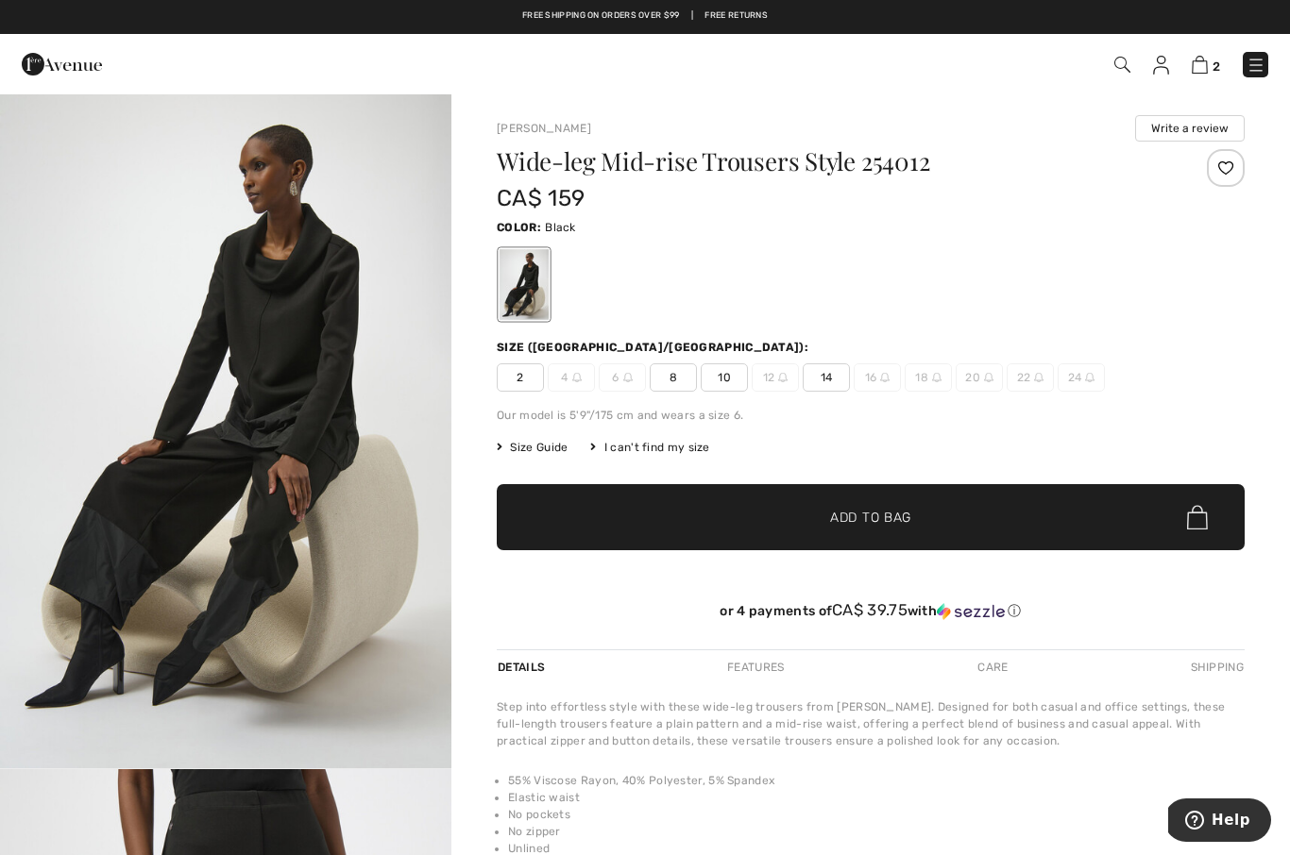
click at [1205, 69] on img at bounding box center [1199, 65] width 16 height 18
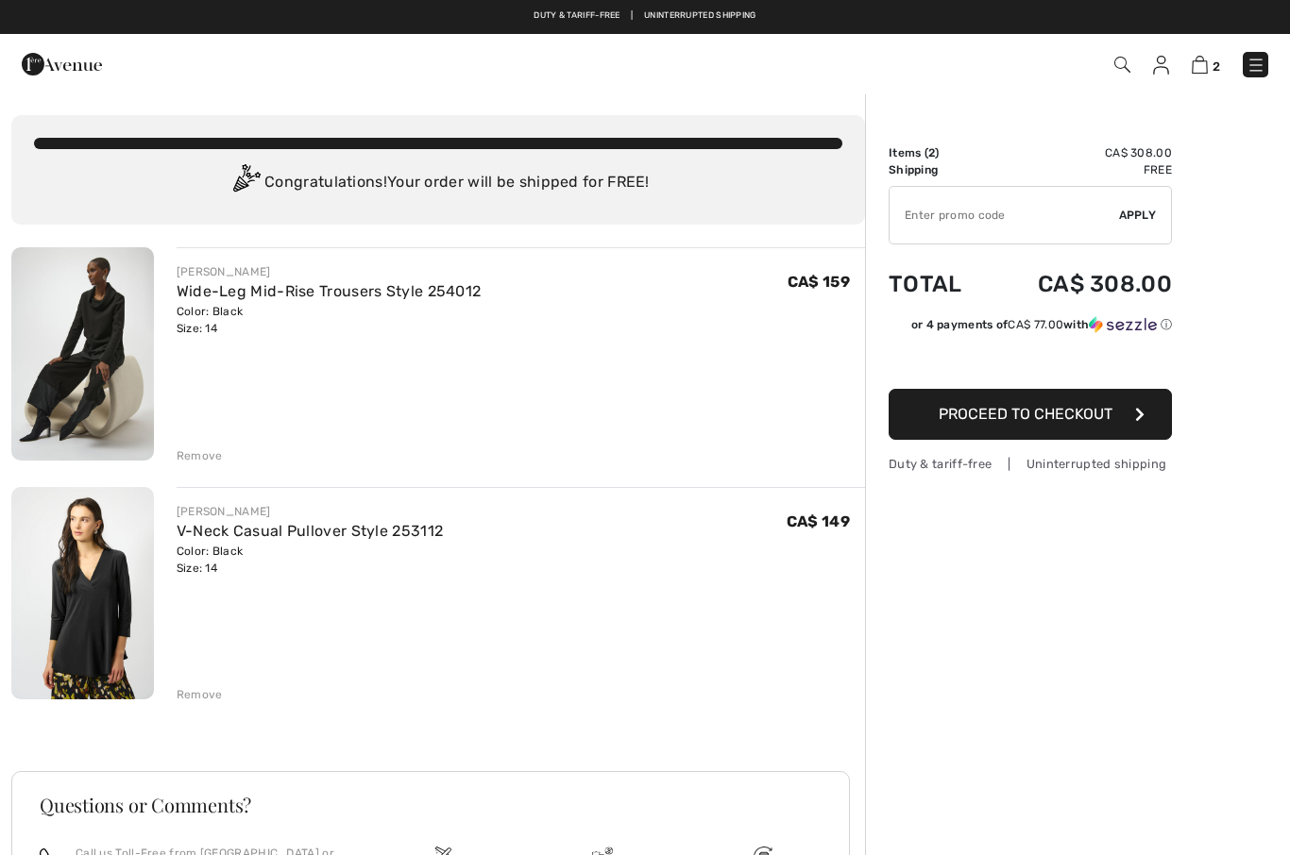
click at [207, 359] on div "[PERSON_NAME] Wide-Leg Mid-Rise Trousers Style 254012 Color: Black Size: 14 Fin…" at bounding box center [521, 355] width 688 height 217
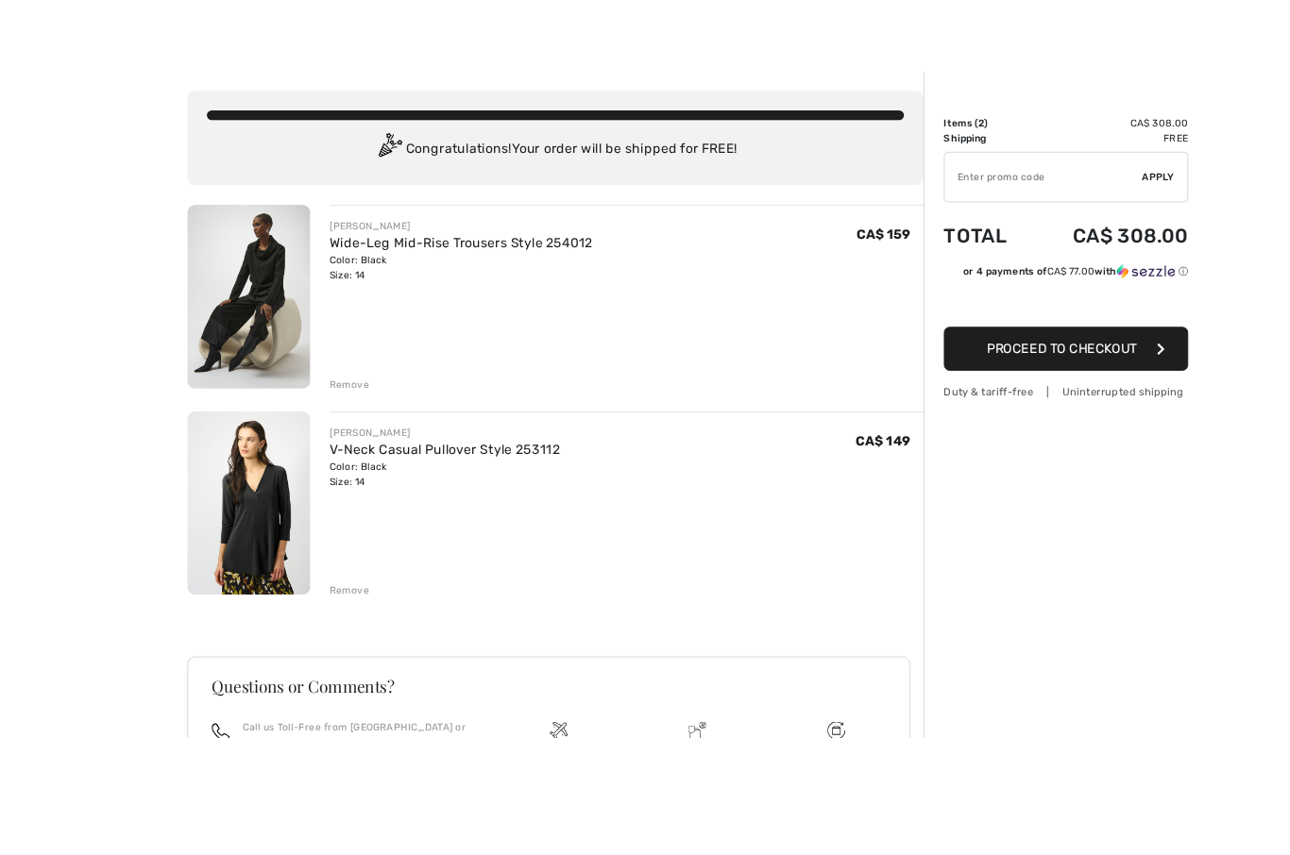
scroll to position [52, 0]
